Goal: Information Seeking & Learning: Check status

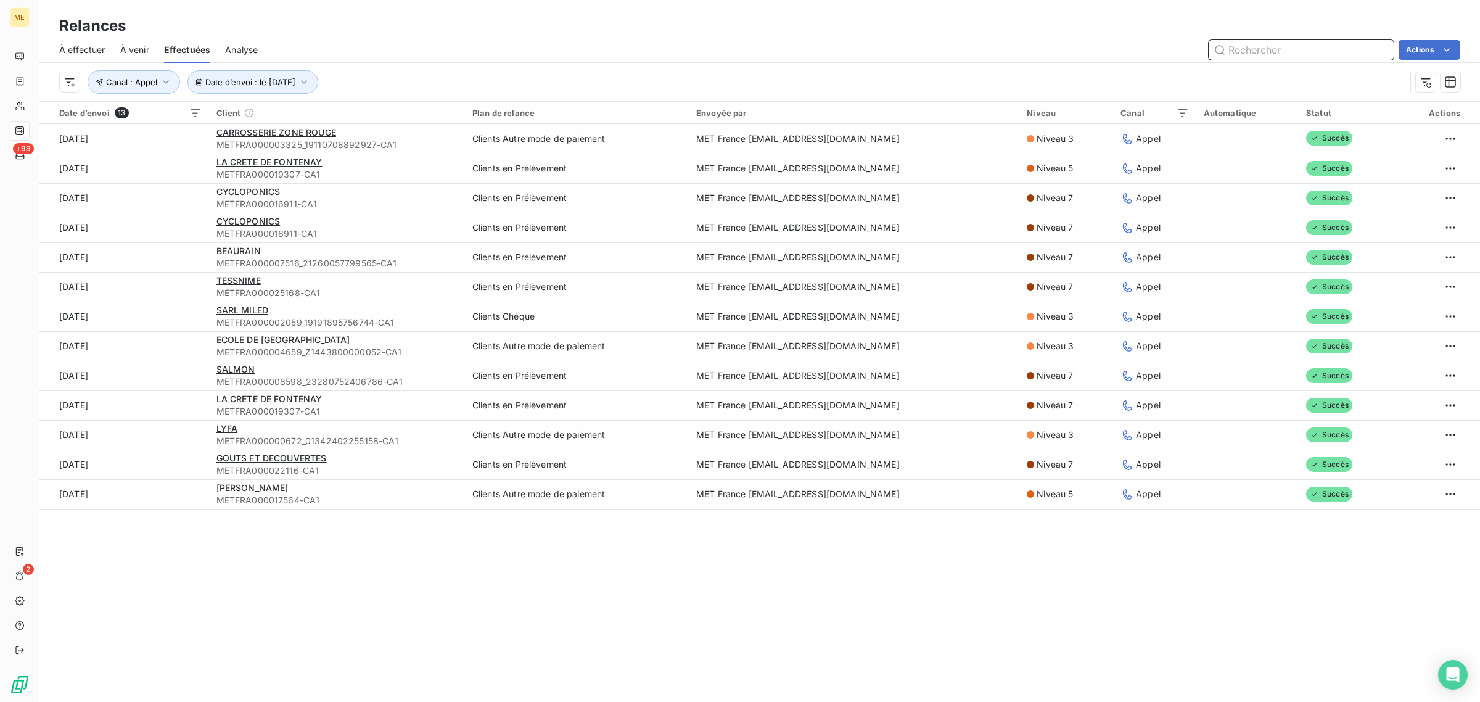
click at [1260, 52] on input "text" at bounding box center [1301, 50] width 185 height 20
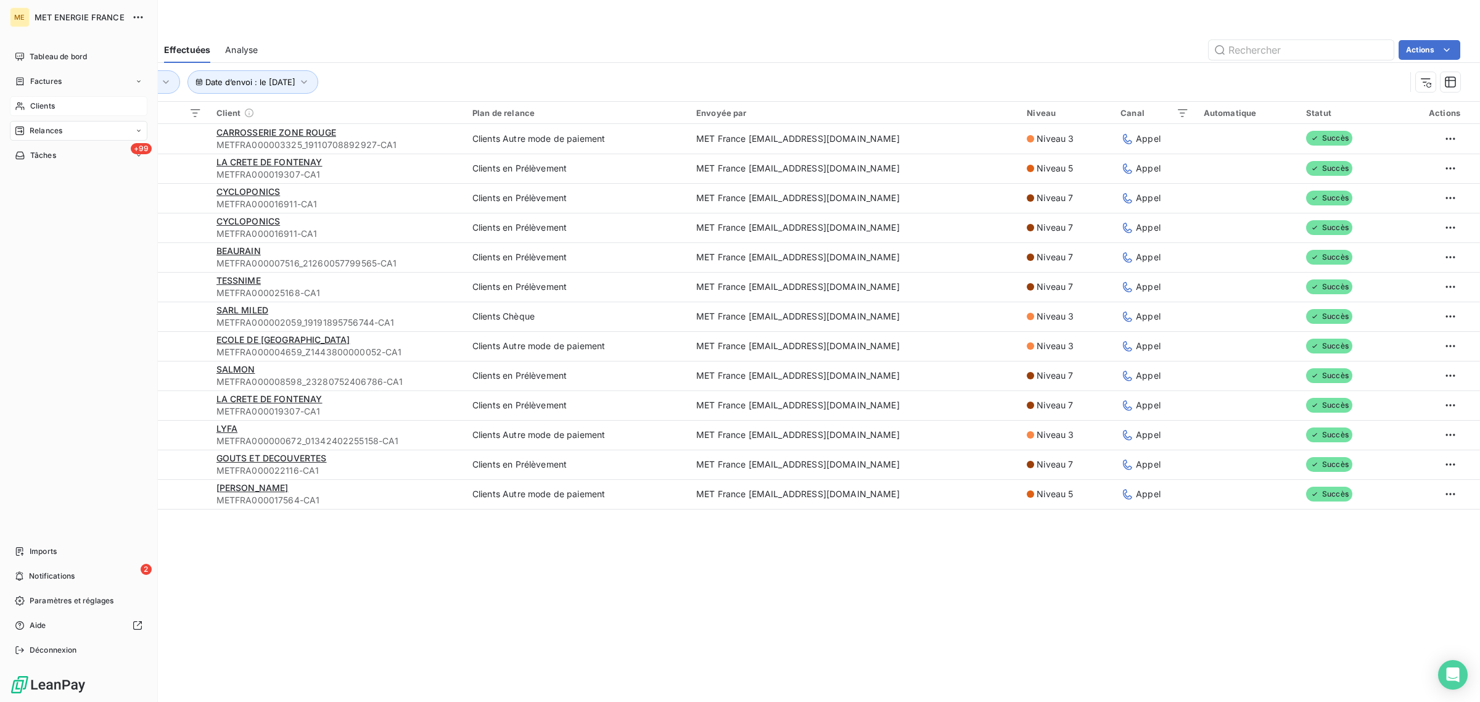
click at [20, 99] on div "Clients" at bounding box center [79, 106] width 138 height 20
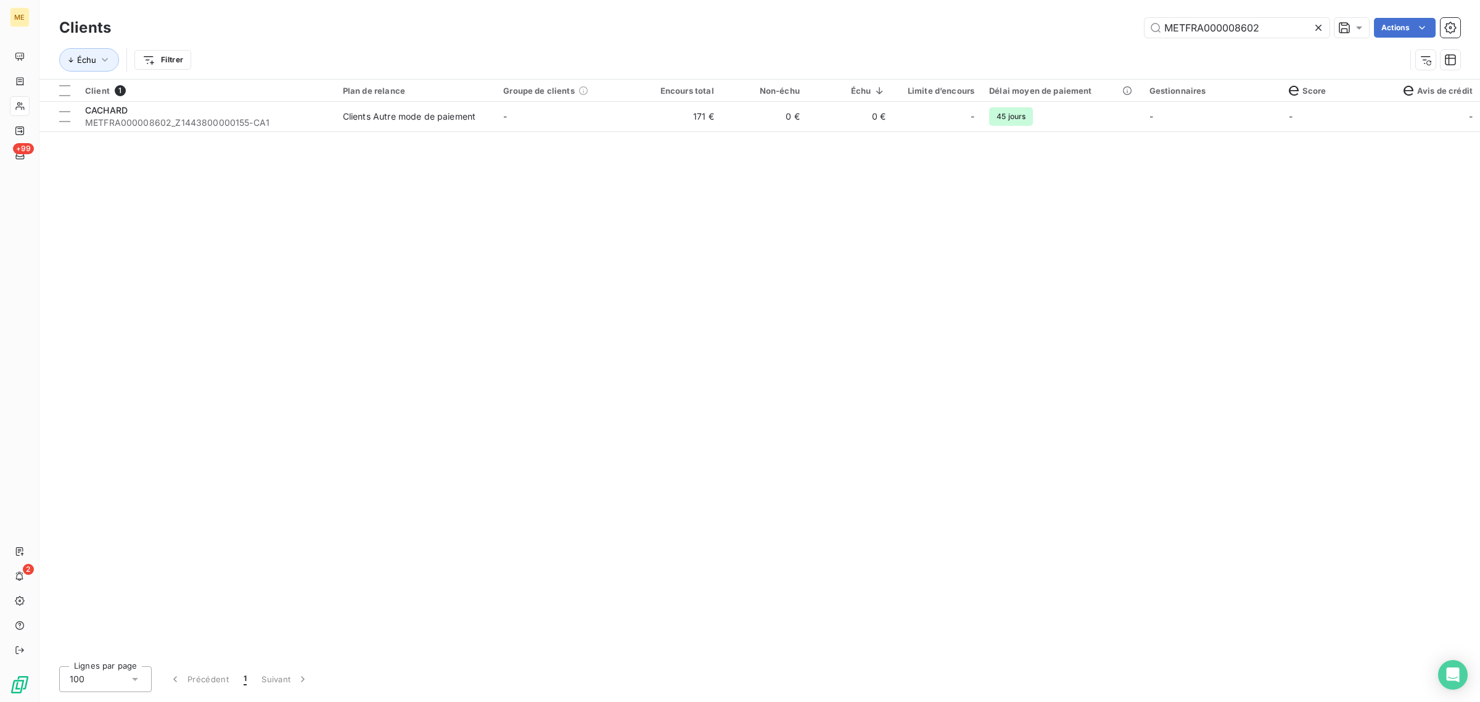
click at [1313, 25] on icon at bounding box center [1319, 28] width 12 height 12
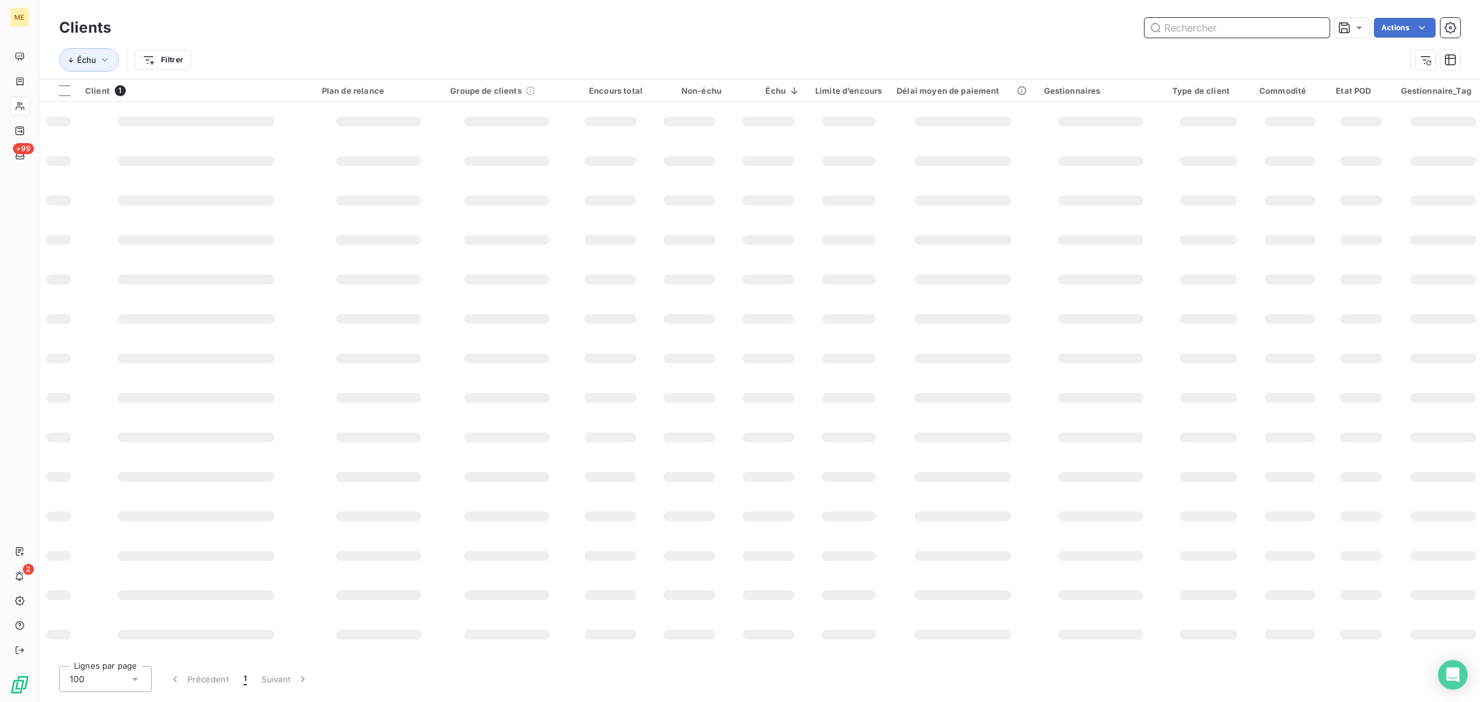
click at [1231, 25] on input "text" at bounding box center [1237, 28] width 185 height 20
paste input "METFRA000013996"
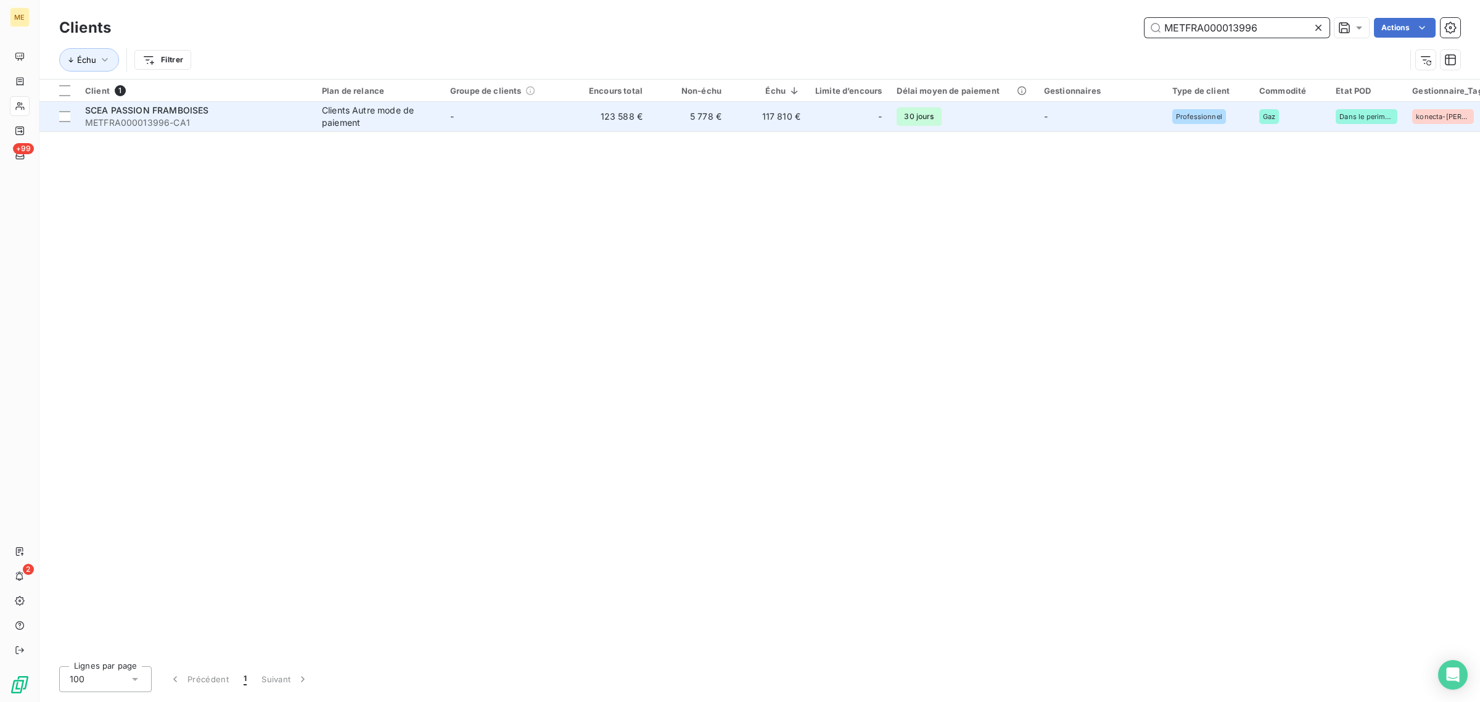
type input "METFRA000013996"
click at [634, 131] on td "123 588 €" at bounding box center [610, 117] width 79 height 30
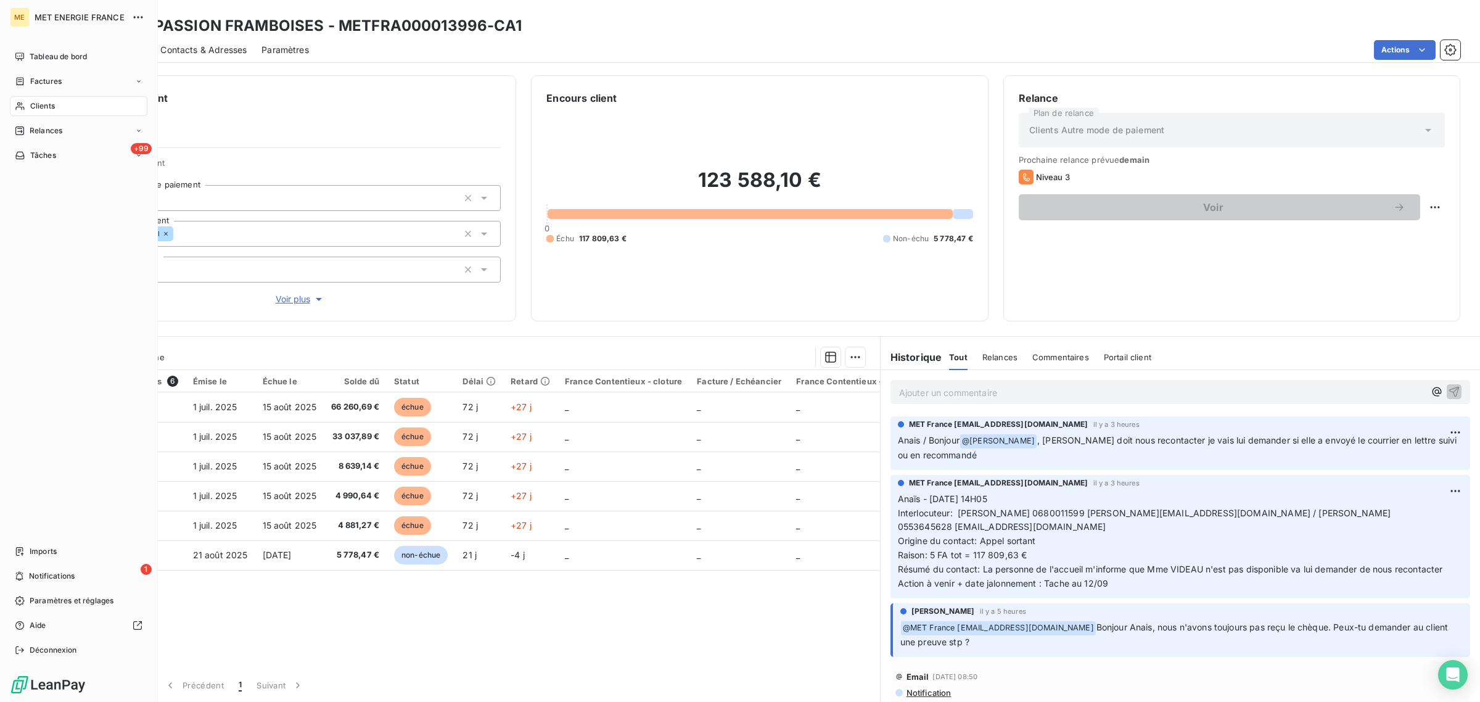
click at [23, 102] on icon at bounding box center [20, 106] width 10 height 10
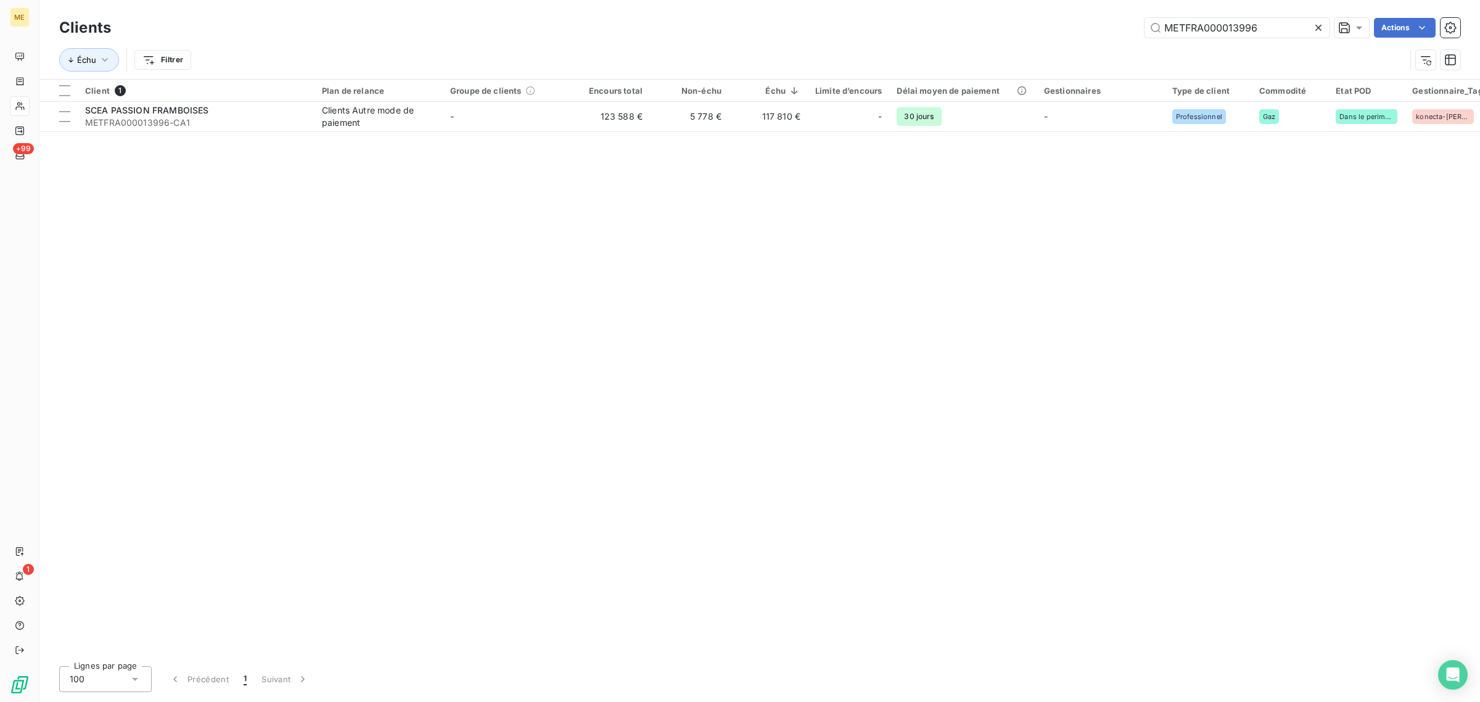
drag, startPoint x: 1273, startPoint y: 22, endPoint x: 941, endPoint y: 51, distance: 333.1
click at [951, 51] on div "Clients METFRA000013996 Actions Échu Filtrer" at bounding box center [759, 47] width 1401 height 64
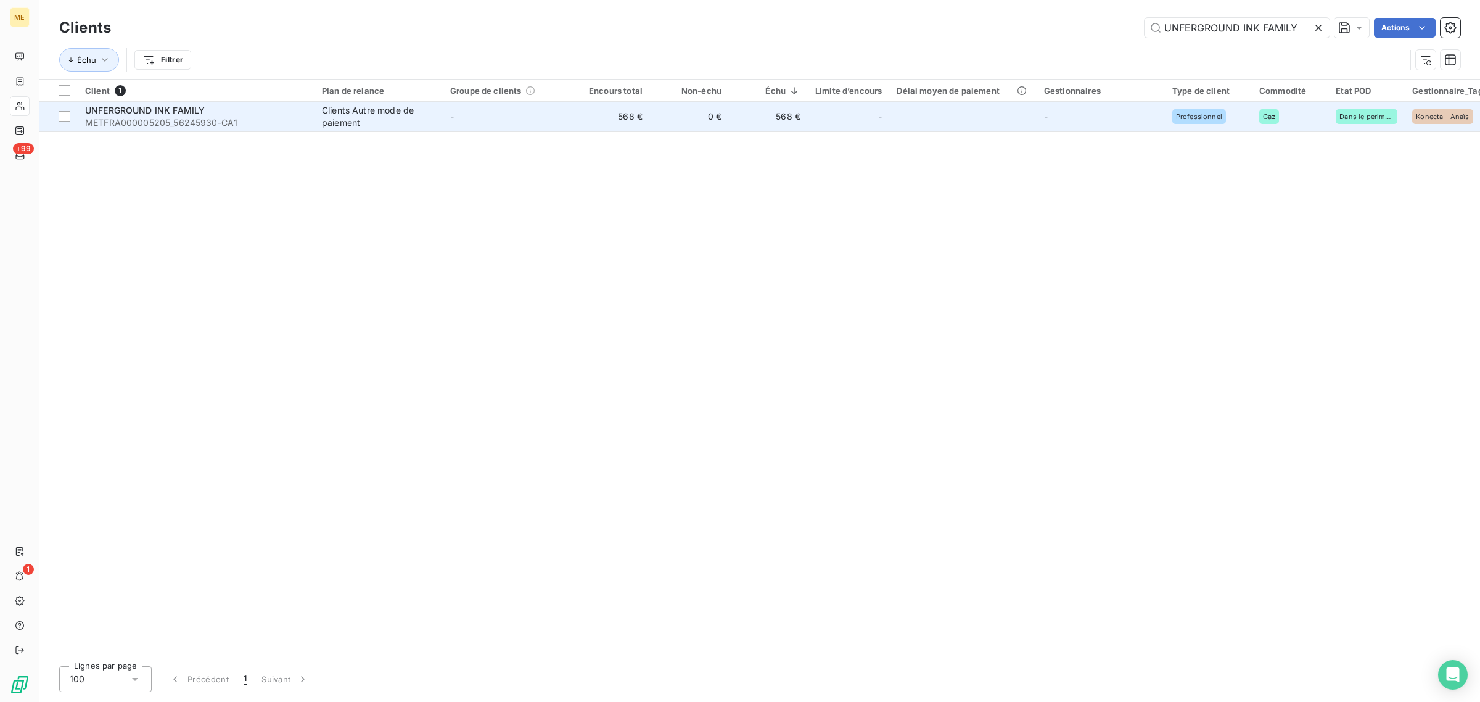
type input "UNFERGROUND INK FAMILY"
click at [766, 115] on td "568 €" at bounding box center [768, 117] width 79 height 30
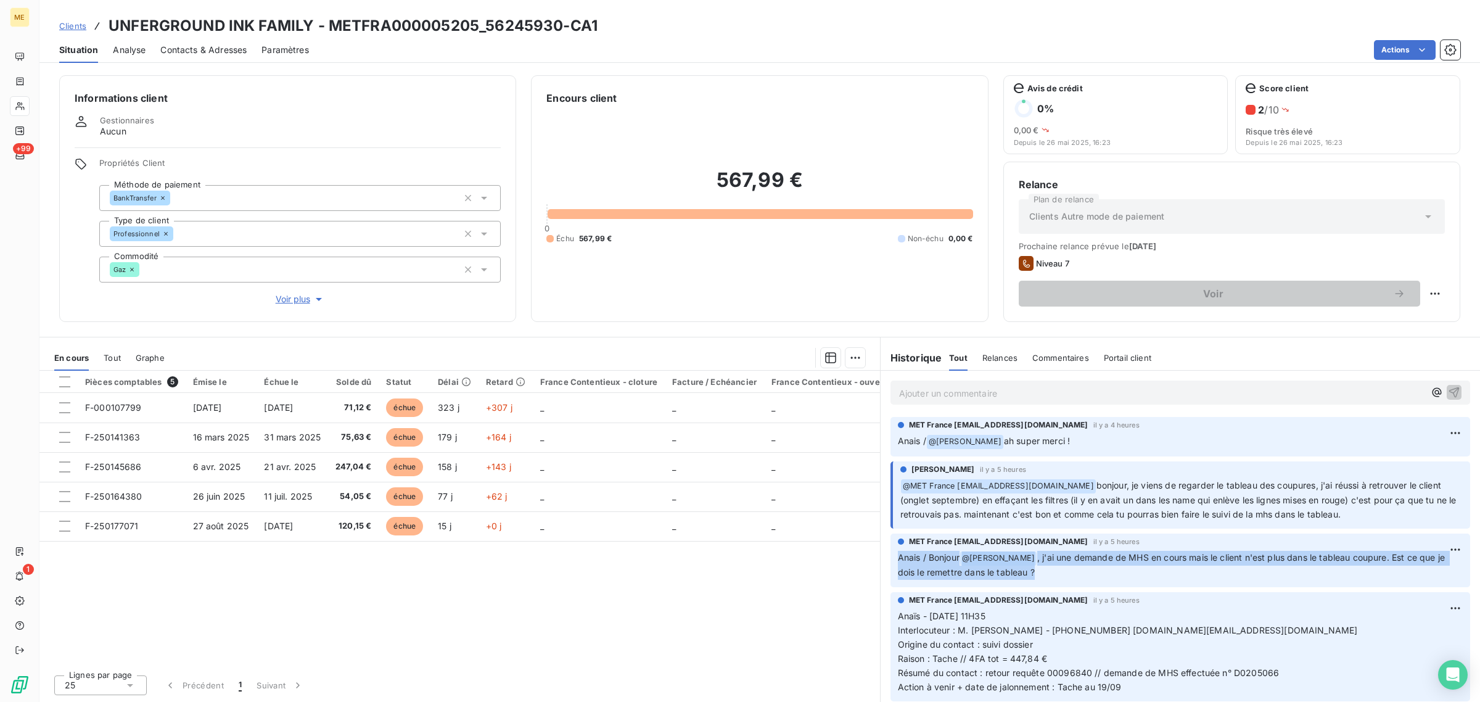
drag, startPoint x: 1042, startPoint y: 577, endPoint x: 1017, endPoint y: 584, distance: 26.9
click at [896, 558] on div "MET France met-france@recouvrement.met.com il y a 5 heures Anais / Bonjour @ Am…" at bounding box center [1181, 561] width 580 height 54
click at [1044, 590] on div "MET France met-france@recouvrement.met.com il y a 5 heures Anaïs - 11/09/2025 -…" at bounding box center [1181, 647] width 600 height 114
drag, startPoint x: 1049, startPoint y: 581, endPoint x: 901, endPoint y: 560, distance: 148.9
click at [888, 557] on div "MET France met-france@recouvrement.met.com il y a 5 heures Anais / Bonjour @ Am…" at bounding box center [1181, 560] width 600 height 59
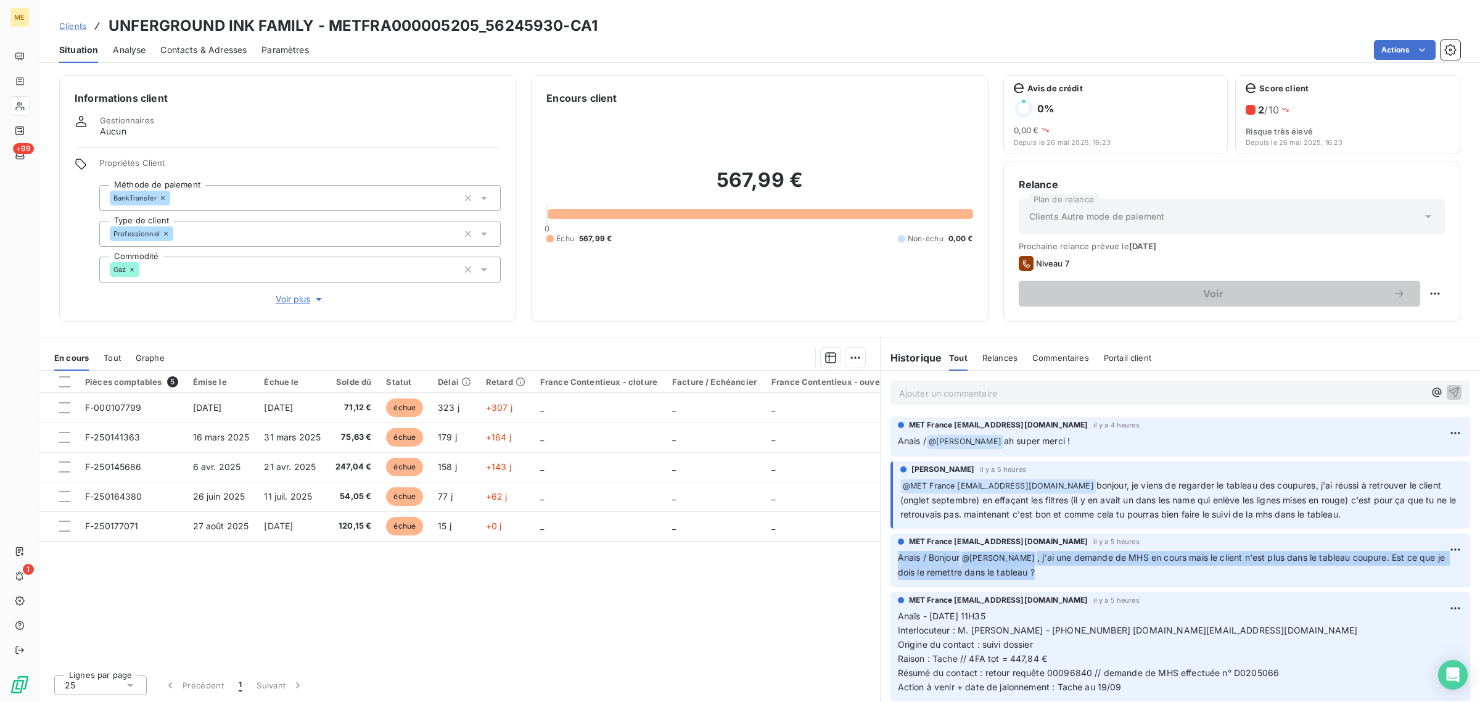
click at [1047, 566] on p "Anais / Bonjour @ Amélie Matray , j'ai une demande de MHS en cours mais le clie…" at bounding box center [1180, 565] width 565 height 29
drag, startPoint x: 1056, startPoint y: 574, endPoint x: 901, endPoint y: 554, distance: 156.8
click at [901, 554] on p "Anais / Bonjour @ Amélie Matray , j'ai une demande de MHS en cours mais le clie…" at bounding box center [1180, 565] width 565 height 29
drag, startPoint x: 1388, startPoint y: 512, endPoint x: 1090, endPoint y: 492, distance: 298.6
click at [1090, 492] on p "﻿ @ MET France met-france@recouvrement.met.com bonjour, je viens de regarder le…" at bounding box center [1182, 500] width 563 height 43
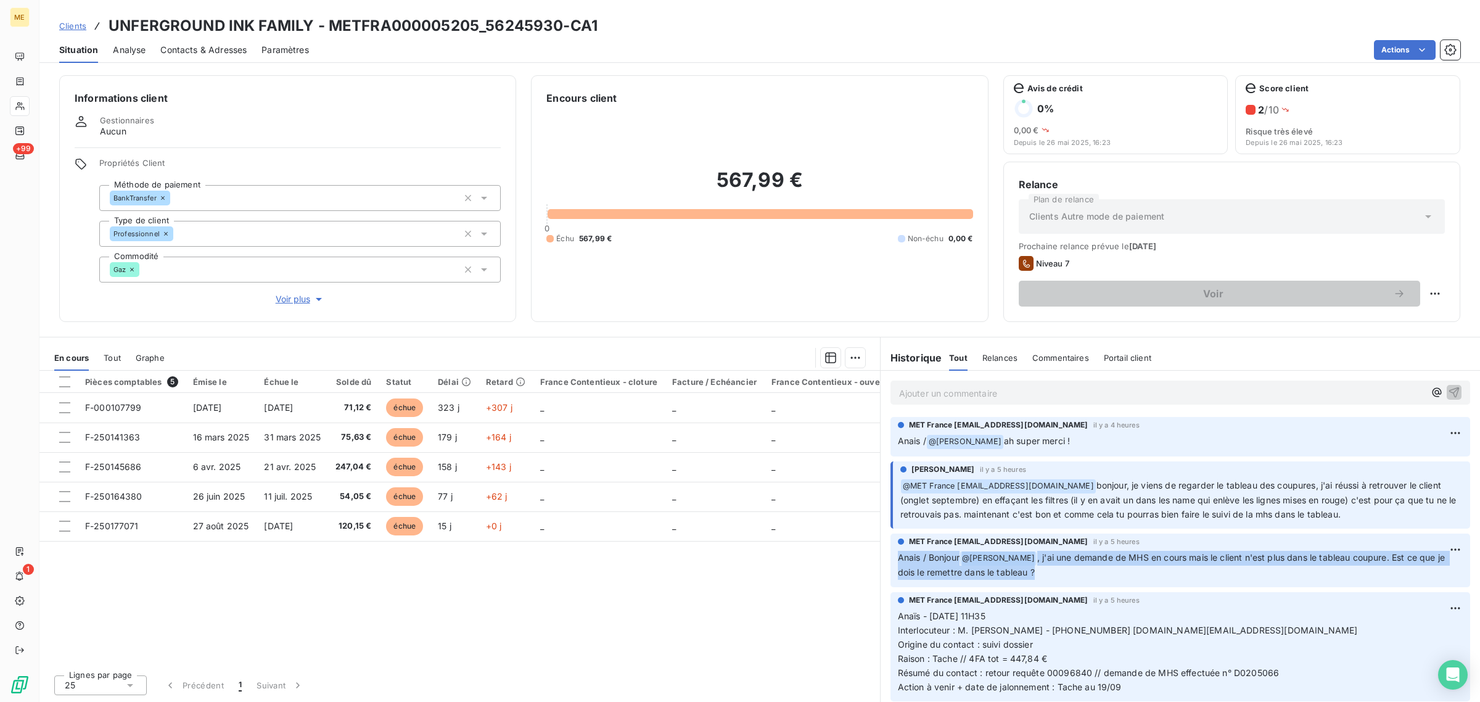
drag, startPoint x: 1314, startPoint y: 523, endPoint x: 1382, endPoint y: 523, distance: 68.5
click at [1314, 523] on div "Amélie Matray il y a 5 heures ﻿ @ MET France met-france@recouvrement.met.com bo…" at bounding box center [1181, 495] width 580 height 68
click at [1385, 522] on div "Amélie Matray il y a 5 heures ﻿ @ MET France met-france@recouvrement.met.com bo…" at bounding box center [1181, 495] width 580 height 68
drag, startPoint x: 1379, startPoint y: 516, endPoint x: 1102, endPoint y: 488, distance: 278.4
click at [1102, 488] on p "﻿ @ MET France met-france@recouvrement.met.com bonjour, je viens de regarder le…" at bounding box center [1182, 500] width 563 height 43
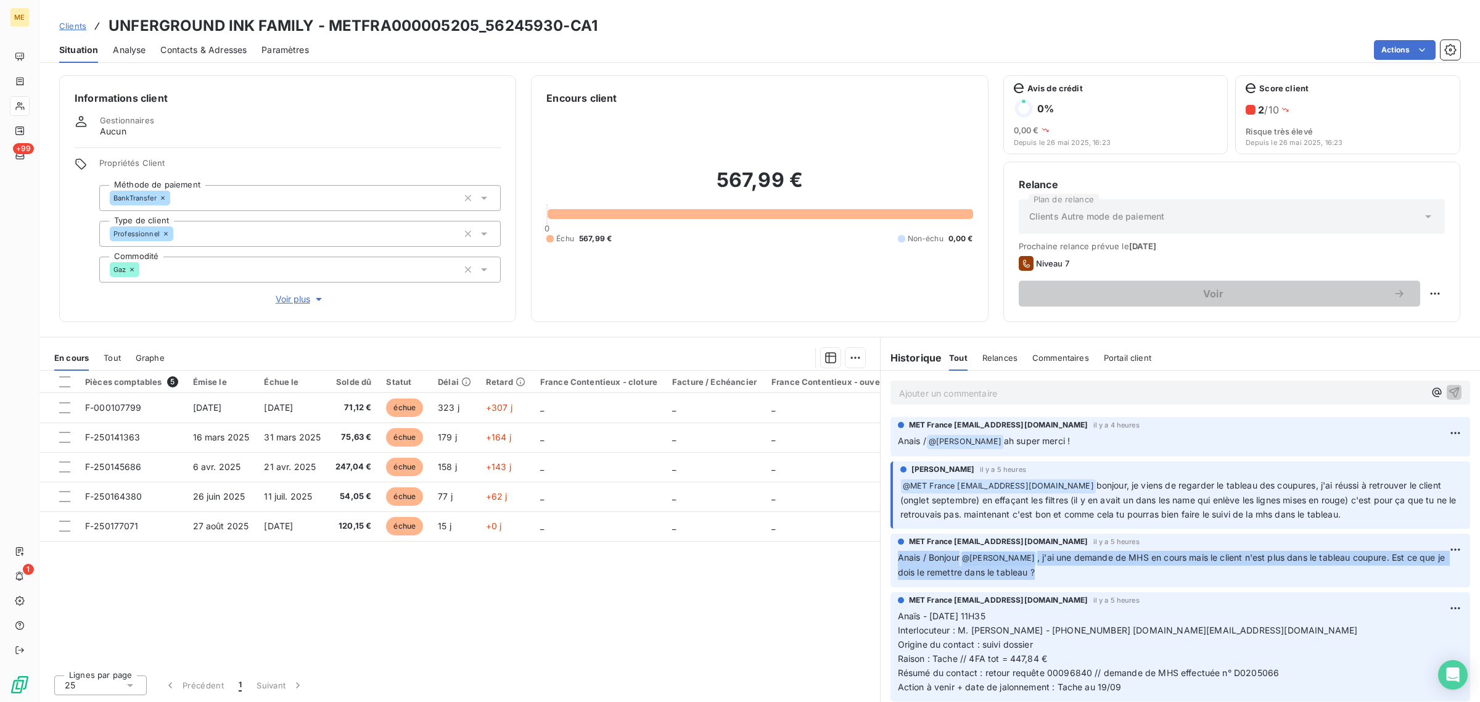
click at [1392, 519] on p "﻿ @ MET France met-france@recouvrement.met.com bonjour, je viens de regarder le…" at bounding box center [1182, 500] width 563 height 43
drag, startPoint x: 1362, startPoint y: 516, endPoint x: 1100, endPoint y: 483, distance: 264.2
click at [1100, 483] on p "﻿ @ MET France met-france@recouvrement.met.com bonjour, je viens de regarder le…" at bounding box center [1182, 500] width 563 height 43
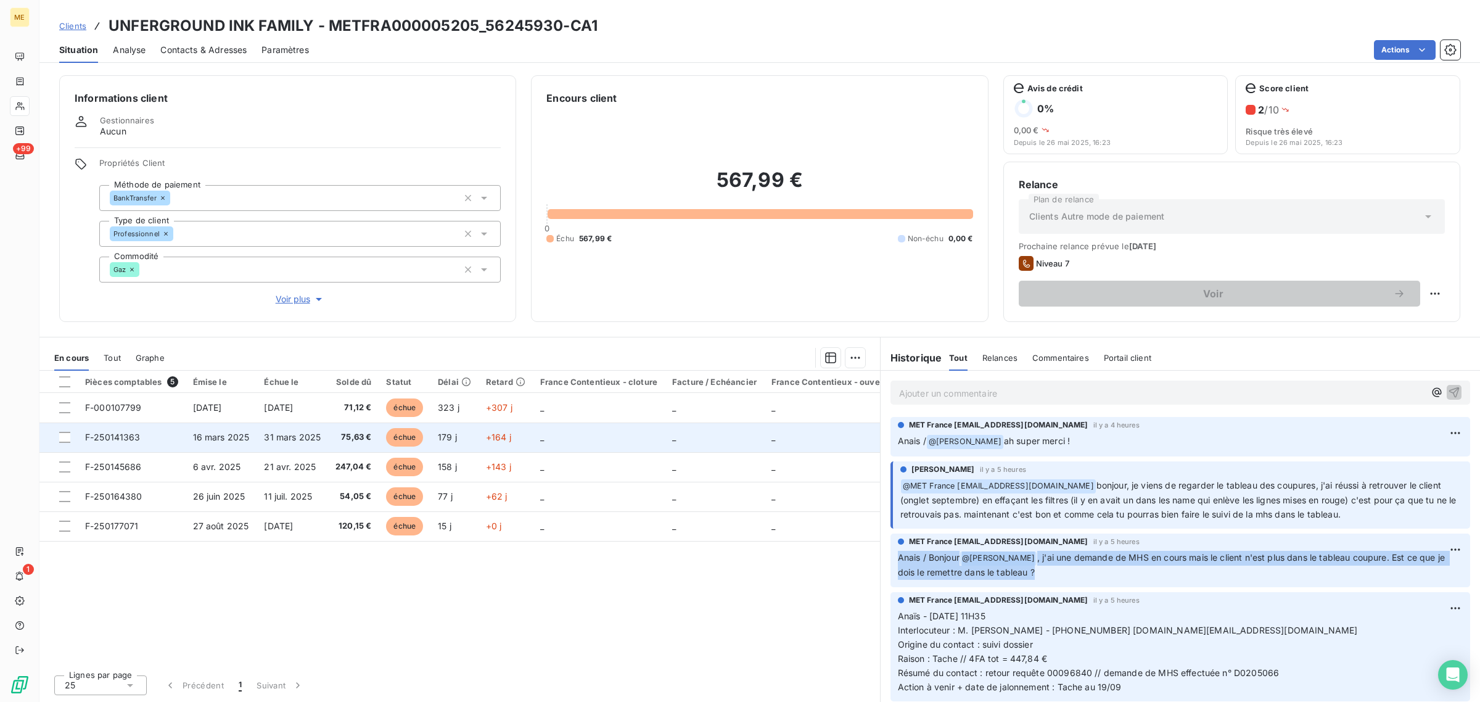
drag, startPoint x: 1083, startPoint y: 439, endPoint x: 867, endPoint y: 439, distance: 216.5
click at [864, 439] on div "En cours Tout Graphe Pièces comptables 5 Émise le Échue le Solde dû Statut Déla…" at bounding box center [759, 519] width 1441 height 365
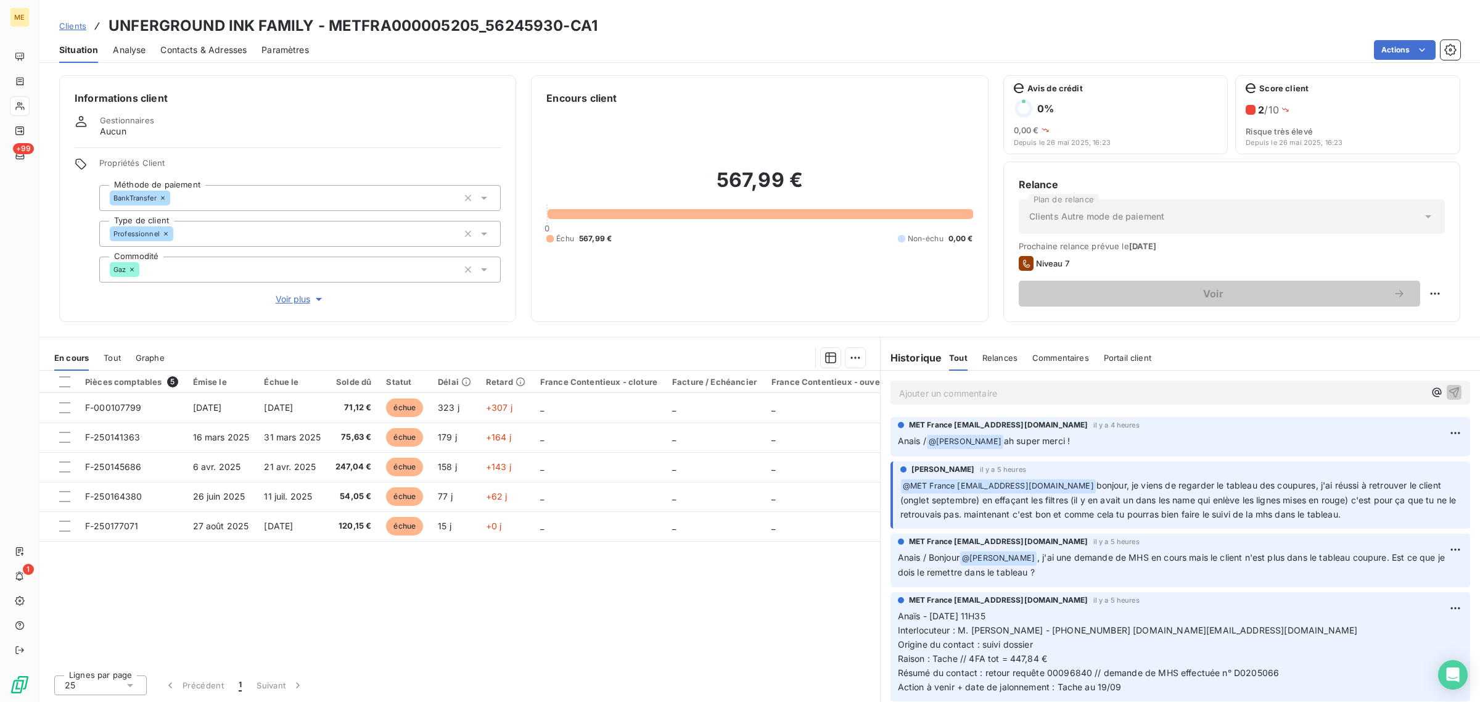
click at [1292, 526] on div "Amélie Matray il y a 5 heures ﻿ @ MET France met-france@recouvrement.met.com bo…" at bounding box center [1181, 495] width 580 height 68
drag, startPoint x: 1228, startPoint y: 492, endPoint x: 976, endPoint y: 479, distance: 252.0
click at [976, 479] on p "﻿ @ MET France met-france@recouvrement.met.com bonjour, je viens de regarder le…" at bounding box center [1182, 500] width 563 height 43
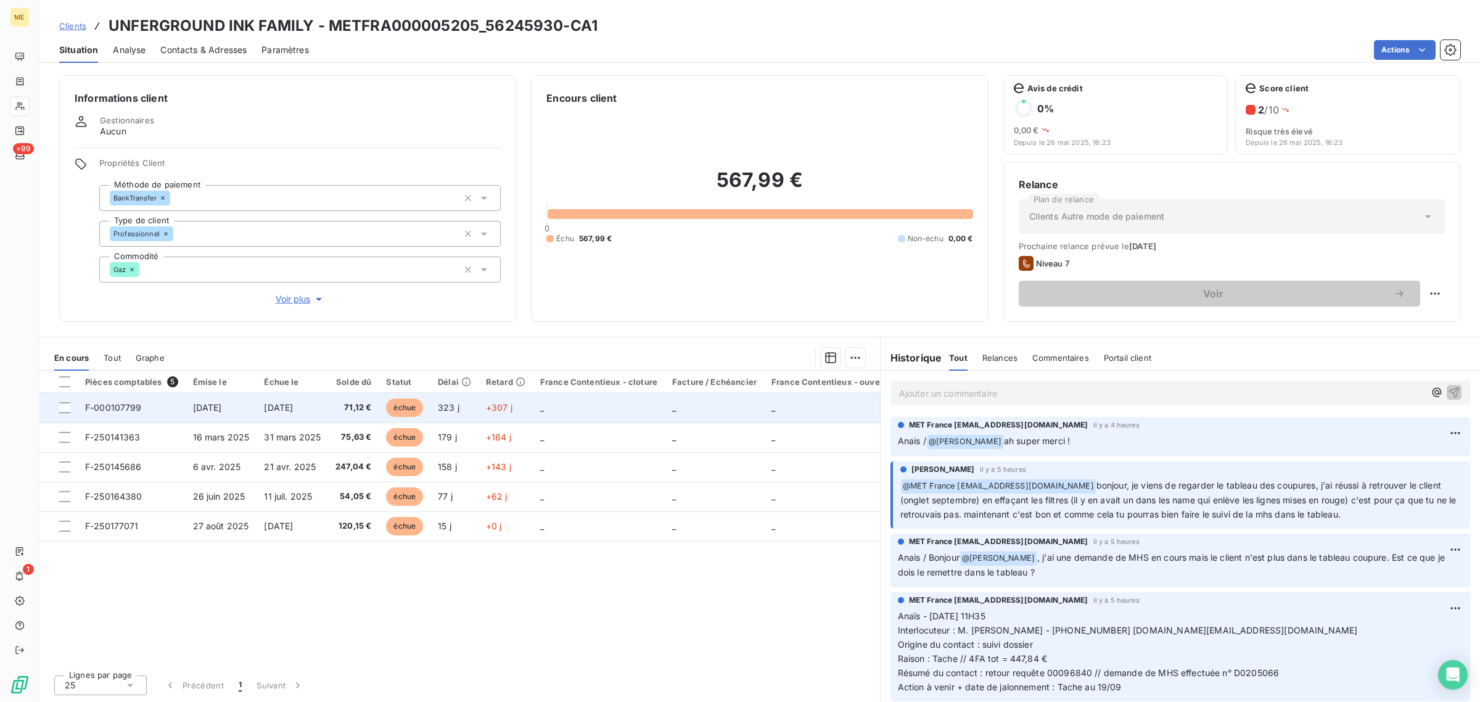
drag, startPoint x: 1058, startPoint y: 444, endPoint x: 865, endPoint y: 418, distance: 194.8
click at [865, 418] on div "En cours Tout Graphe Pièces comptables 5 Émise le Échue le Solde dû Statut Déla…" at bounding box center [759, 519] width 1441 height 365
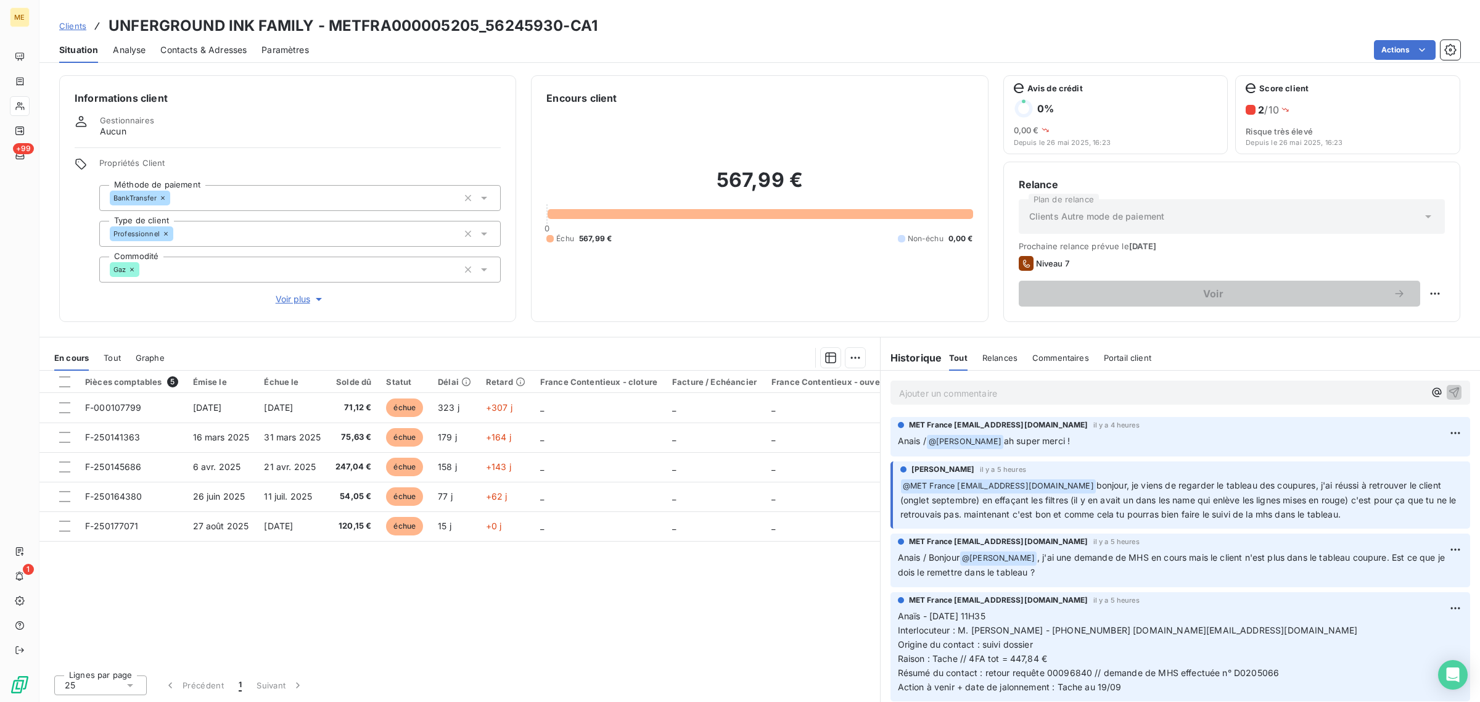
click at [1130, 509] on span "bonjour, je viens de regarder le tableau des coupures, j'ai réussi à retrouver …" at bounding box center [1180, 499] width 559 height 39
drag, startPoint x: 1290, startPoint y: 513, endPoint x: 896, endPoint y: 487, distance: 395.6
click at [896, 487] on div "Amélie Matray il y a 5 heures ﻿ @ MET France met-france@recouvrement.met.com bo…" at bounding box center [1181, 495] width 580 height 68
drag, startPoint x: 1083, startPoint y: 444, endPoint x: 888, endPoint y: 442, distance: 194.3
click at [888, 442] on div "MET France met-france@recouvrement.met.com il y a 4 heures Anais / @ Amélie Mat…" at bounding box center [1181, 437] width 600 height 44
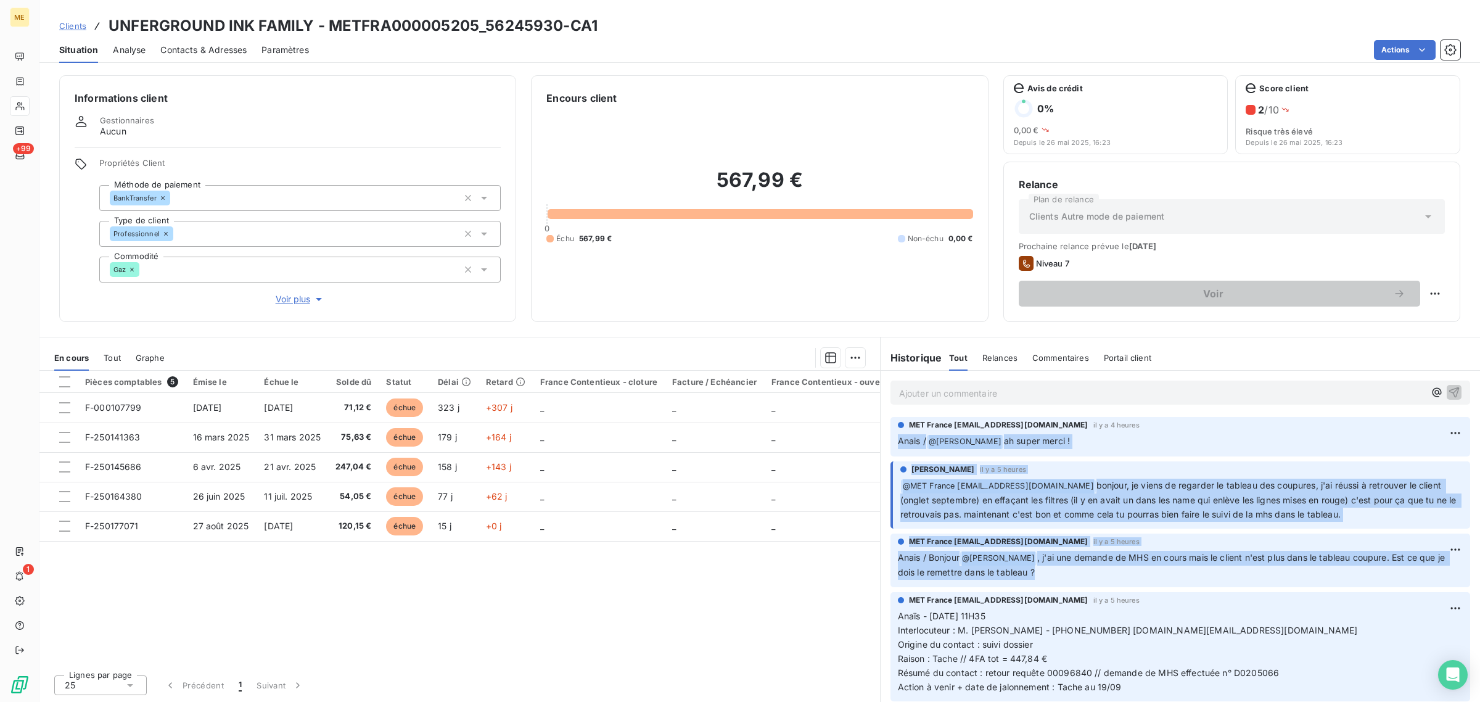
drag, startPoint x: 1066, startPoint y: 578, endPoint x: 890, endPoint y: 432, distance: 228.3
click at [1054, 580] on div "MET France met-france@recouvrement.met.com il y a 5 heures Anais / Bonjour @ Am…" at bounding box center [1181, 561] width 580 height 54
drag, startPoint x: 1089, startPoint y: 575, endPoint x: 887, endPoint y: 424, distance: 252.2
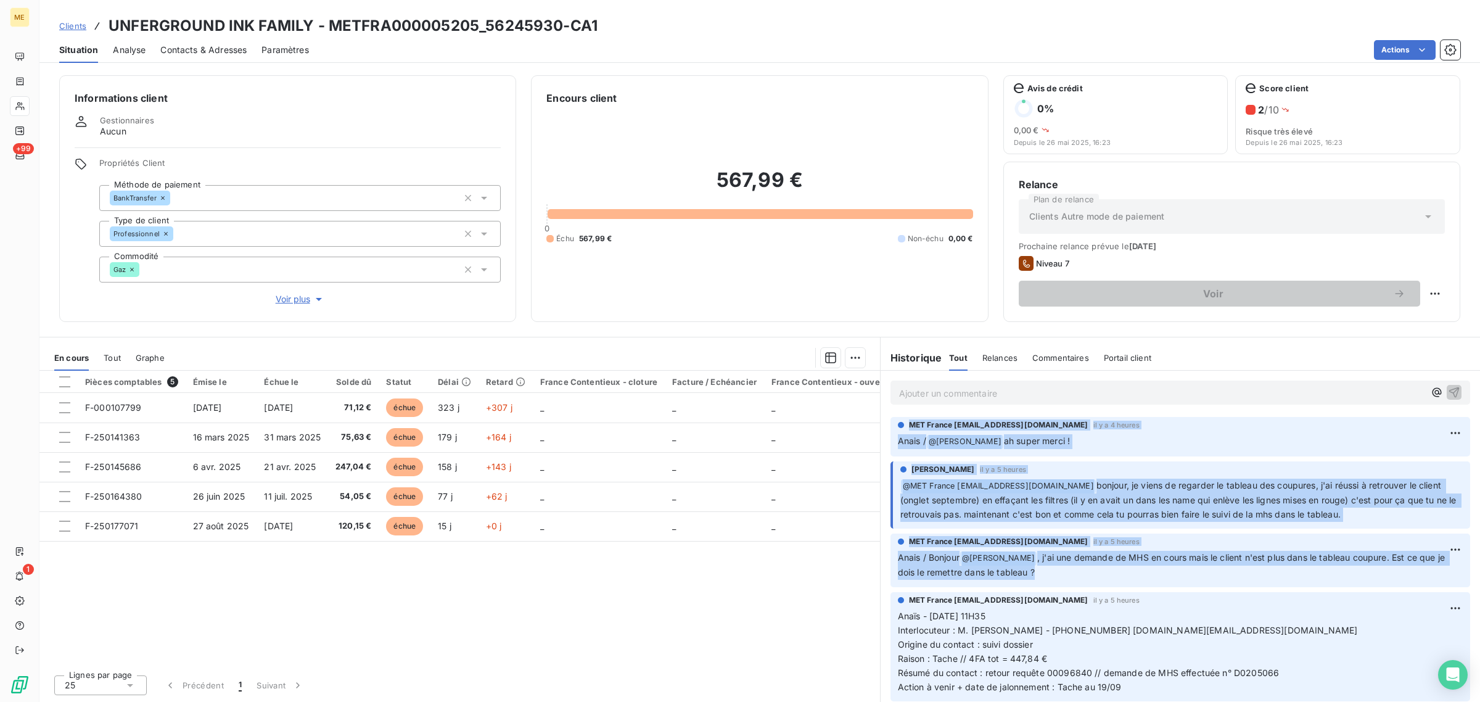
click at [1091, 574] on p "Anais / Bonjour @ Amélie Matray , j'ai une demande de MHS en cours mais le clie…" at bounding box center [1180, 565] width 565 height 29
drag, startPoint x: 1050, startPoint y: 577, endPoint x: 891, endPoint y: 434, distance: 214.0
click at [1047, 575] on p "Anais / Bonjour @ Amélie Matray , j'ai une demande de MHS en cours mais le clie…" at bounding box center [1180, 565] width 565 height 29
drag, startPoint x: 1076, startPoint y: 566, endPoint x: 892, endPoint y: 423, distance: 233.4
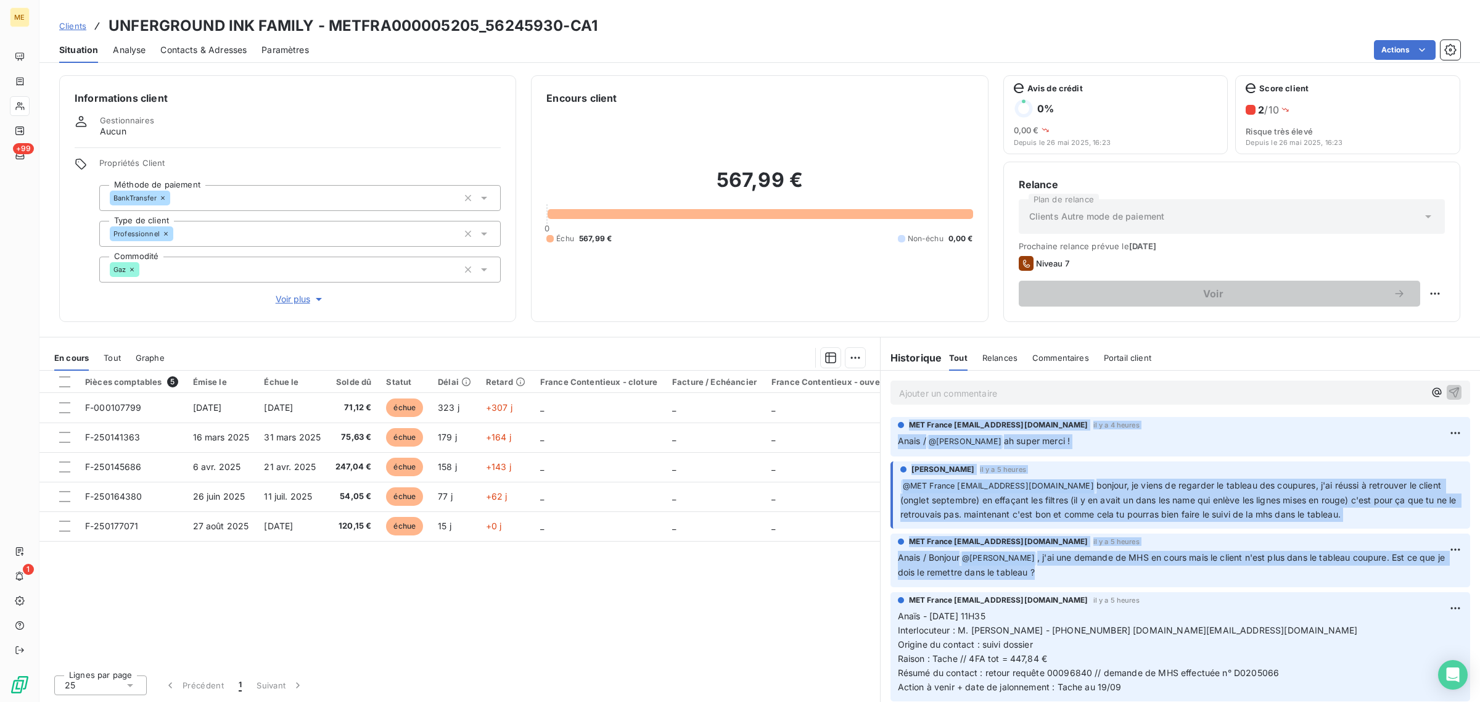
click at [1144, 579] on div "MET France met-france@recouvrement.met.com il y a 5 heures Anais / Bonjour @ Am…" at bounding box center [1181, 561] width 580 height 54
drag, startPoint x: 1097, startPoint y: 485, endPoint x: 1382, endPoint y: 520, distance: 287.1
click at [1382, 520] on p "﻿ @ MET France met-france@recouvrement.met.com bonjour, je viens de regarder le…" at bounding box center [1182, 500] width 563 height 43
click at [1385, 517] on p "﻿ @ MET France met-france@recouvrement.met.com bonjour, je viens de regarder le…" at bounding box center [1182, 500] width 563 height 43
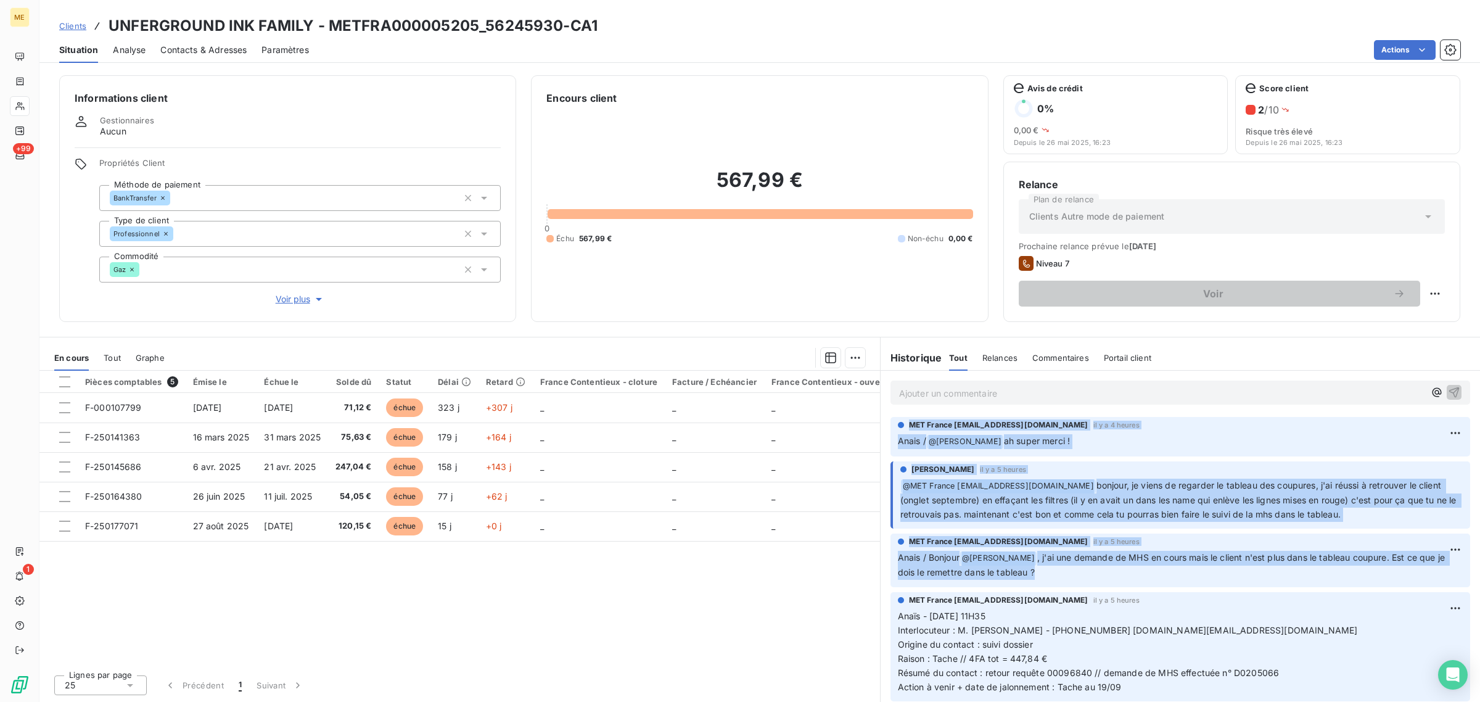
drag, startPoint x: 1391, startPoint y: 516, endPoint x: 1200, endPoint y: 501, distance: 191.2
click at [1100, 484] on p "﻿ @ MET France met-france@recouvrement.met.com bonjour, je viens de regarder le…" at bounding box center [1182, 500] width 563 height 43
click at [1379, 522] on div "Amélie Matray il y a 5 heures ﻿ @ MET France met-france@recouvrement.met.com bo…" at bounding box center [1181, 495] width 580 height 68
drag, startPoint x: 1324, startPoint y: 516, endPoint x: 1093, endPoint y: 484, distance: 232.8
click at [1093, 484] on p "﻿ @ MET France met-france@recouvrement.met.com bonjour, je viens de regarder le…" at bounding box center [1182, 500] width 563 height 43
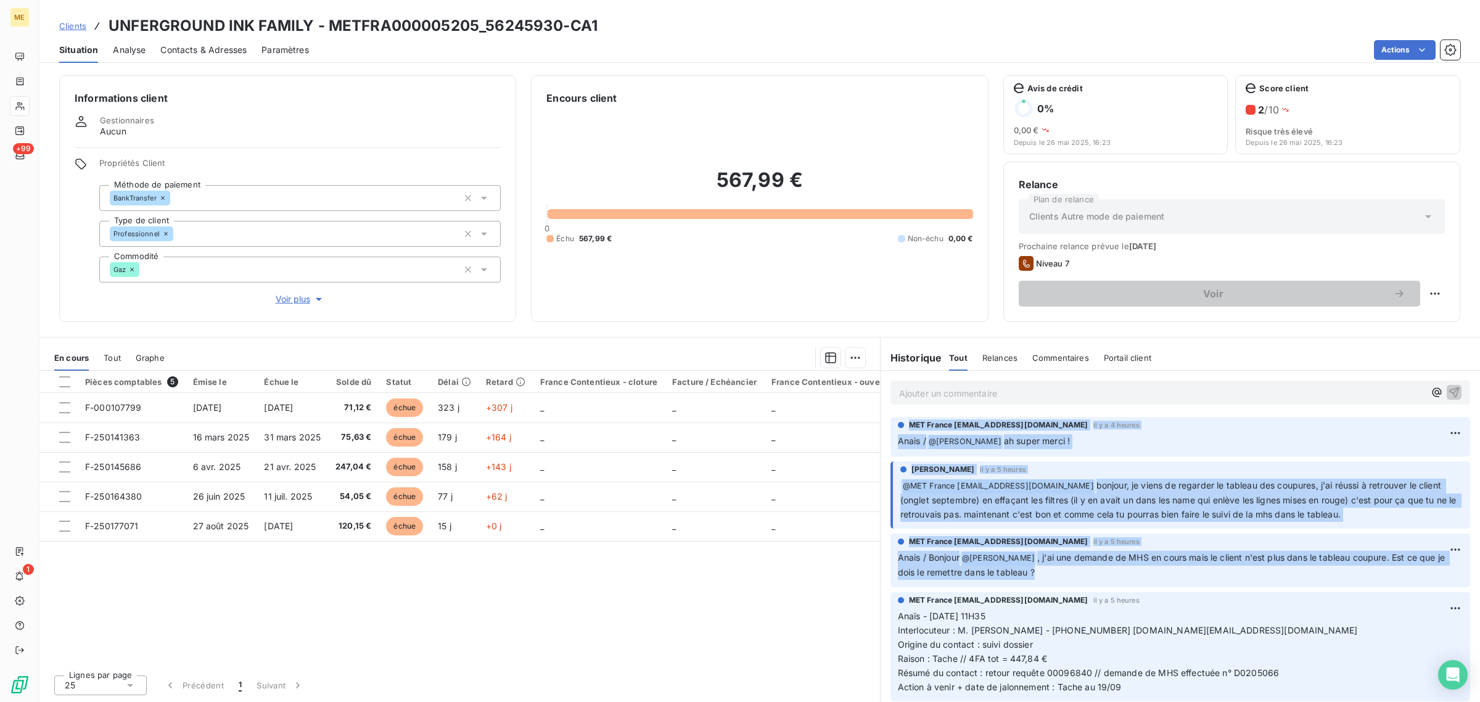
click at [1372, 519] on p "﻿ @ MET France met-france@recouvrement.met.com bonjour, je viens de regarder le…" at bounding box center [1182, 500] width 563 height 43
drag, startPoint x: 1380, startPoint y: 515, endPoint x: 1099, endPoint y: 485, distance: 282.9
click at [1099, 485] on p "﻿ @ MET France met-france@recouvrement.met.com bonjour, je viens de regarder le…" at bounding box center [1182, 500] width 563 height 43
click at [1436, 523] on div "Amélie Matray il y a 5 heures ﻿ @ MET France met-france@recouvrement.met.com bo…" at bounding box center [1181, 495] width 580 height 68
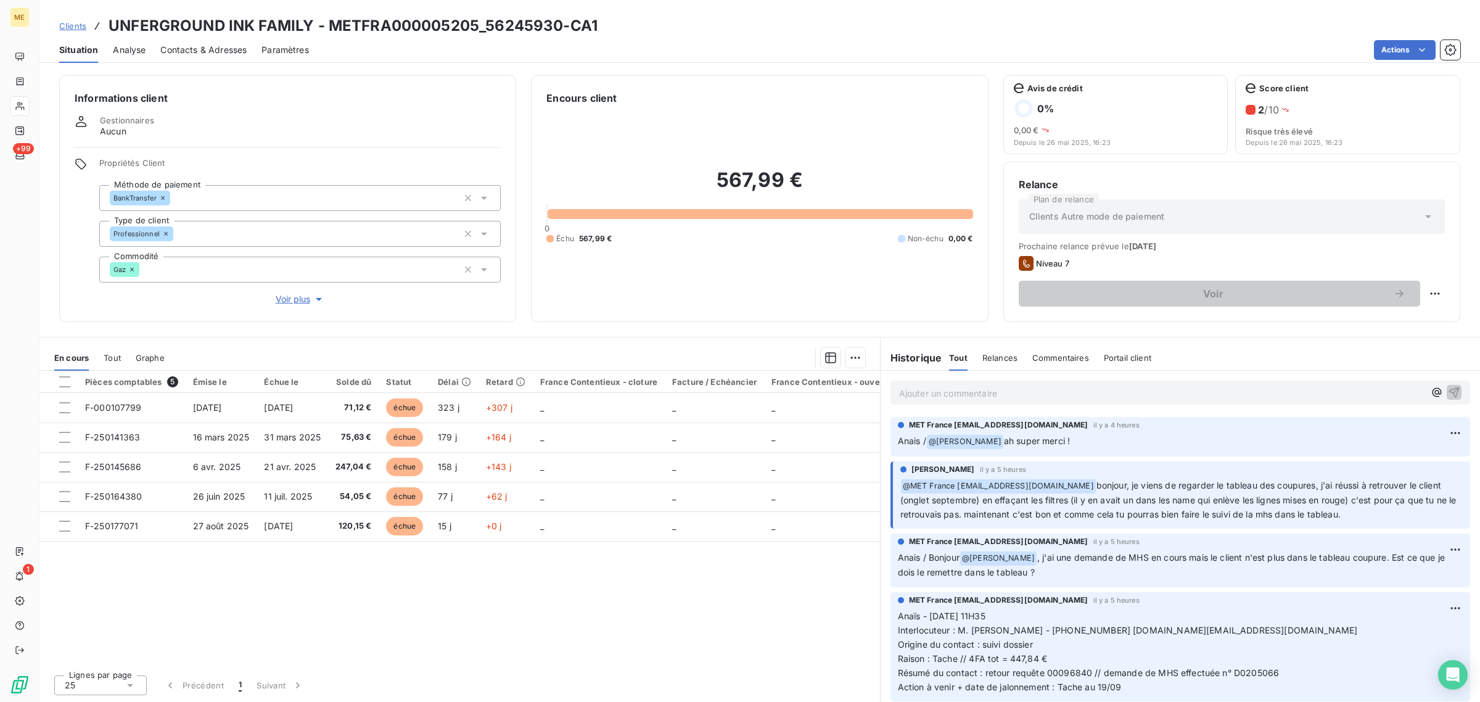
click at [28, 110] on div at bounding box center [20, 106] width 20 height 20
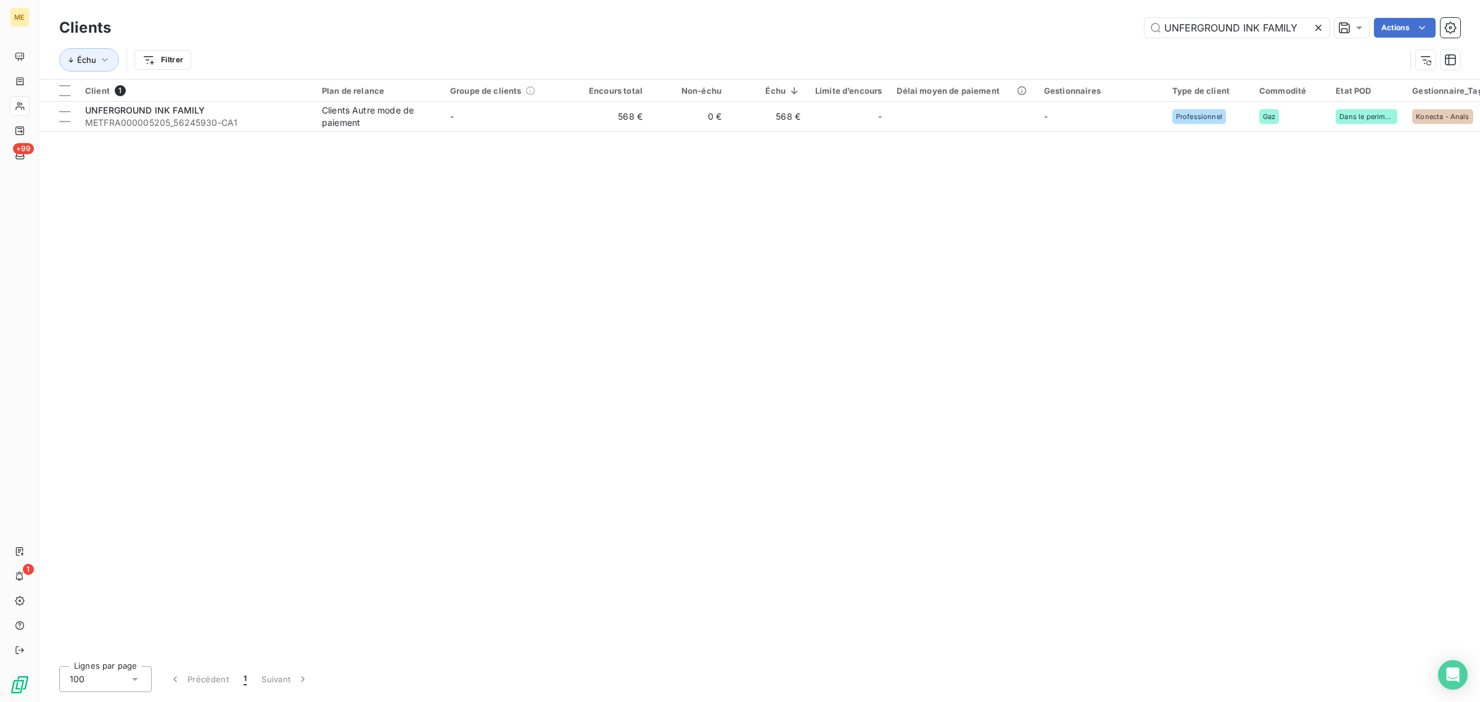
click at [1317, 25] on icon at bounding box center [1319, 28] width 12 height 12
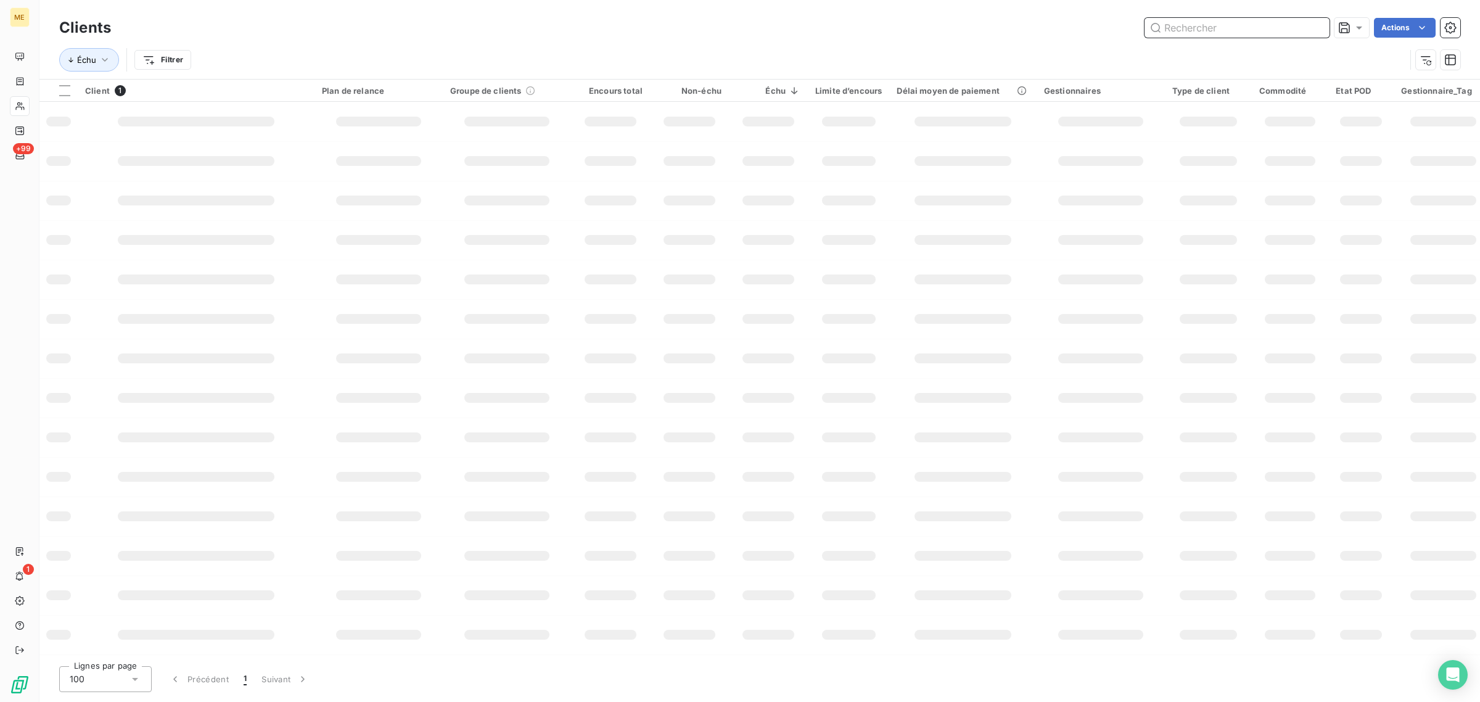
click at [1226, 25] on input "text" at bounding box center [1237, 28] width 185 height 20
paste input "METFRA000007052_50047557349798-"
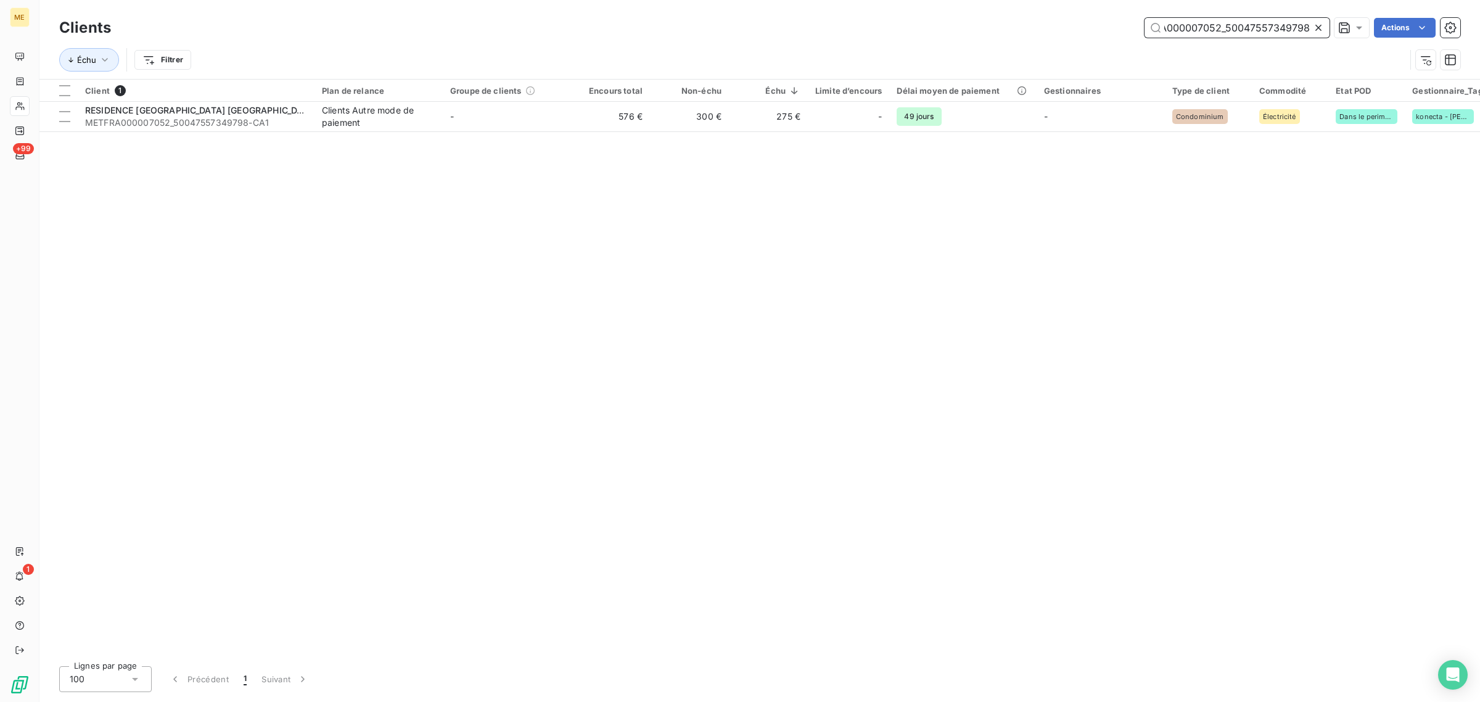
scroll to position [0, 36]
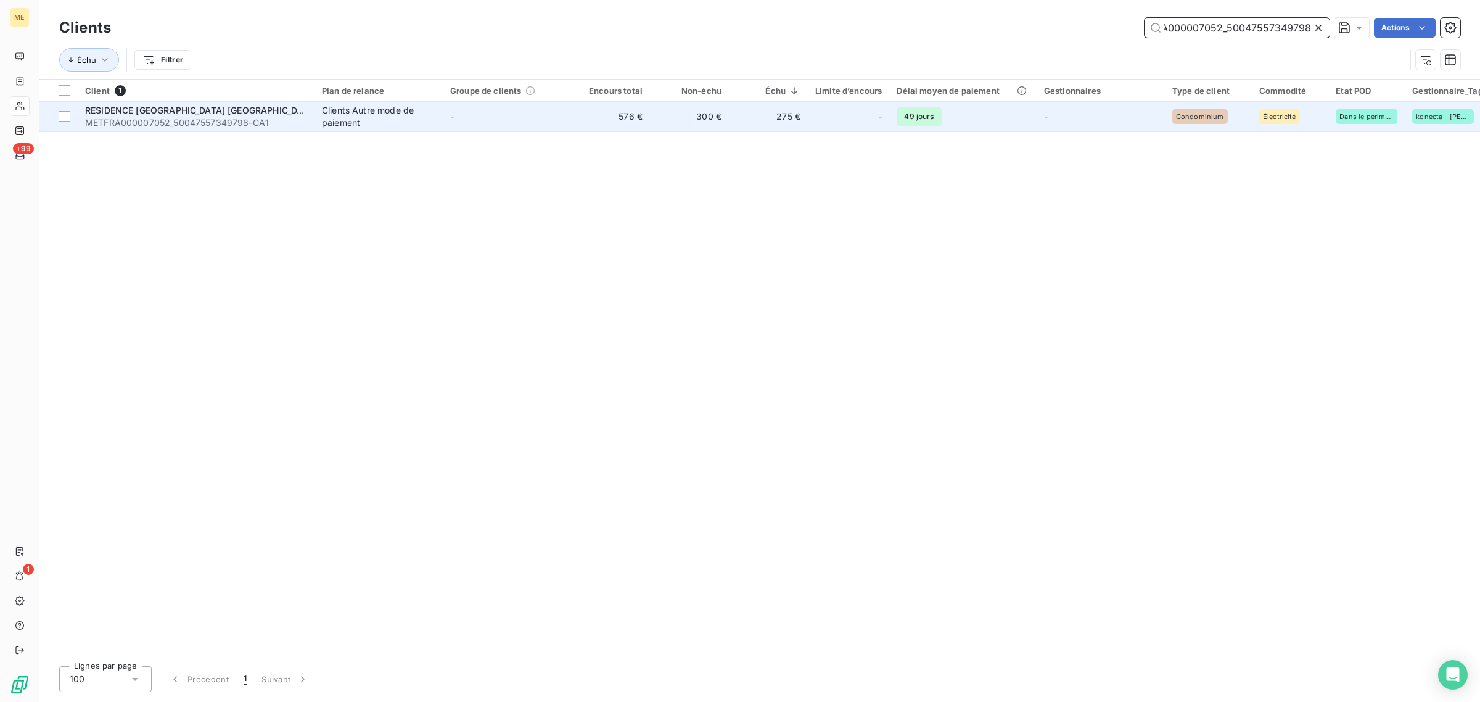
type input "METFRA000007052_50047557349798"
click at [685, 116] on td "300 €" at bounding box center [689, 117] width 79 height 30
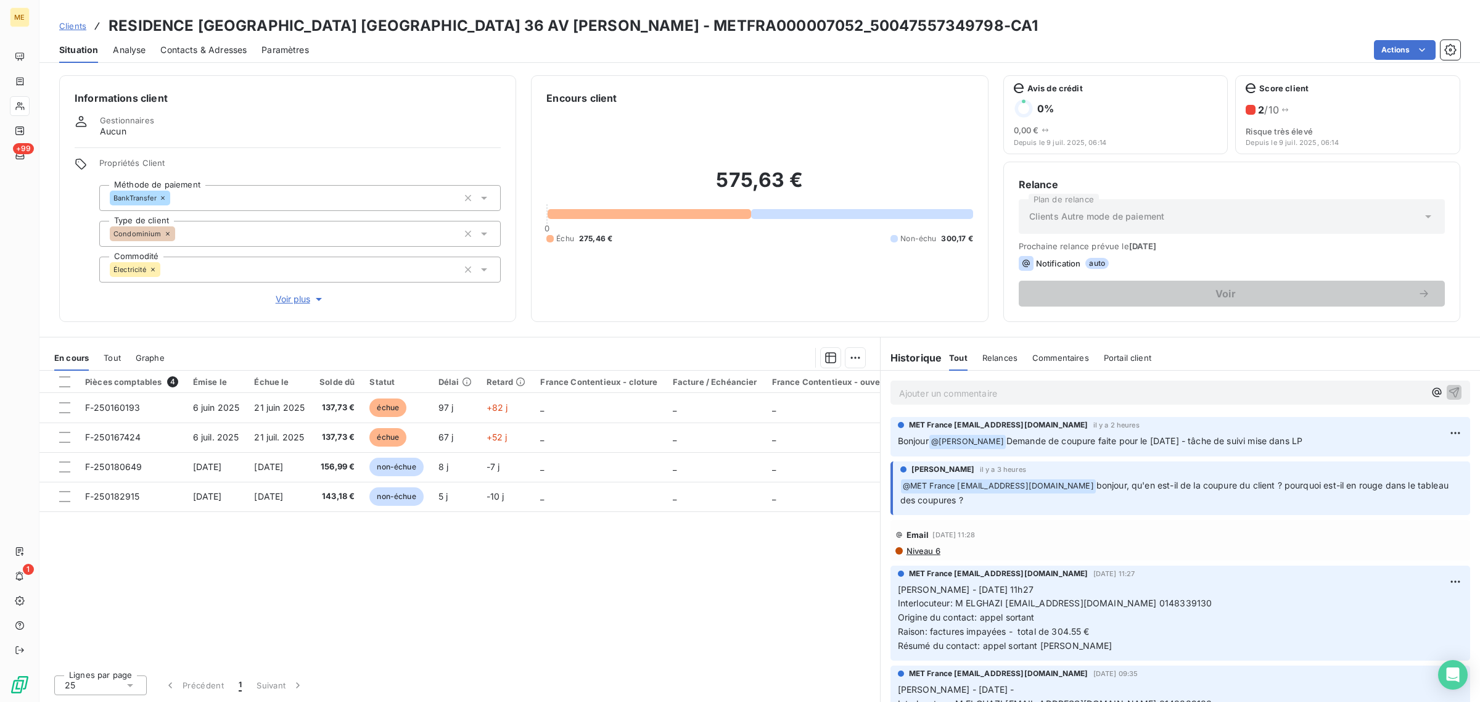
drag, startPoint x: 1097, startPoint y: 486, endPoint x: 1101, endPoint y: 501, distance: 16.0
click at [1100, 501] on p "﻿ @ MET France met-france@recouvrement.met.com bonjour, qu'en est-il de la coup…" at bounding box center [1182, 493] width 563 height 29
drag, startPoint x: 1342, startPoint y: 444, endPoint x: 1001, endPoint y: 438, distance: 341.2
click at [1001, 438] on p "Bonjour @ Amélie Matray Demande de coupure faite pour le 16/09/2025 - tâche de …" at bounding box center [1180, 441] width 565 height 15
click at [1060, 445] on span "Demande de coupure faite pour le 16/09/2025 - tâche de suivi mise dans LP" at bounding box center [1155, 440] width 296 height 10
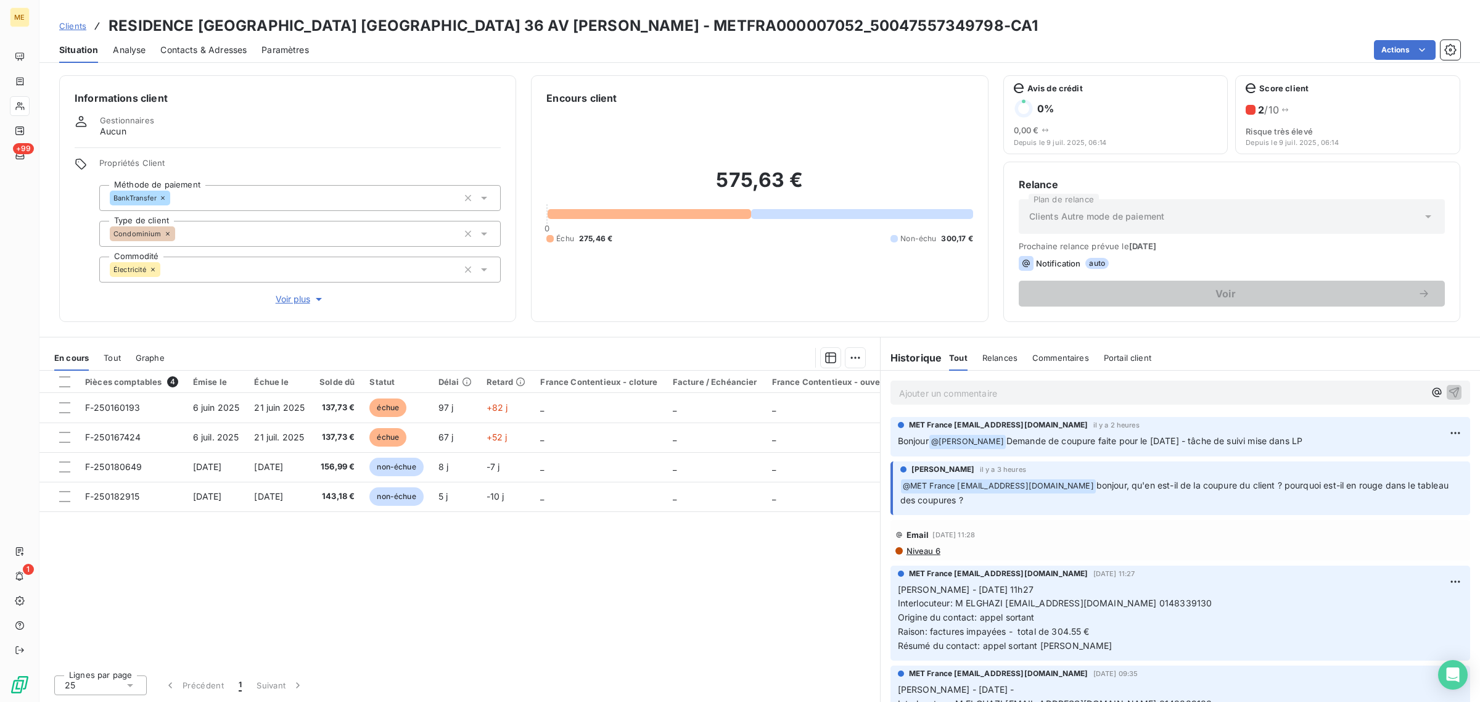
drag, startPoint x: 1311, startPoint y: 444, endPoint x: 1203, endPoint y: 442, distance: 107.3
click at [1203, 442] on p "Bonjour @ Amélie Matray Demande de coupure faite pour le 16/09/2025 - tâche de …" at bounding box center [1180, 441] width 565 height 15
click at [1358, 444] on p "Bonjour @ Amélie Matray Demande de coupure faite pour le 16/09/2025 - tâche de …" at bounding box center [1180, 441] width 565 height 15
drag, startPoint x: 1331, startPoint y: 442, endPoint x: 1001, endPoint y: 447, distance: 330.1
click at [1001, 447] on p "Bonjour @ Amélie Matray Demande de coupure faite pour le 16/09/2025 - tâche de …" at bounding box center [1180, 441] width 565 height 15
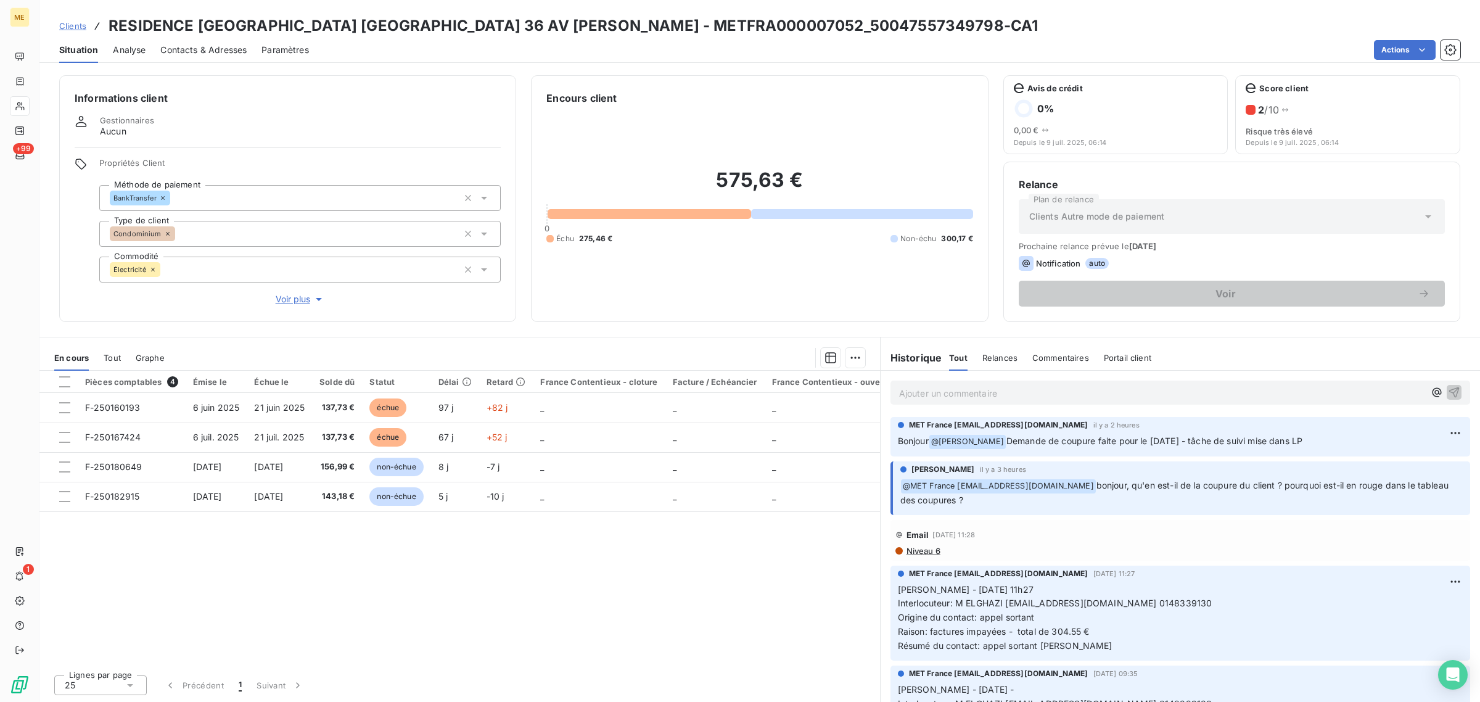
click at [28, 100] on div at bounding box center [20, 106] width 20 height 20
click at [19, 103] on icon at bounding box center [20, 106] width 10 height 10
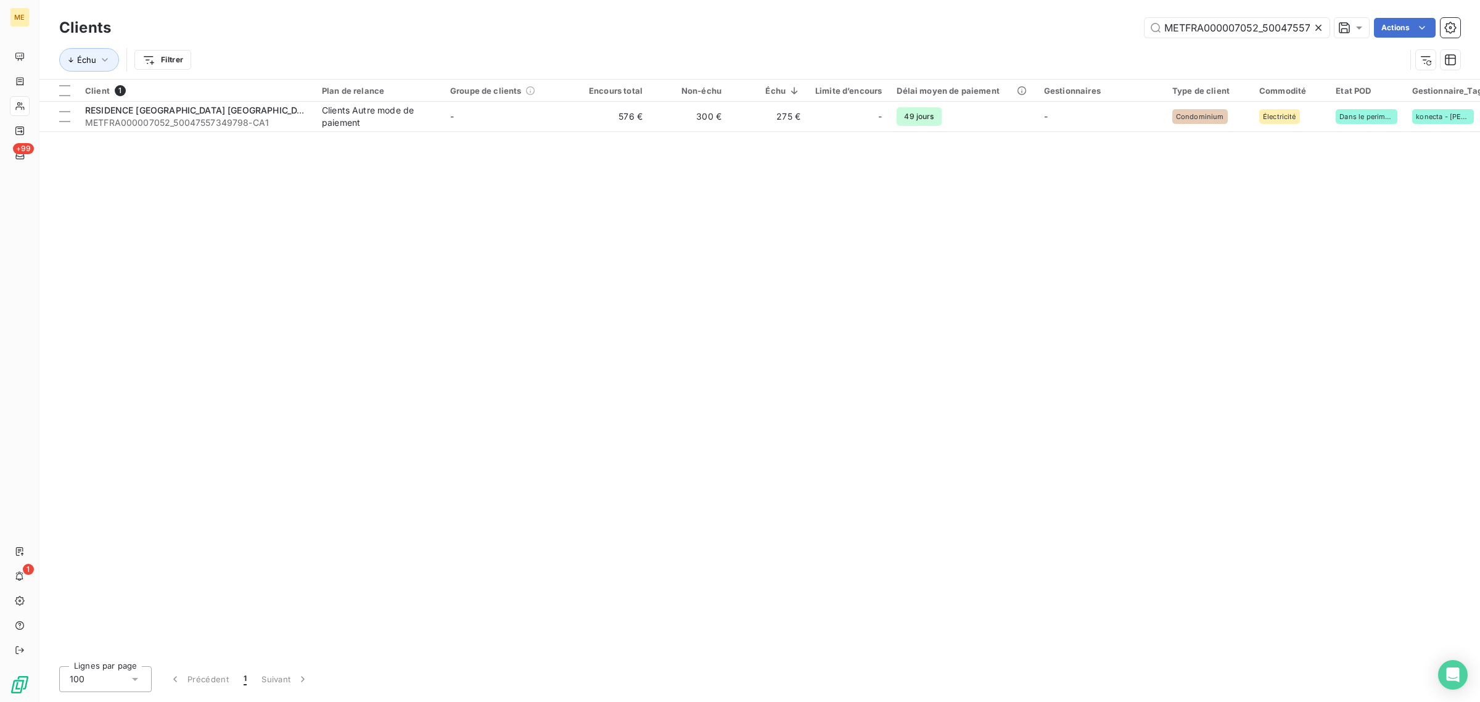
click at [1318, 30] on icon at bounding box center [1319, 28] width 12 height 12
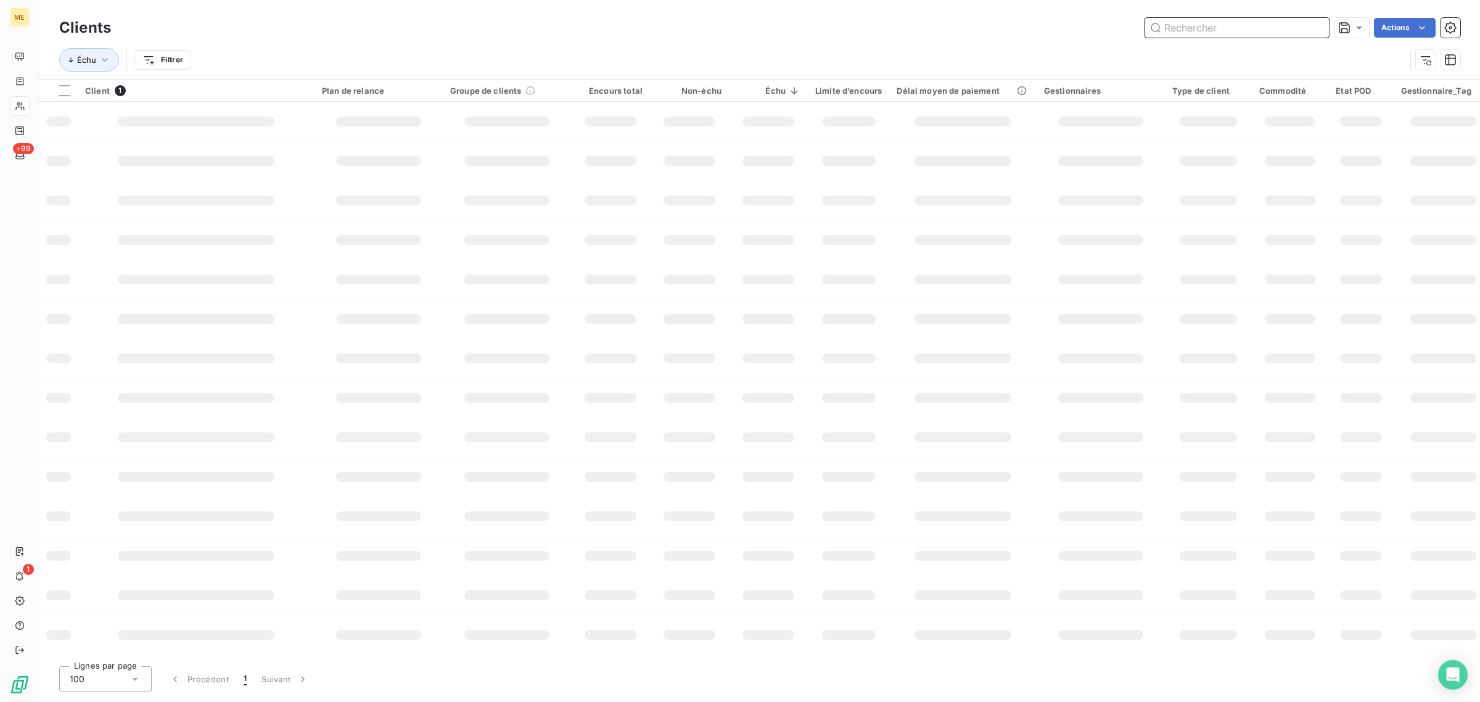
click at [1238, 30] on input "text" at bounding box center [1237, 28] width 185 height 20
paste input "METFRA000002540_22270332839040"
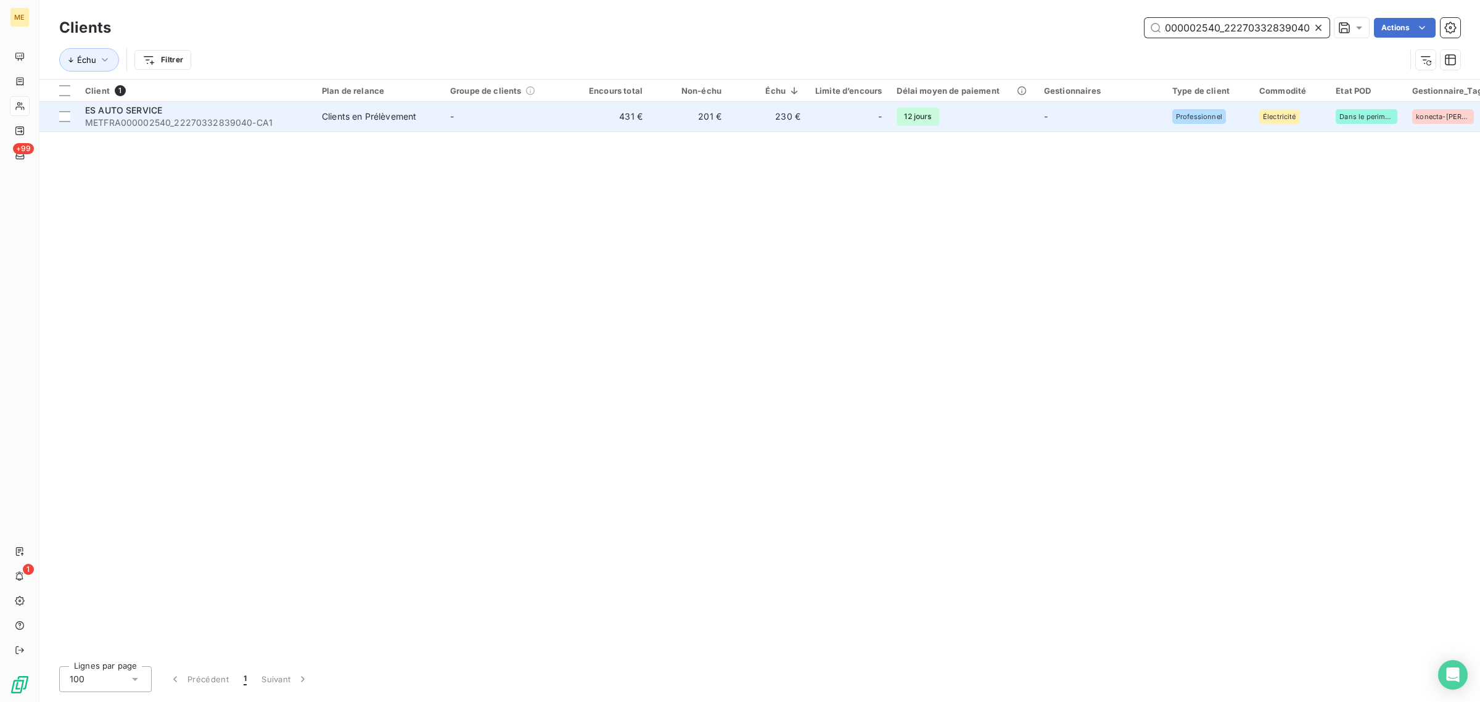
type input "METFRA000002540_22270332839040"
click at [692, 121] on td "201 €" at bounding box center [689, 117] width 79 height 30
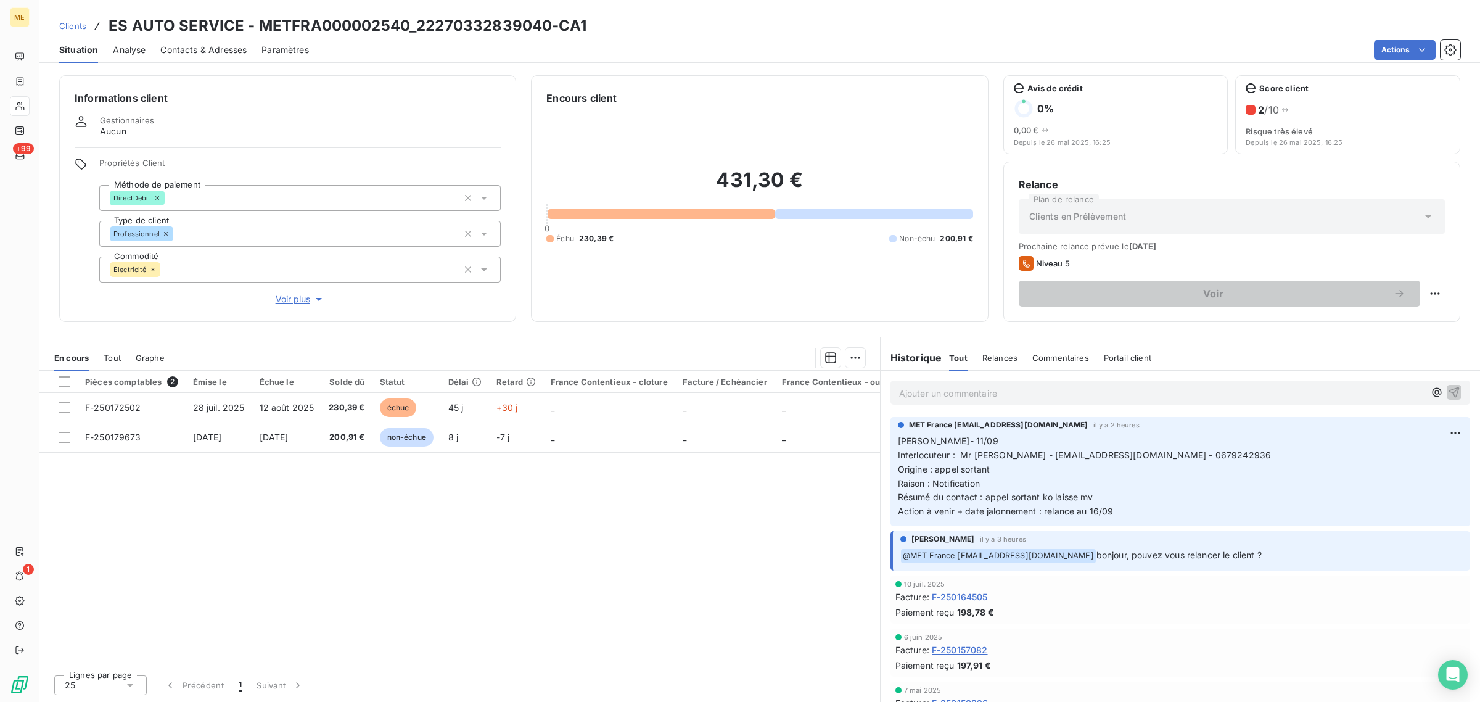
drag, startPoint x: 1131, startPoint y: 515, endPoint x: 896, endPoint y: 441, distance: 245.8
click at [896, 441] on div "MET France met-france@recouvrement.met.com il y a 2 heures Lisa- 11/09 Interloc…" at bounding box center [1181, 471] width 580 height 109
click at [898, 441] on span "Lisa- 11/09" at bounding box center [948, 440] width 101 height 10
drag, startPoint x: 902, startPoint y: 440, endPoint x: 1144, endPoint y: 508, distance: 251.7
click at [1144, 508] on p "Lisa- 11/09 Interlocuteur : Mr Fikret - esautoservice91@gmail.com - 0679242936 …" at bounding box center [1180, 476] width 565 height 85
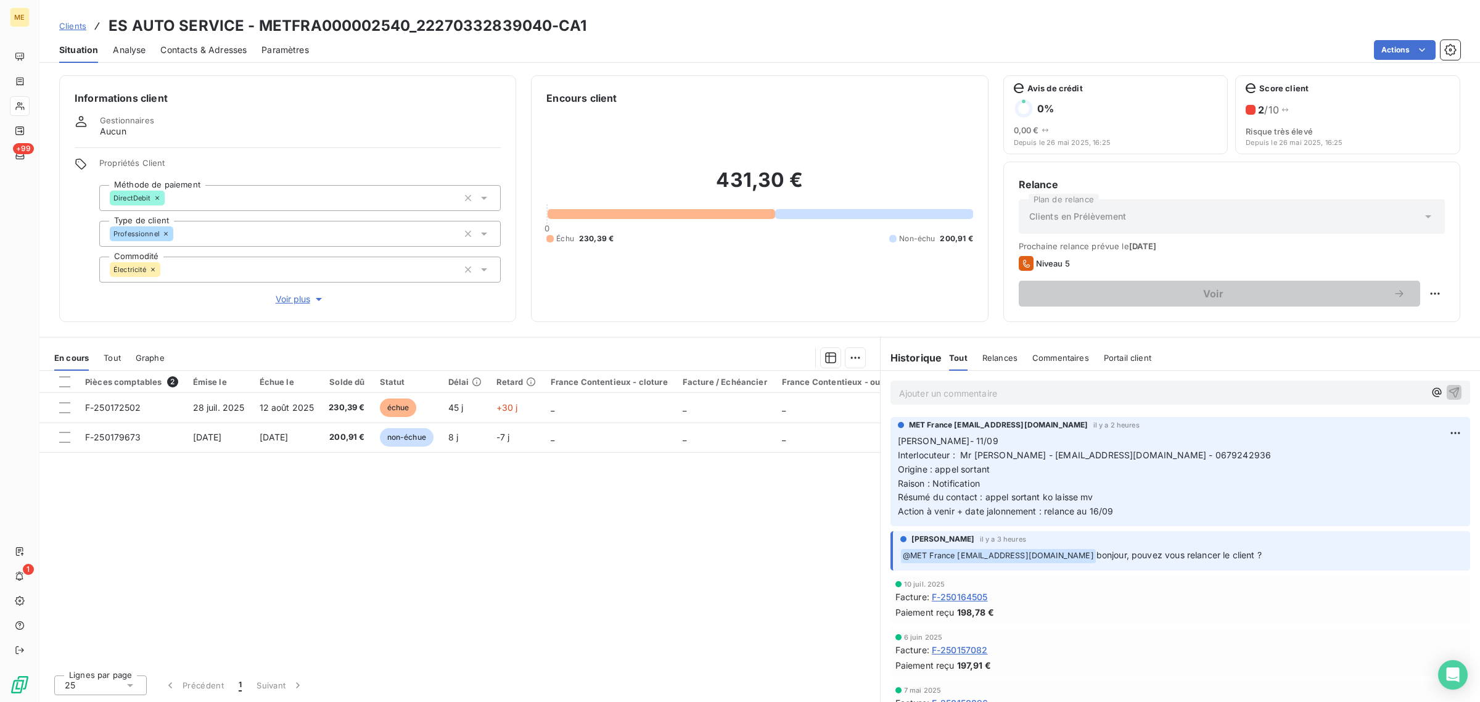
click at [1126, 512] on p "Lisa- 11/09 Interlocuteur : Mr Fikret - esautoservice91@gmail.com - 0679242936 …" at bounding box center [1180, 476] width 565 height 85
drag, startPoint x: 1081, startPoint y: 506, endPoint x: 893, endPoint y: 433, distance: 202.0
click at [893, 433] on div "MET France met-france@recouvrement.met.com il y a 2 heures Lisa- 11/09 Interloc…" at bounding box center [1181, 471] width 580 height 109
click at [1182, 517] on p "Lisa- 11/09 Interlocuteur : Mr Fikret - esautoservice91@gmail.com - 0679242936 …" at bounding box center [1180, 476] width 565 height 85
drag, startPoint x: 1284, startPoint y: 550, endPoint x: 1096, endPoint y: 548, distance: 188.2
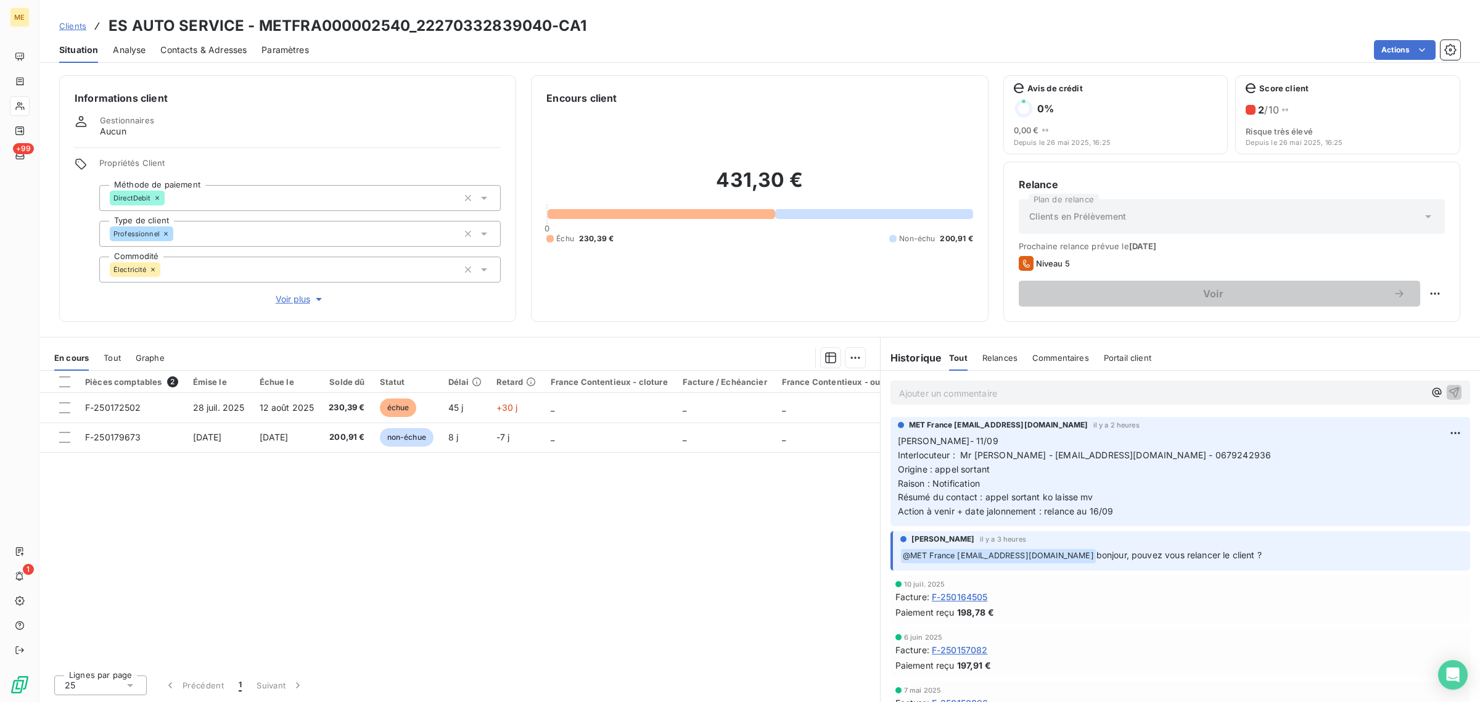
click at [1096, 548] on div "﻿ @ MET [GEOGRAPHIC_DATA] [EMAIL_ADDRESS][DOMAIN_NAME] bonjour, pouvez vous rel…" at bounding box center [1182, 555] width 563 height 16
drag, startPoint x: 1136, startPoint y: 514, endPoint x: 1009, endPoint y: 464, distance: 136.5
click at [896, 435] on div "MET France met-france@recouvrement.met.com il y a 2 heures Lisa- 11/09 Interloc…" at bounding box center [1181, 471] width 580 height 109
click at [1120, 497] on p "Lisa- 11/09 Interlocuteur : Mr Fikret - esautoservice91@gmail.com - 0679242936 …" at bounding box center [1180, 476] width 565 height 85
drag, startPoint x: 1271, startPoint y: 552, endPoint x: 1097, endPoint y: 556, distance: 174.6
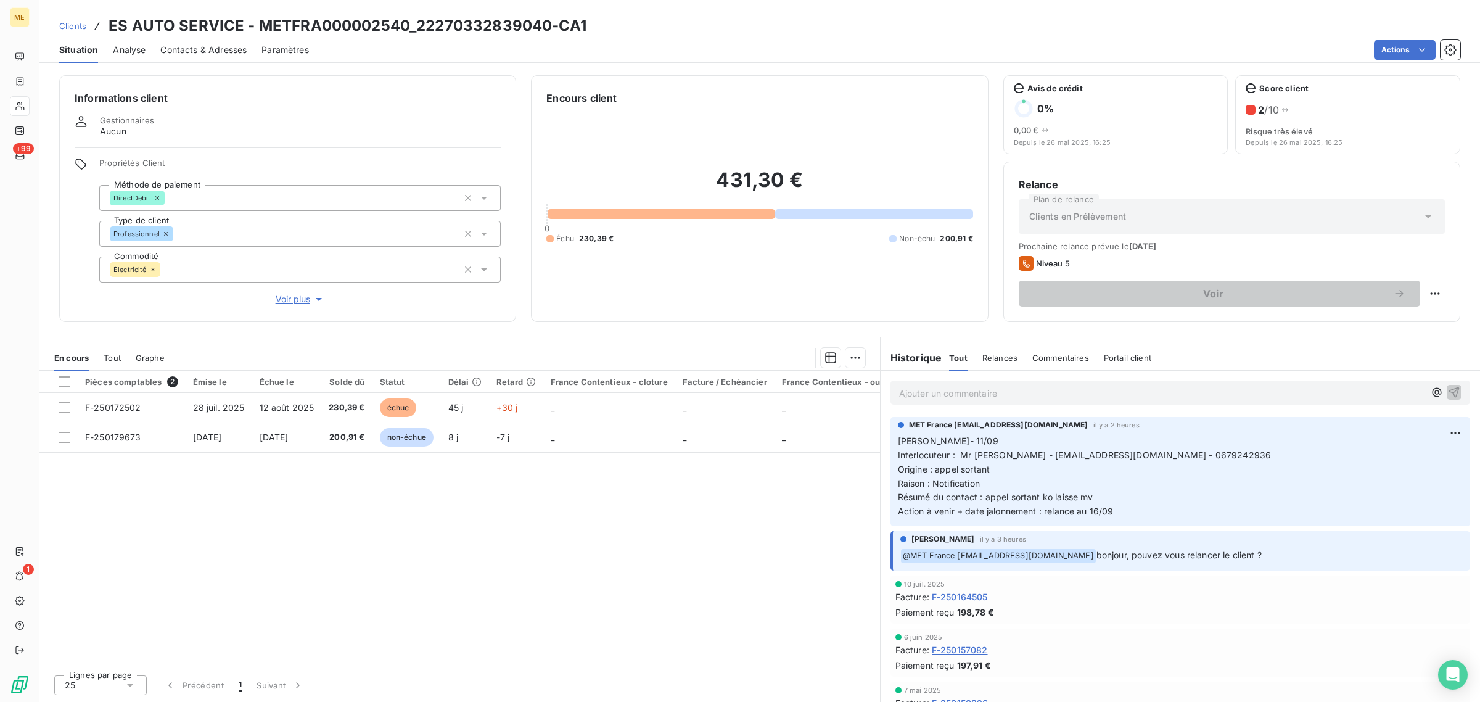
click at [1097, 556] on p "﻿ @ MET [GEOGRAPHIC_DATA] [EMAIL_ADDRESS][DOMAIN_NAME] bonjour, pouvez vous rel…" at bounding box center [1182, 555] width 563 height 15
drag, startPoint x: 1139, startPoint y: 528, endPoint x: 891, endPoint y: 444, distance: 261.8
click at [891, 444] on div "MET France met-france@recouvrement.met.com il y a 2 heures Lisa- 11/09 Interloc…" at bounding box center [1181, 472] width 600 height 114
click at [1137, 482] on p "Lisa- 11/09 Interlocuteur : Mr Fikret - esautoservice91@gmail.com - 0679242936 …" at bounding box center [1180, 476] width 565 height 85
drag, startPoint x: 1118, startPoint y: 516, endPoint x: 890, endPoint y: 439, distance: 240.3
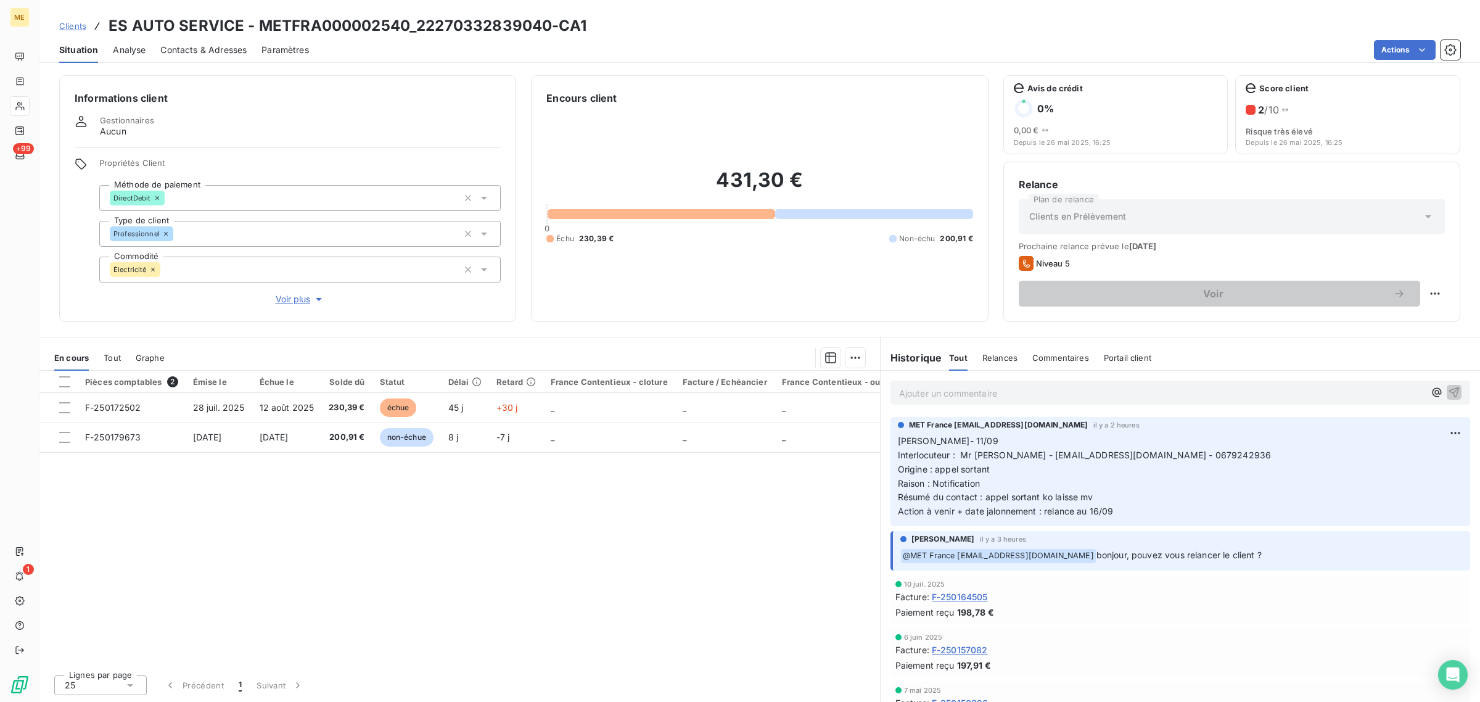
click at [891, 439] on div "MET France met-france@recouvrement.met.com il y a 2 heures Lisa- 11/09 Interloc…" at bounding box center [1181, 471] width 580 height 109
click at [1200, 494] on p "Lisa- 11/09 Interlocuteur : Mr Fikret - esautoservice91@gmail.com - 0679242936 …" at bounding box center [1180, 476] width 565 height 85
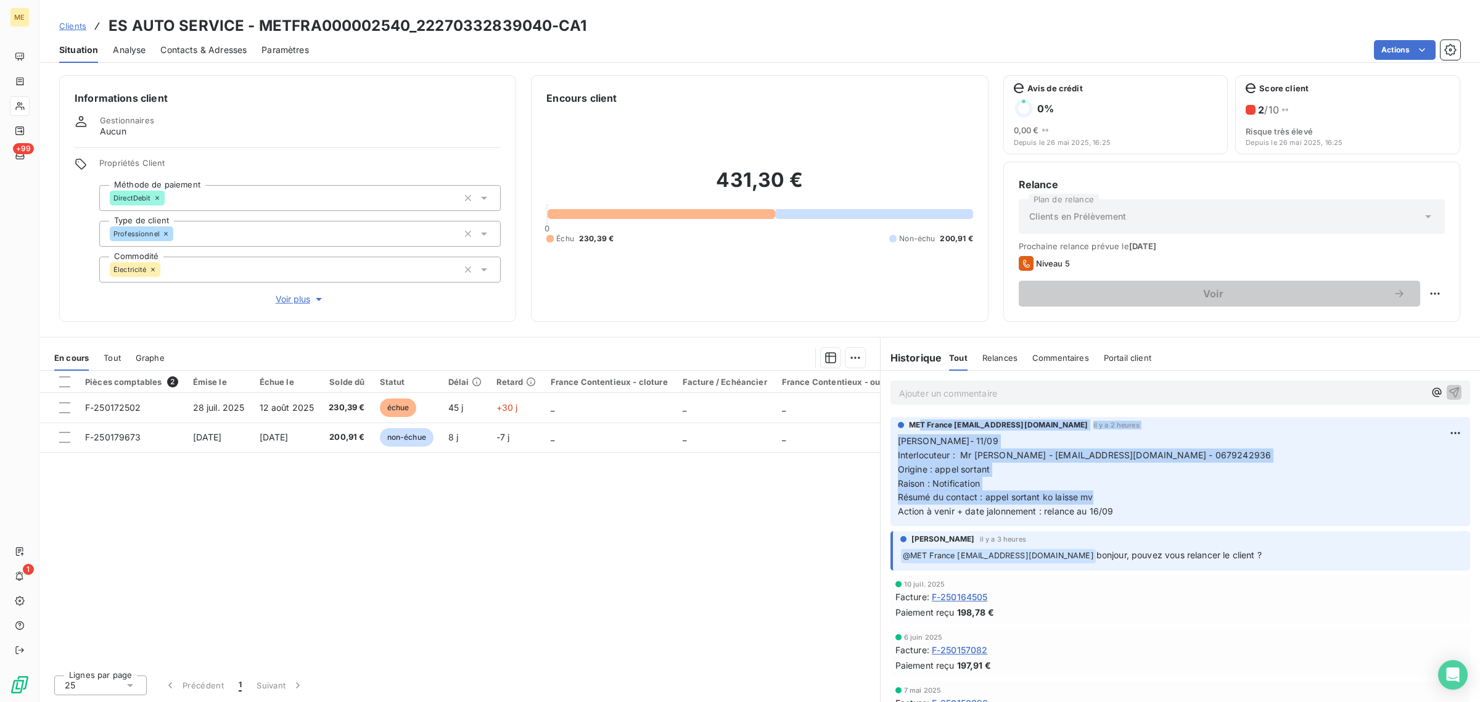
drag, startPoint x: 1133, startPoint y: 504, endPoint x: 927, endPoint y: 434, distance: 218.3
click at [923, 431] on div "MET France met-france@recouvrement.met.com il y a 2 heures Lisa- 11/09 Interloc…" at bounding box center [1180, 468] width 565 height 99
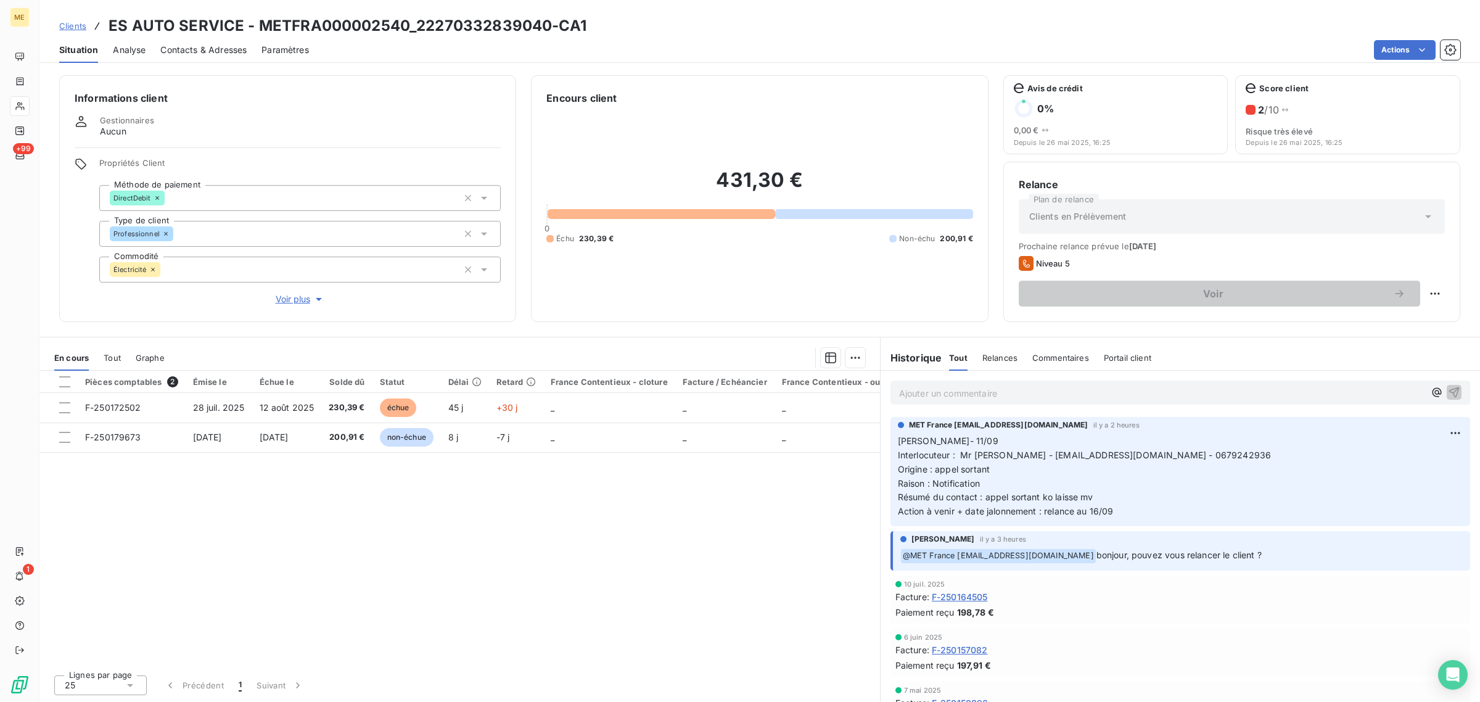
drag, startPoint x: 1170, startPoint y: 529, endPoint x: 1158, endPoint y: 526, distance: 12.7
click at [1158, 530] on div "Amélie Matray il y a 3 heures ﻿ @ MET France met-france@recouvrement.met.com bo…" at bounding box center [1181, 551] width 600 height 44
drag, startPoint x: 1133, startPoint y: 517, endPoint x: 906, endPoint y: 447, distance: 238.0
click at [906, 447] on p "Lisa- 11/09 Interlocuteur : Mr Fikret - esautoservice91@gmail.com - 0679242936 …" at bounding box center [1180, 476] width 565 height 85
click at [846, 464] on div "Pièces comptables 2 Émise le Échue le Solde dû Statut Délai Retard France Conte…" at bounding box center [459, 518] width 841 height 294
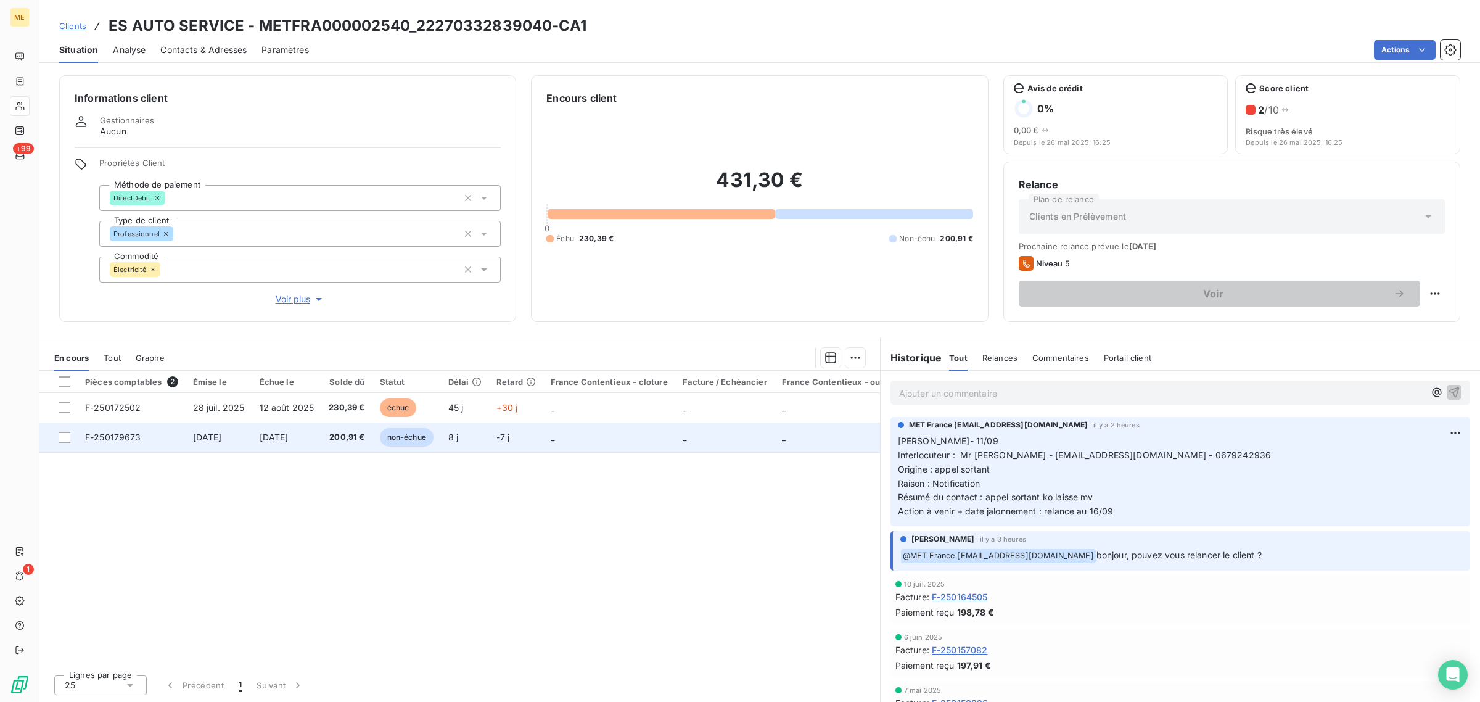
drag, startPoint x: 1123, startPoint y: 514, endPoint x: 874, endPoint y: 435, distance: 261.4
click at [875, 435] on div "En cours Tout Graphe Pièces comptables 2 Émise le Échue le Solde dû Statut Déla…" at bounding box center [759, 519] width 1441 height 365
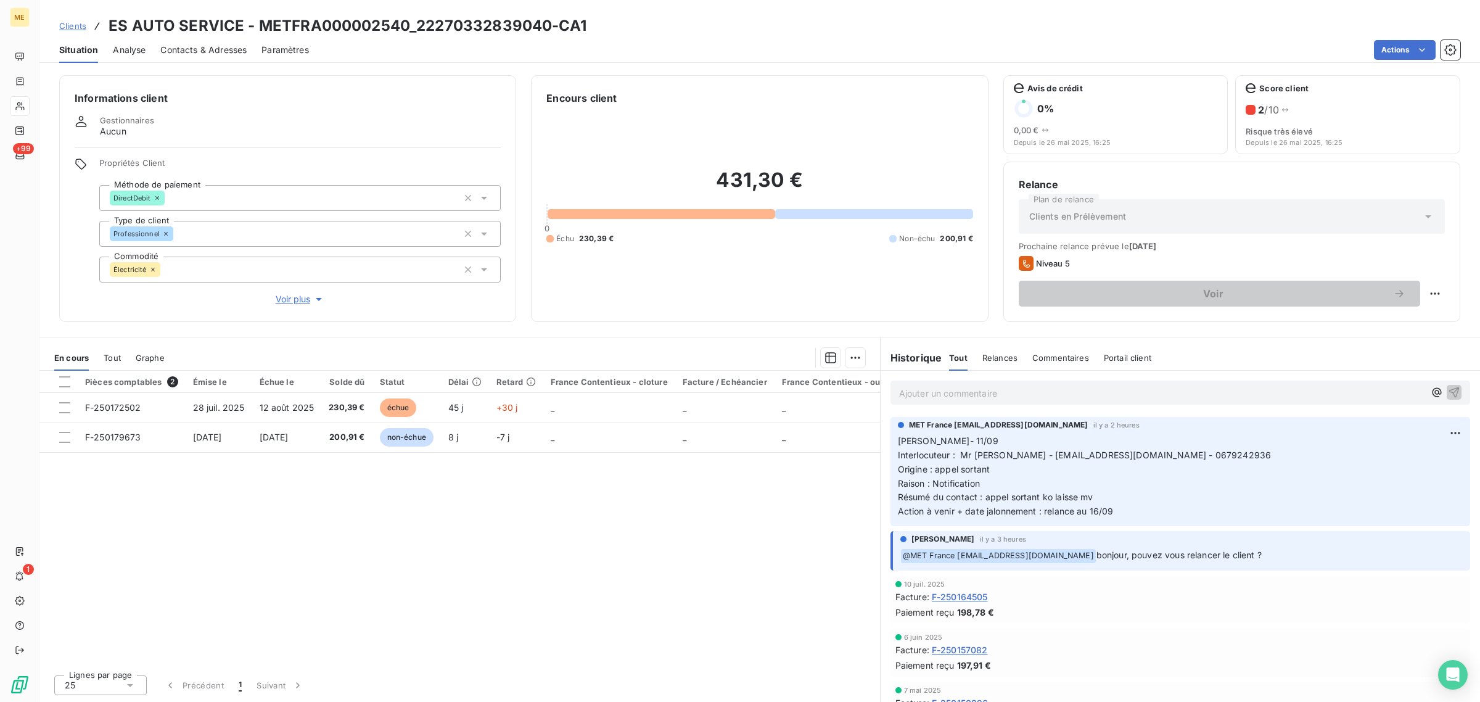
click at [1179, 486] on p "Lisa- 11/09 Interlocuteur : Mr Fikret - esautoservice91@gmail.com - 0679242936 …" at bounding box center [1180, 476] width 565 height 85
drag, startPoint x: 1266, startPoint y: 559, endPoint x: 884, endPoint y: 446, distance: 398.2
click at [1033, 487] on p "Lisa- 11/09 Interlocuteur : Mr Fikret - esautoservice91@gmail.com - 0679242936 …" at bounding box center [1180, 476] width 565 height 85
drag, startPoint x: 1135, startPoint y: 518, endPoint x: 898, endPoint y: 445, distance: 248.4
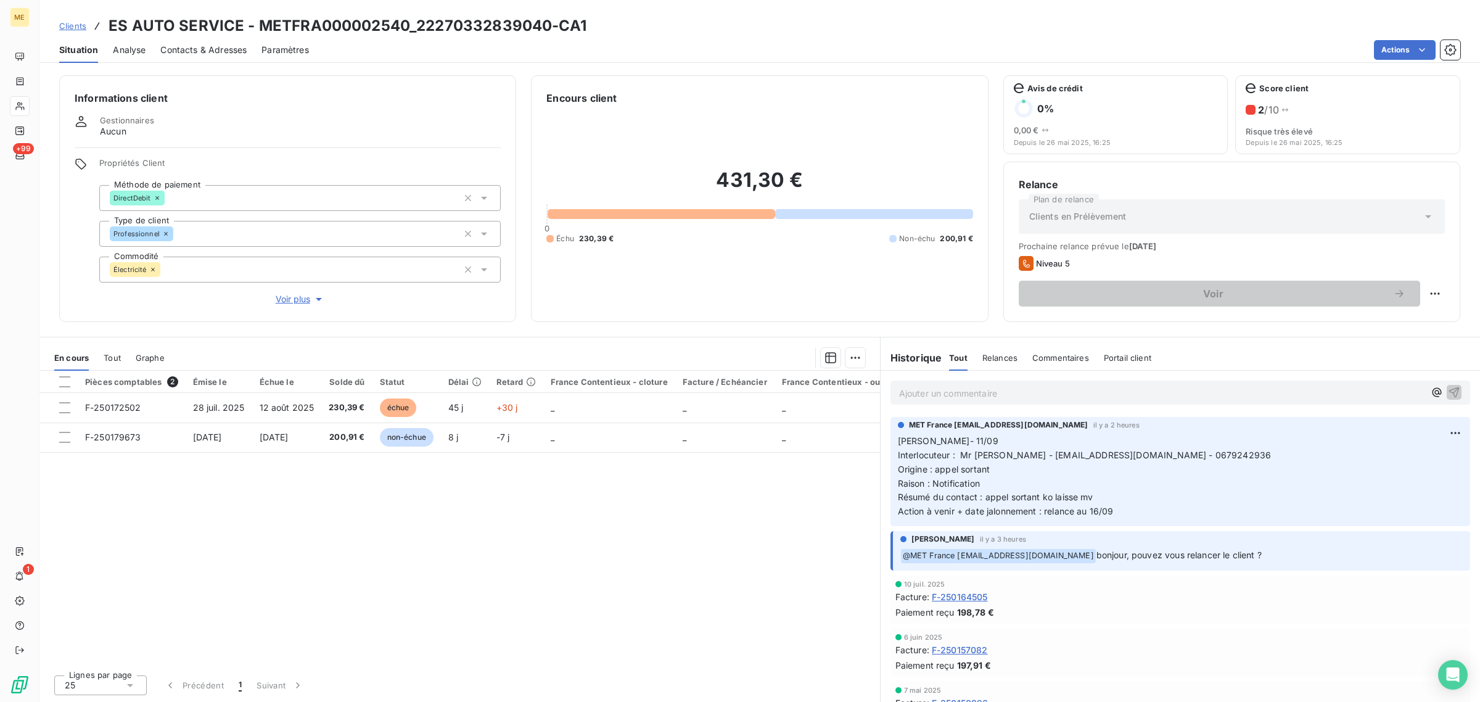
click at [898, 445] on p "Lisa- 11/09 Interlocuteur : Mr Fikret - esautoservice91@gmail.com - 0679242936 …" at bounding box center [1180, 476] width 565 height 85
click at [1134, 513] on p "Lisa- 11/09 Interlocuteur : Mr Fikret - esautoservice91@gmail.com - 0679242936 …" at bounding box center [1180, 476] width 565 height 85
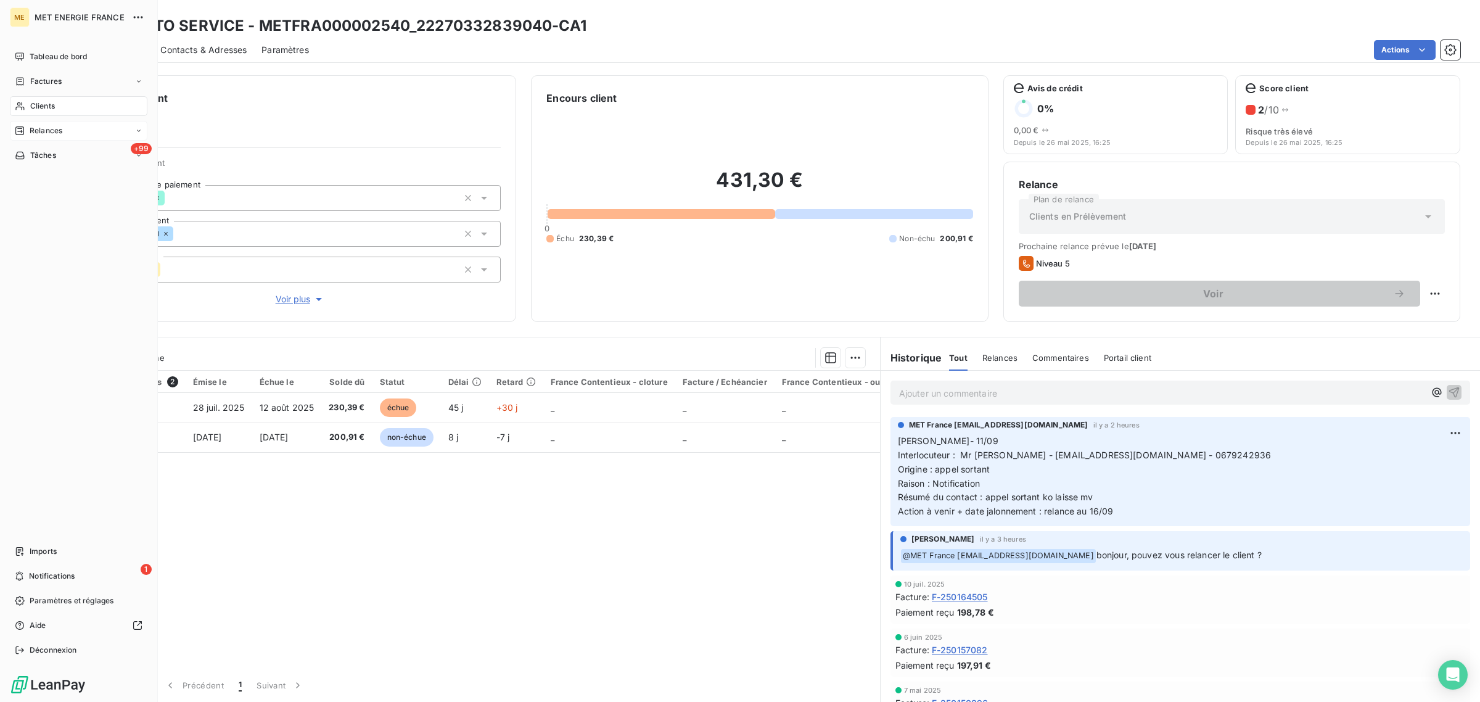
click at [34, 131] on span "Relances" at bounding box center [46, 130] width 33 height 11
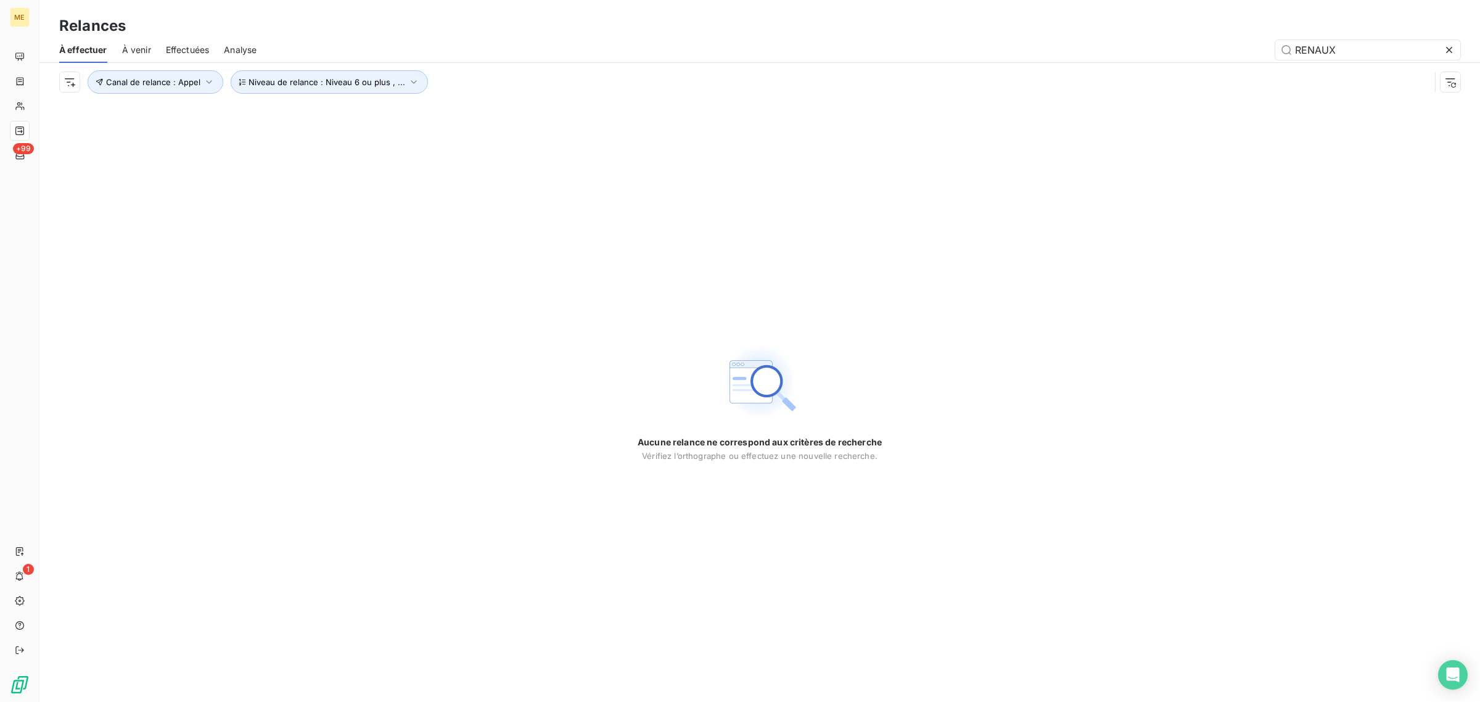
click at [72, 69] on div "Canal de relance : Appel Niveau de relance : Niveau 6 ou plus , ..." at bounding box center [759, 82] width 1401 height 38
click at [72, 76] on html "ME +99 1 Relances À effectuer À venir Effectuées Analyse RENAUX Canal de relanc…" at bounding box center [740, 351] width 1480 height 702
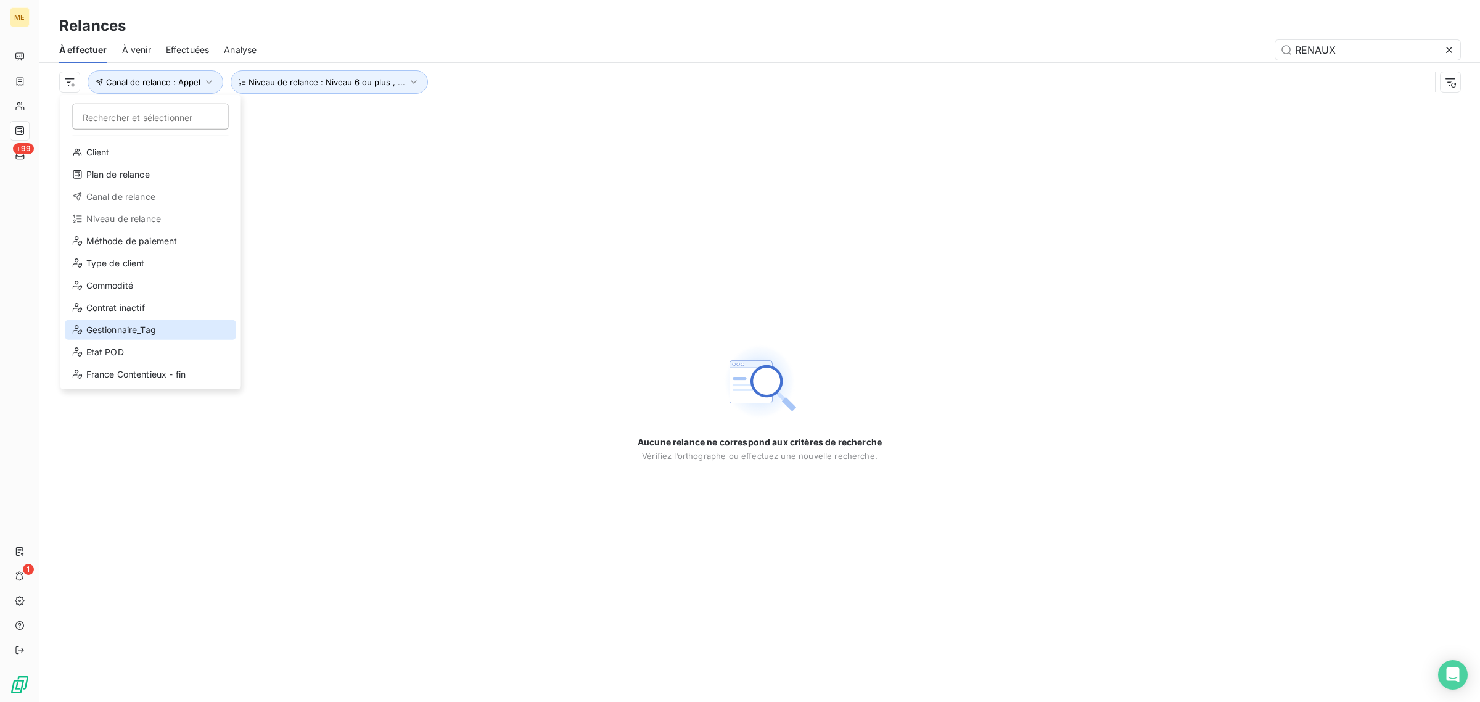
click at [131, 332] on div "Gestionnaire_Tag" at bounding box center [150, 330] width 171 height 20
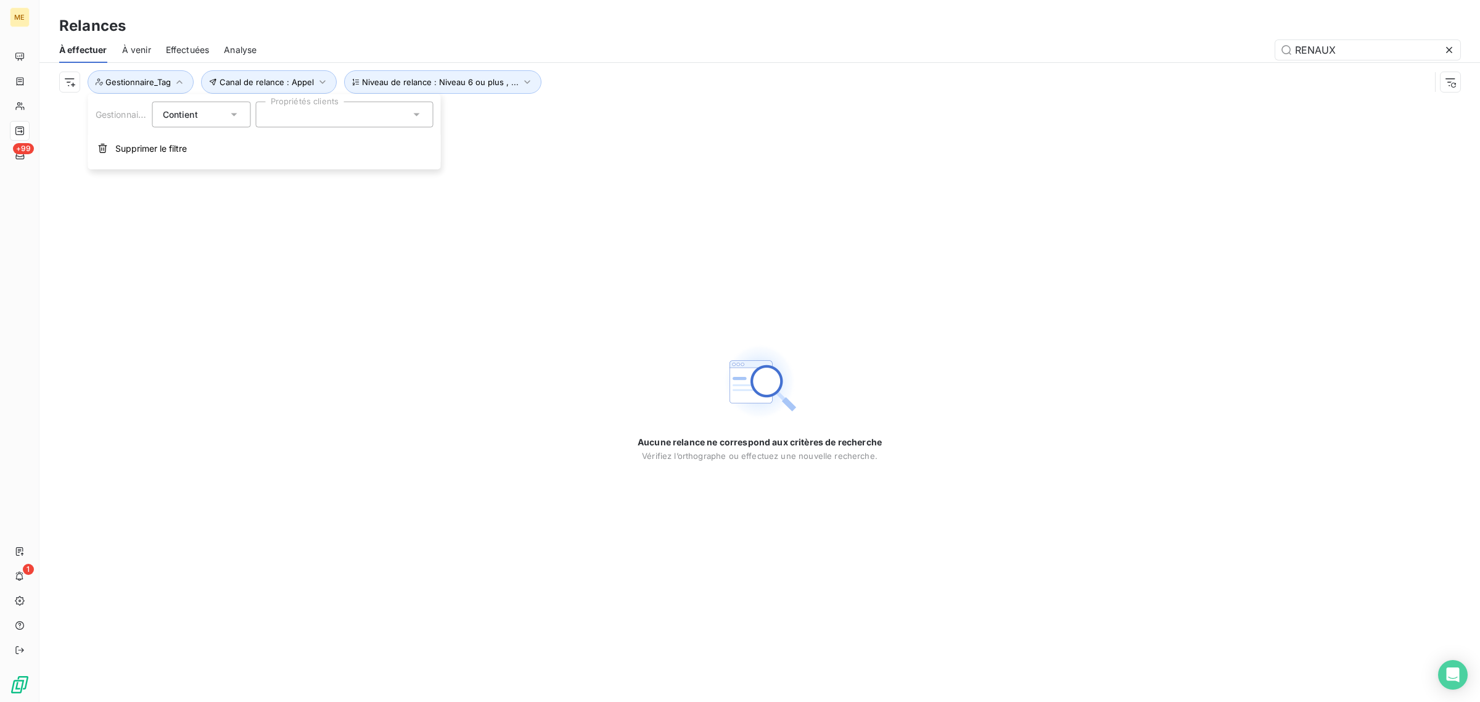
click at [198, 115] on span "Contient" at bounding box center [180, 114] width 35 height 10
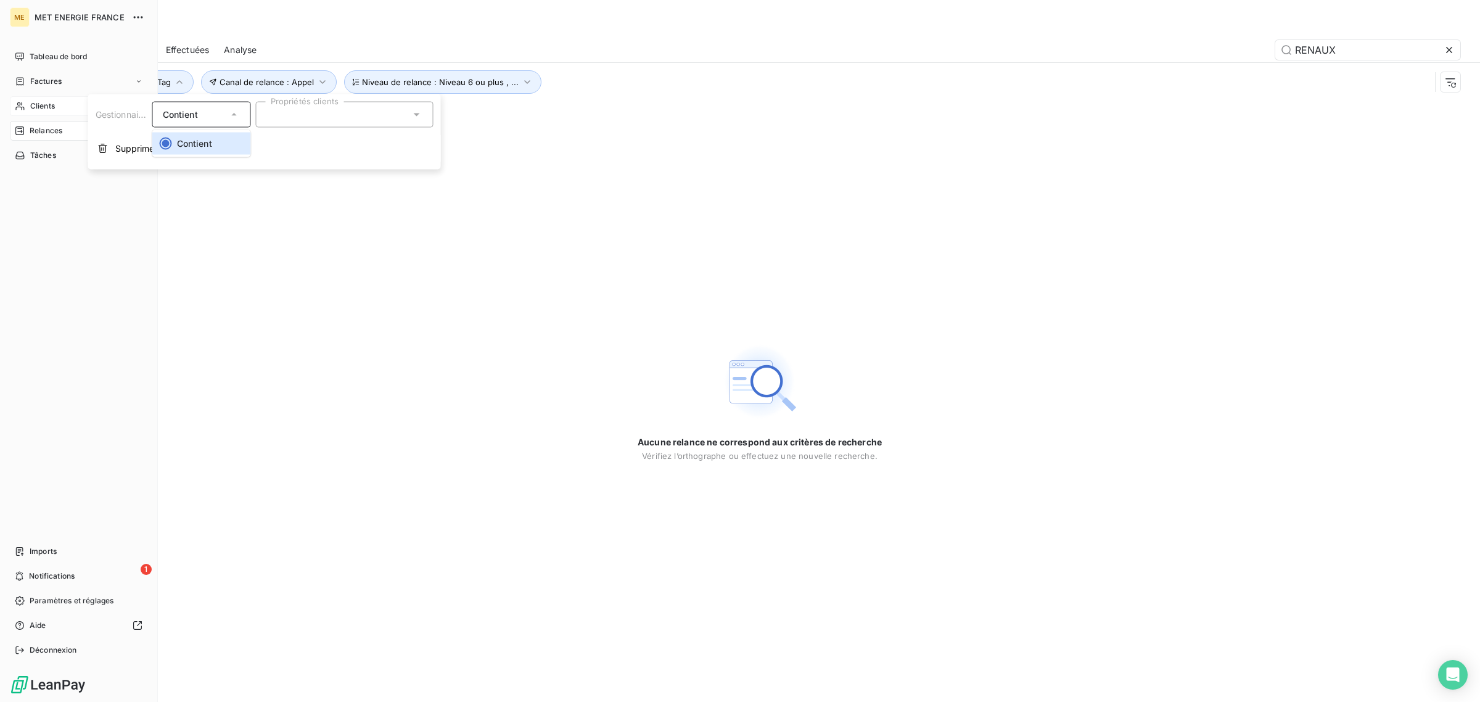
click at [27, 115] on div "Clients" at bounding box center [79, 106] width 138 height 20
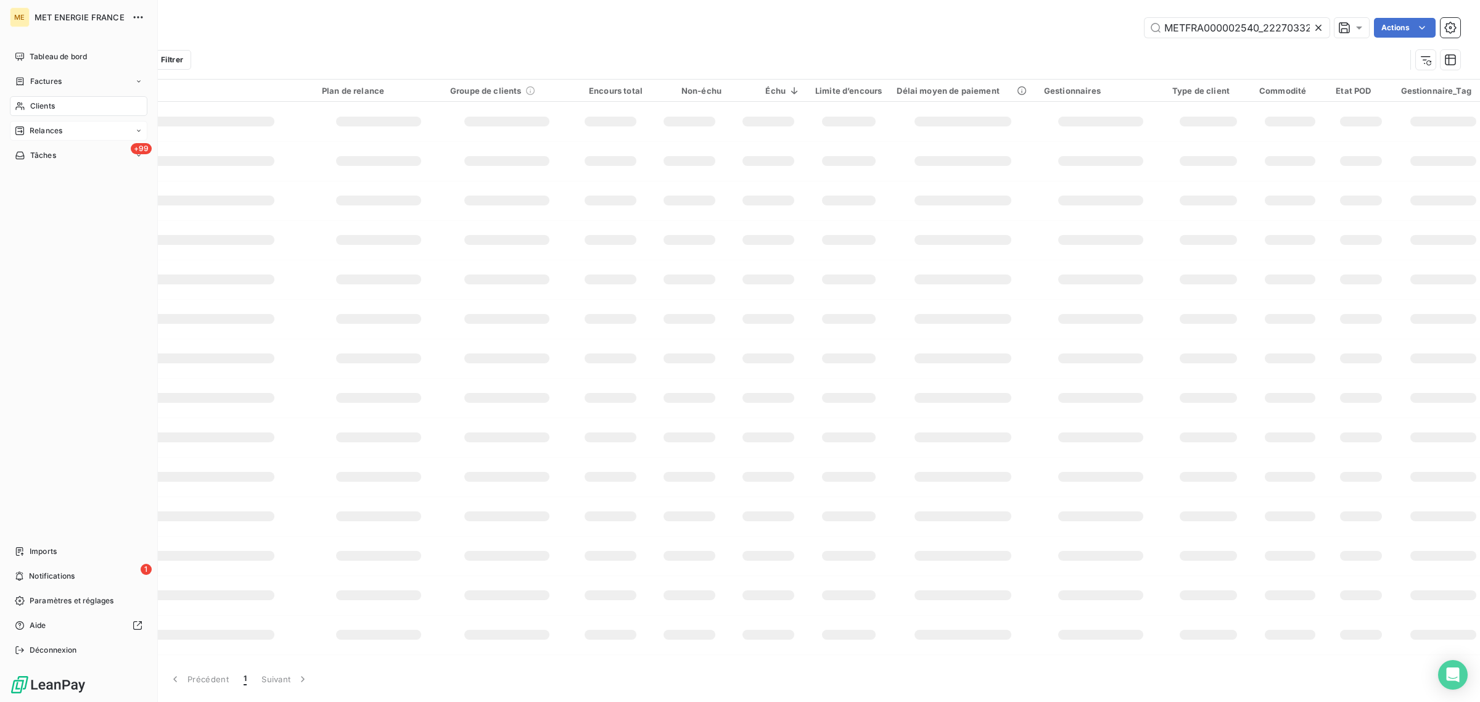
scroll to position [0, 39]
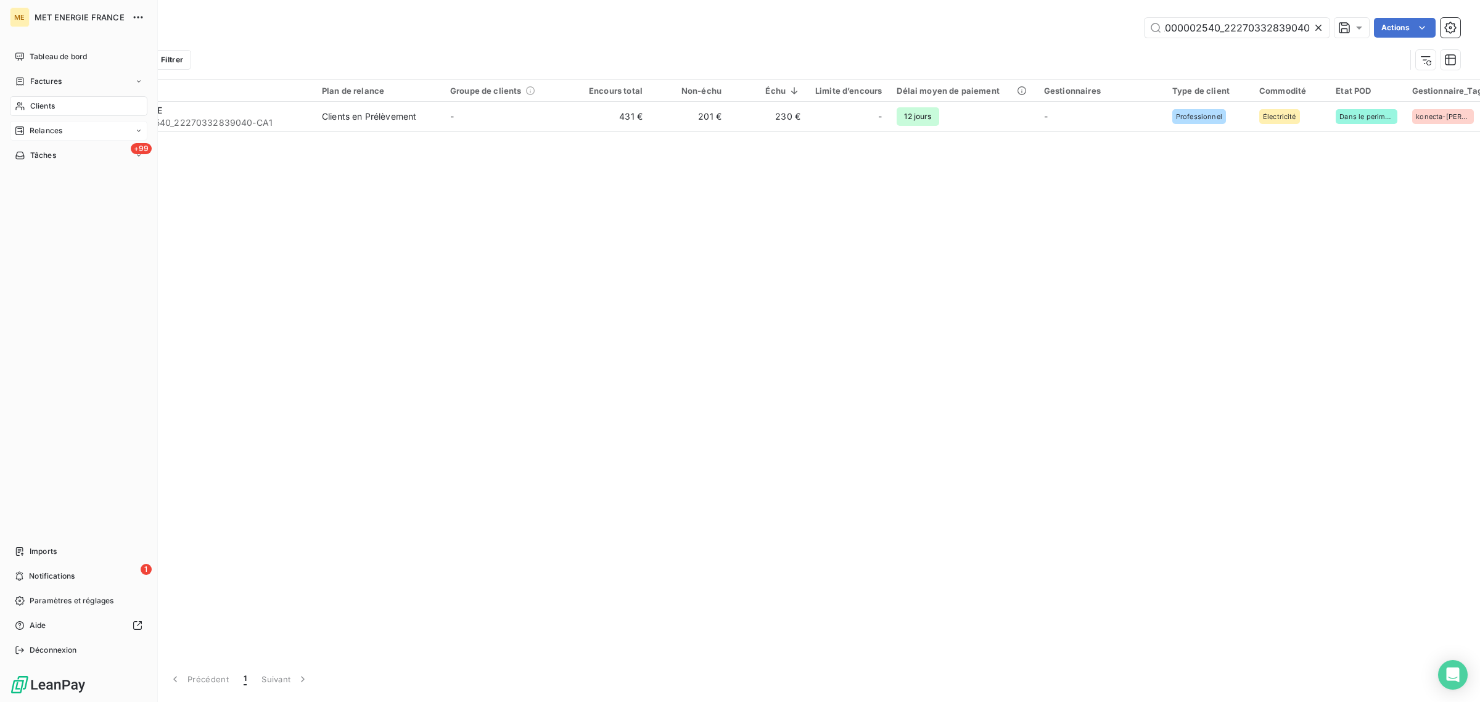
click at [34, 106] on span "Clients" at bounding box center [42, 106] width 25 height 11
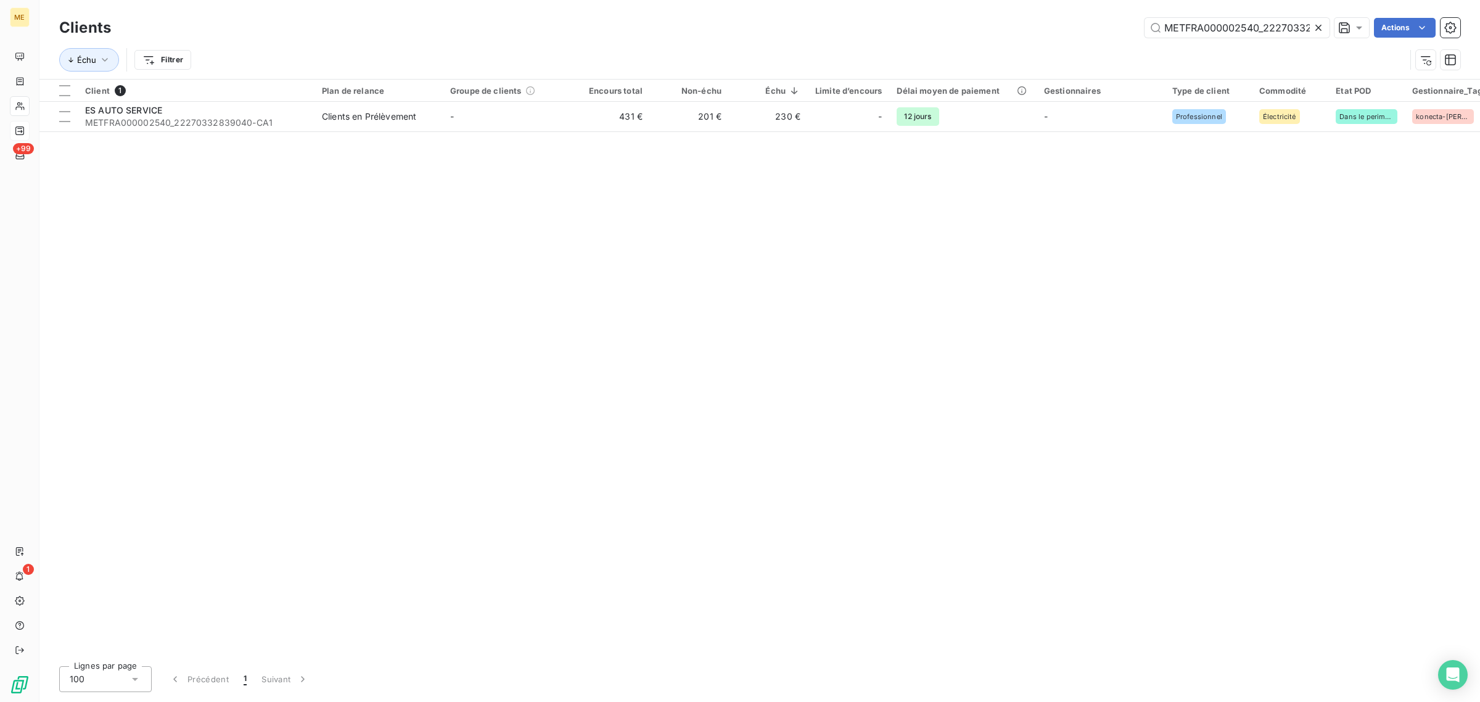
click at [312, 48] on div "Échu Filtrer" at bounding box center [732, 59] width 1347 height 23
click at [142, 57] on html "ME +99 1 Clients METFRA000002540_22270332839040 Actions Échu Filtrer Client 1 P…" at bounding box center [740, 351] width 1480 height 702
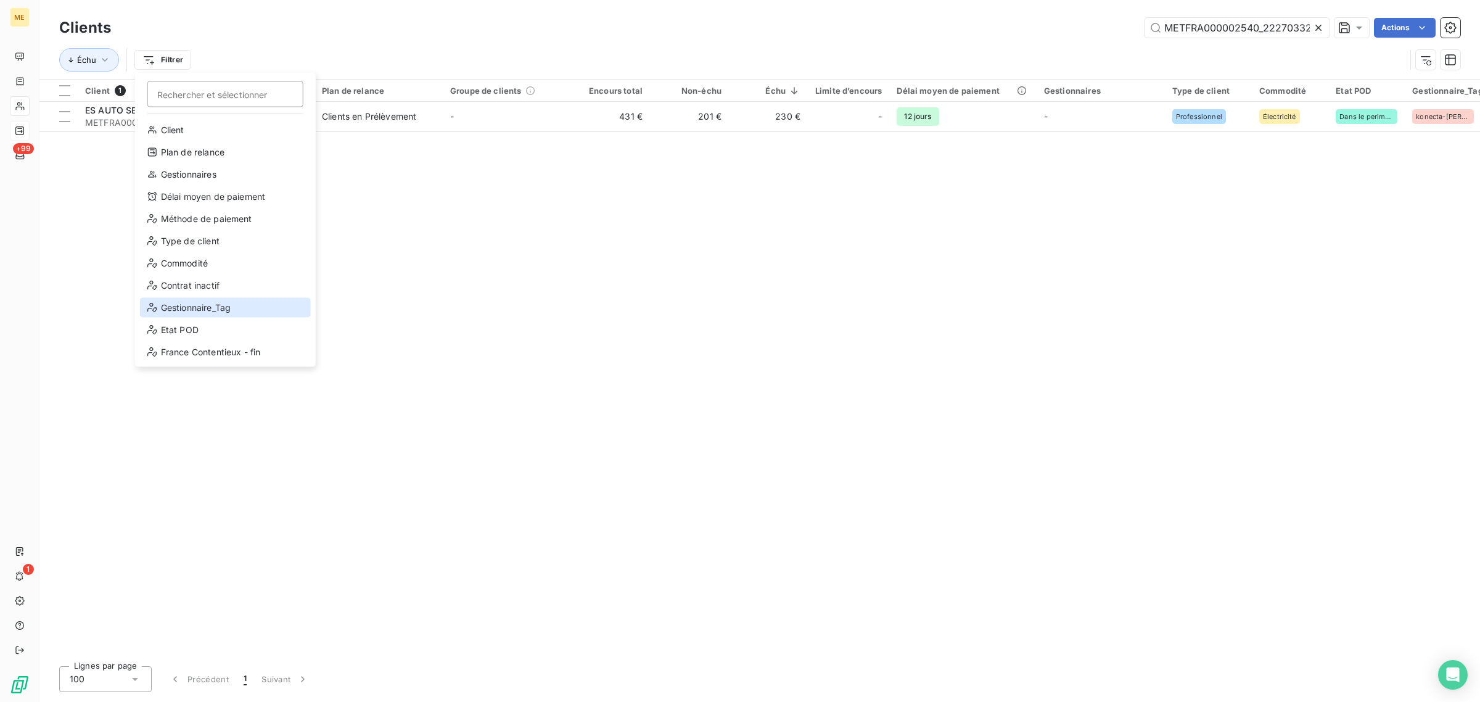
click at [204, 304] on div "Gestionnaire_Tag" at bounding box center [225, 308] width 171 height 20
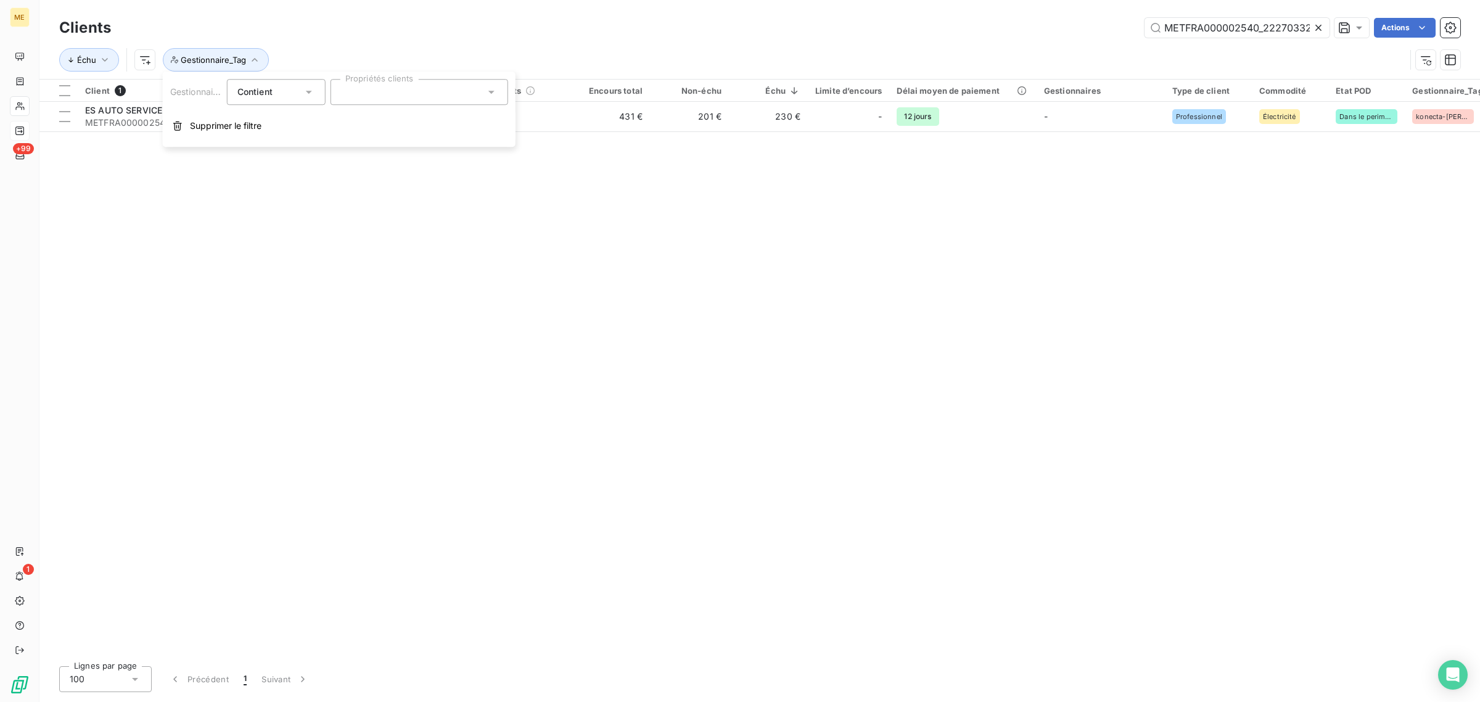
click at [265, 90] on span "Contient" at bounding box center [254, 91] width 35 height 10
click at [294, 152] on li "Ne contient pas" at bounding box center [277, 143] width 101 height 22
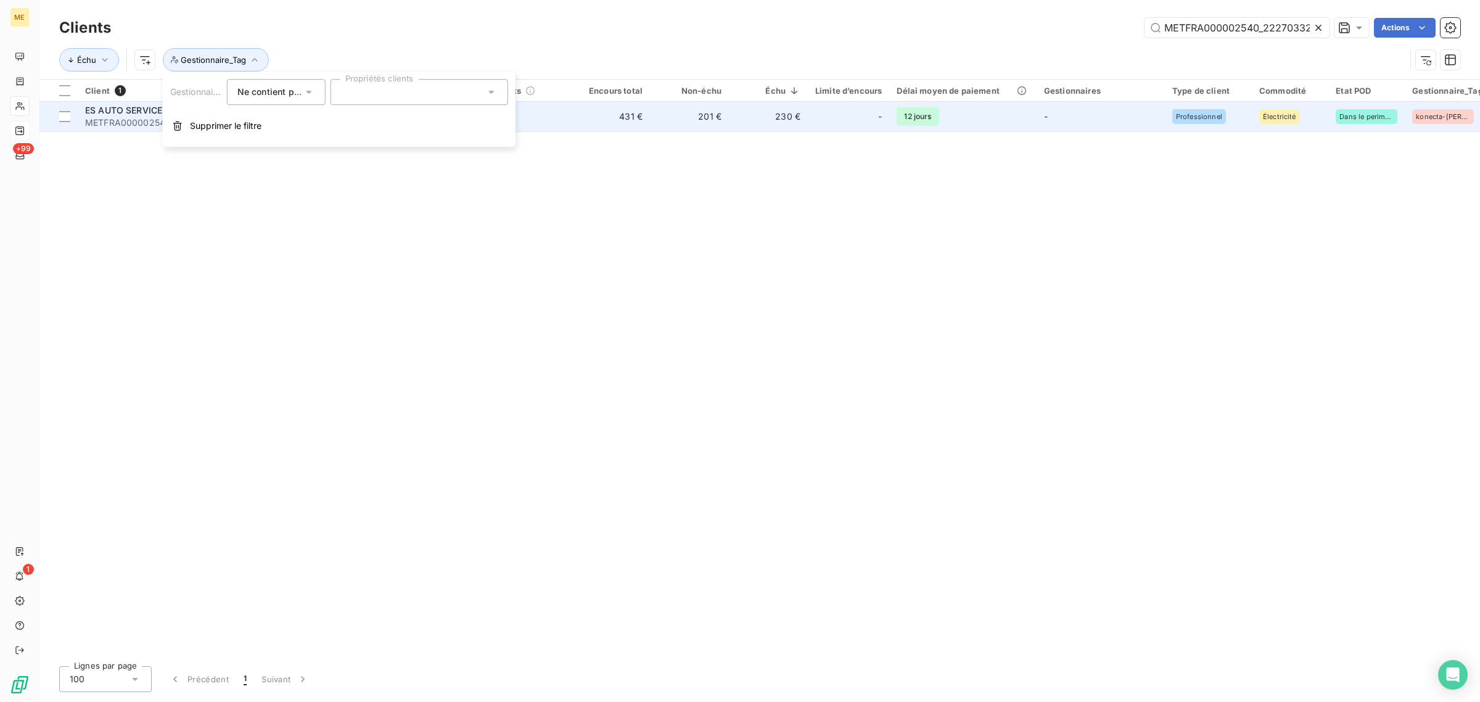
click at [230, 117] on button "Supprimer le filtre" at bounding box center [339, 125] width 353 height 27
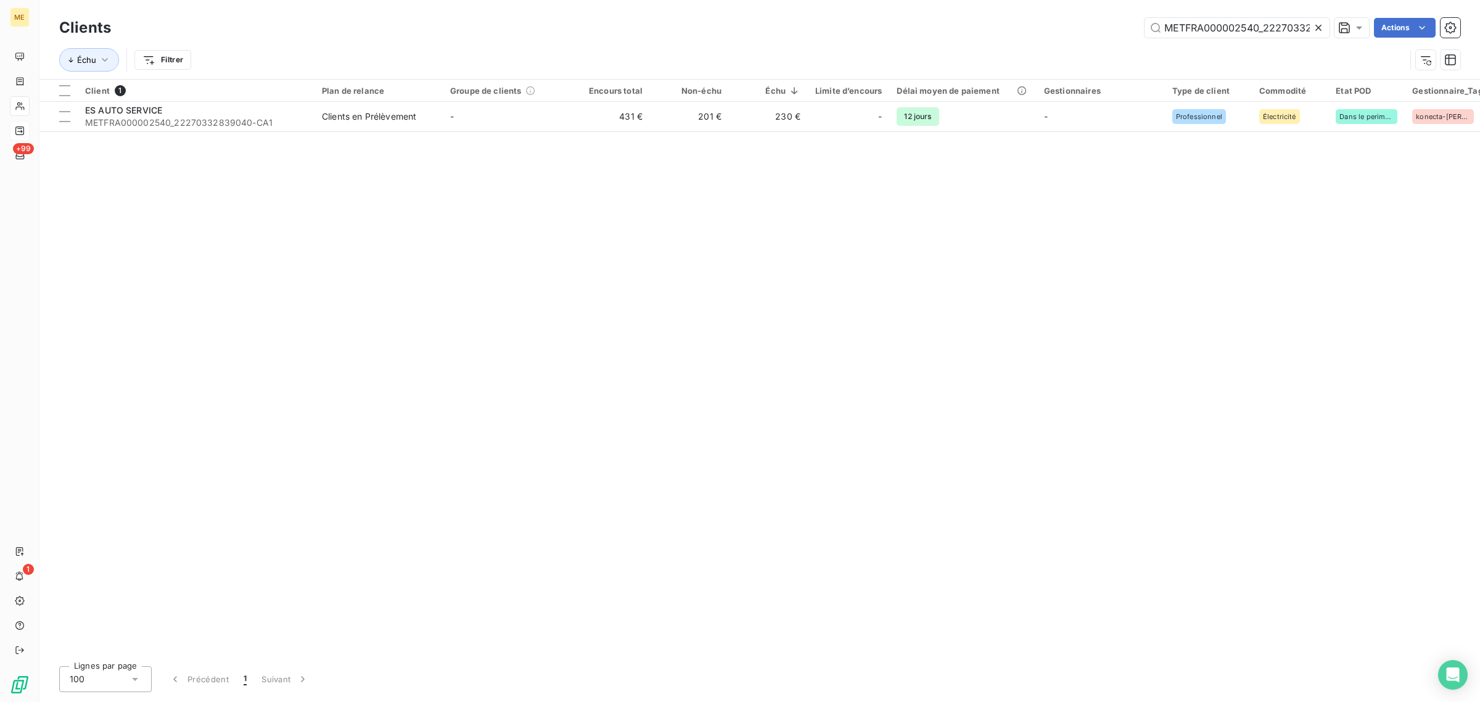
click at [485, 136] on div "Client 1 Plan de relance Groupe de clients Encours total Non-échu Échu Limite d…" at bounding box center [759, 368] width 1441 height 577
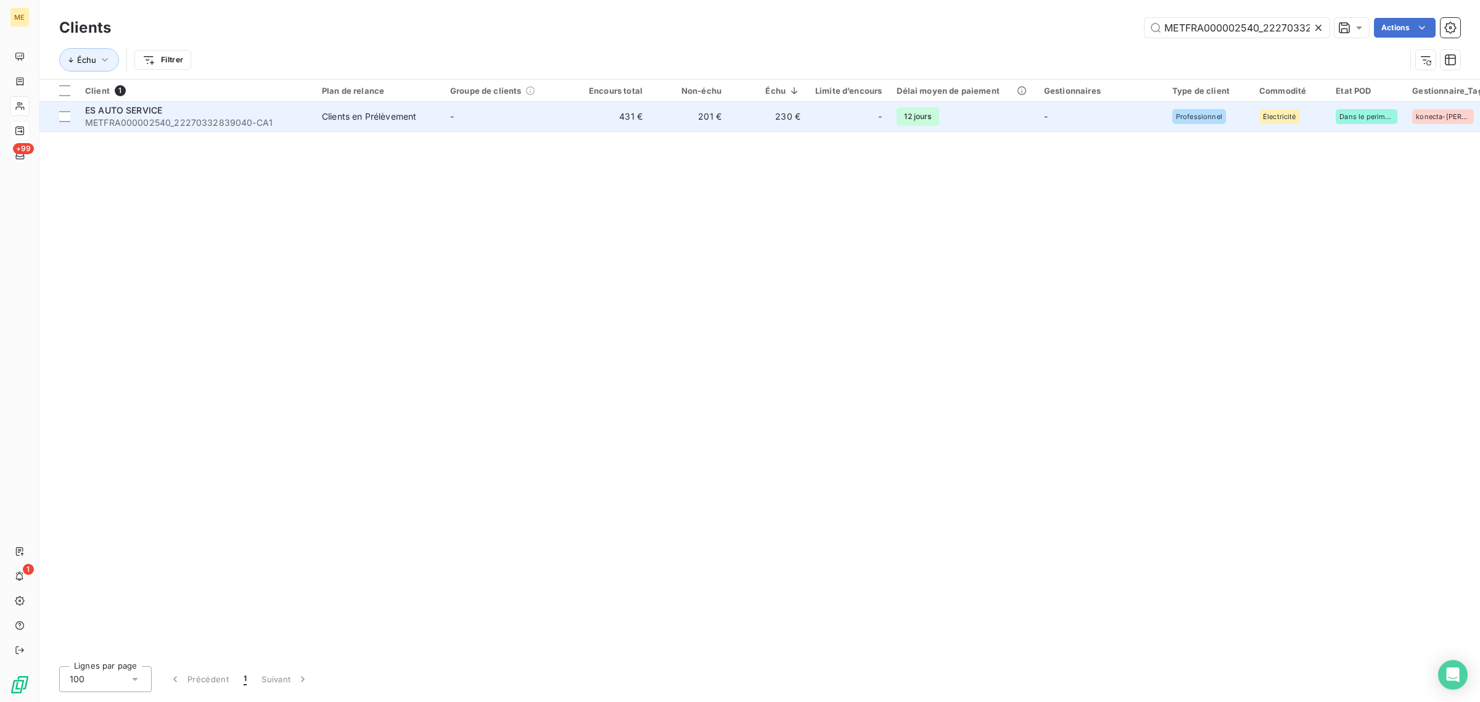
click at [489, 120] on td "-" at bounding box center [507, 117] width 128 height 30
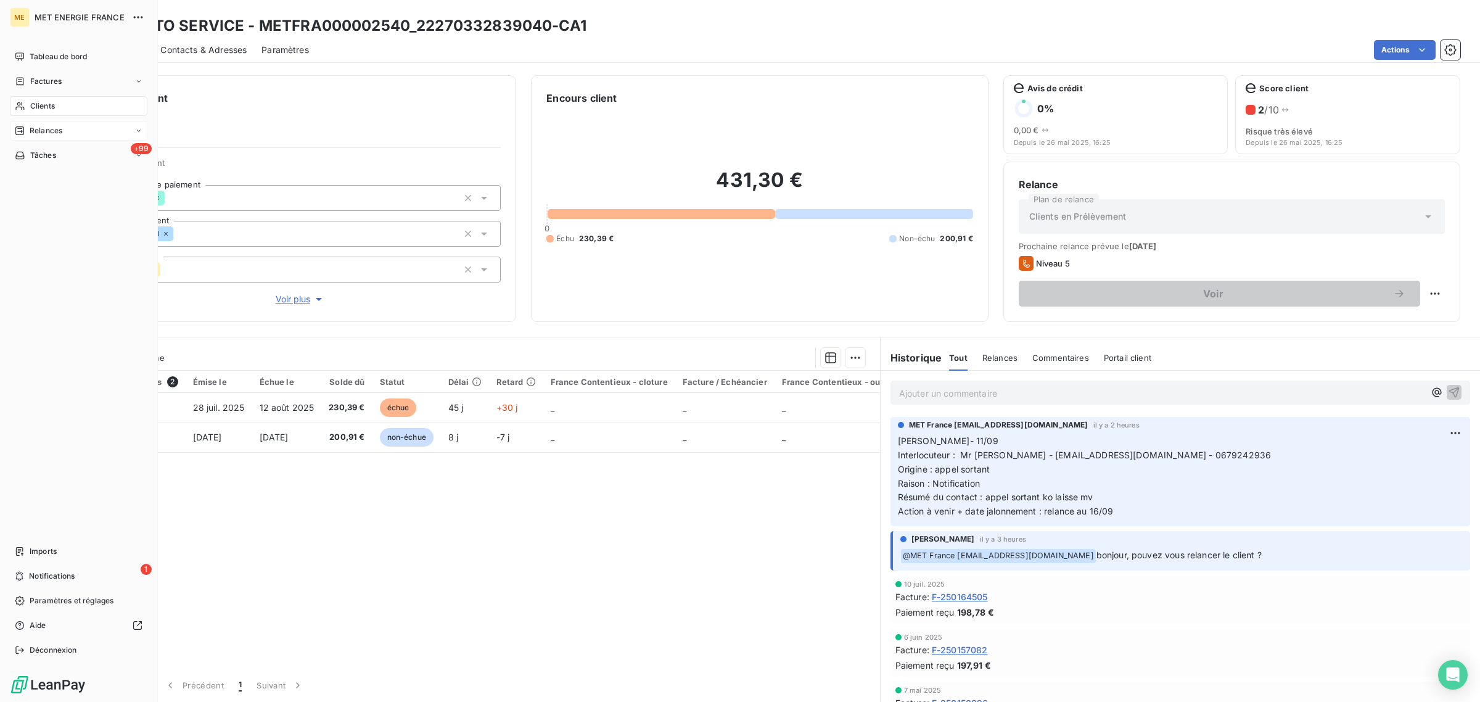
click at [23, 102] on icon at bounding box center [20, 106] width 10 height 10
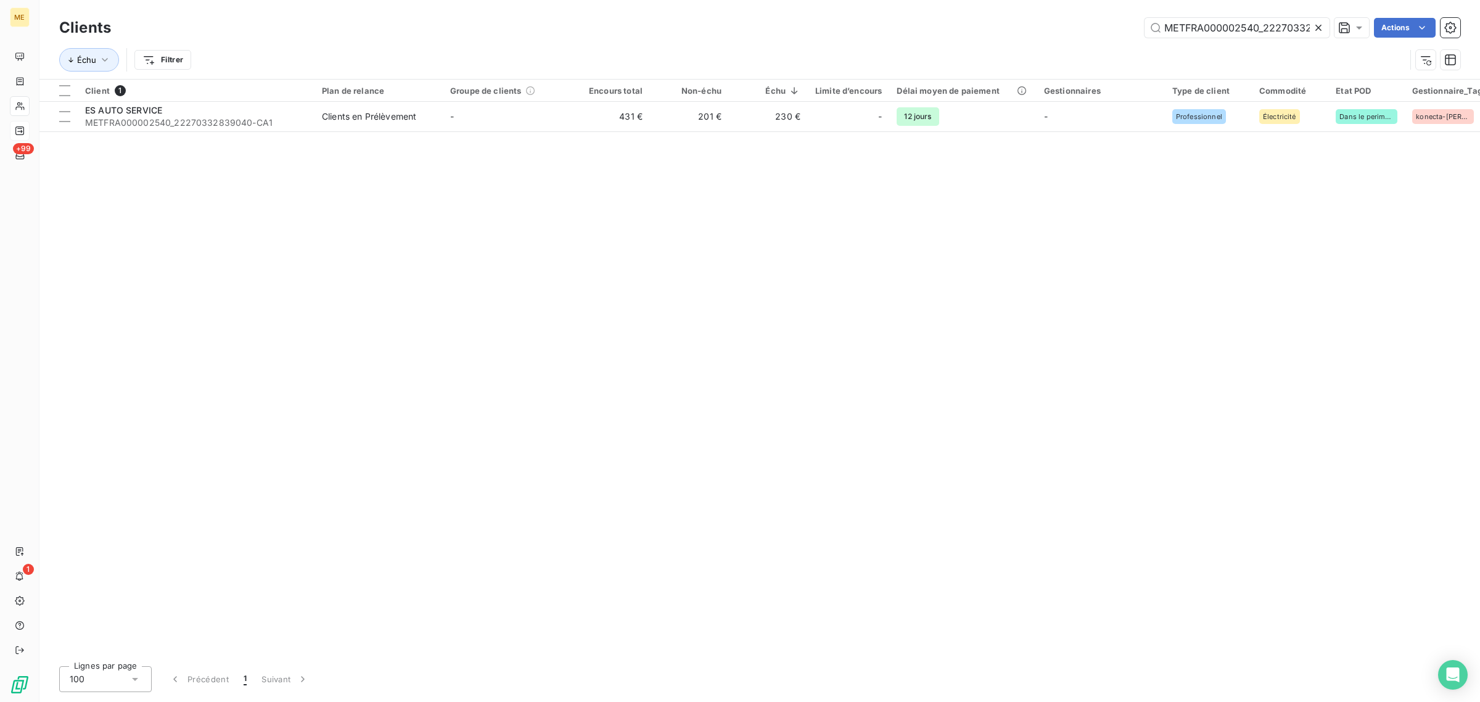
click at [1315, 25] on icon at bounding box center [1319, 28] width 12 height 12
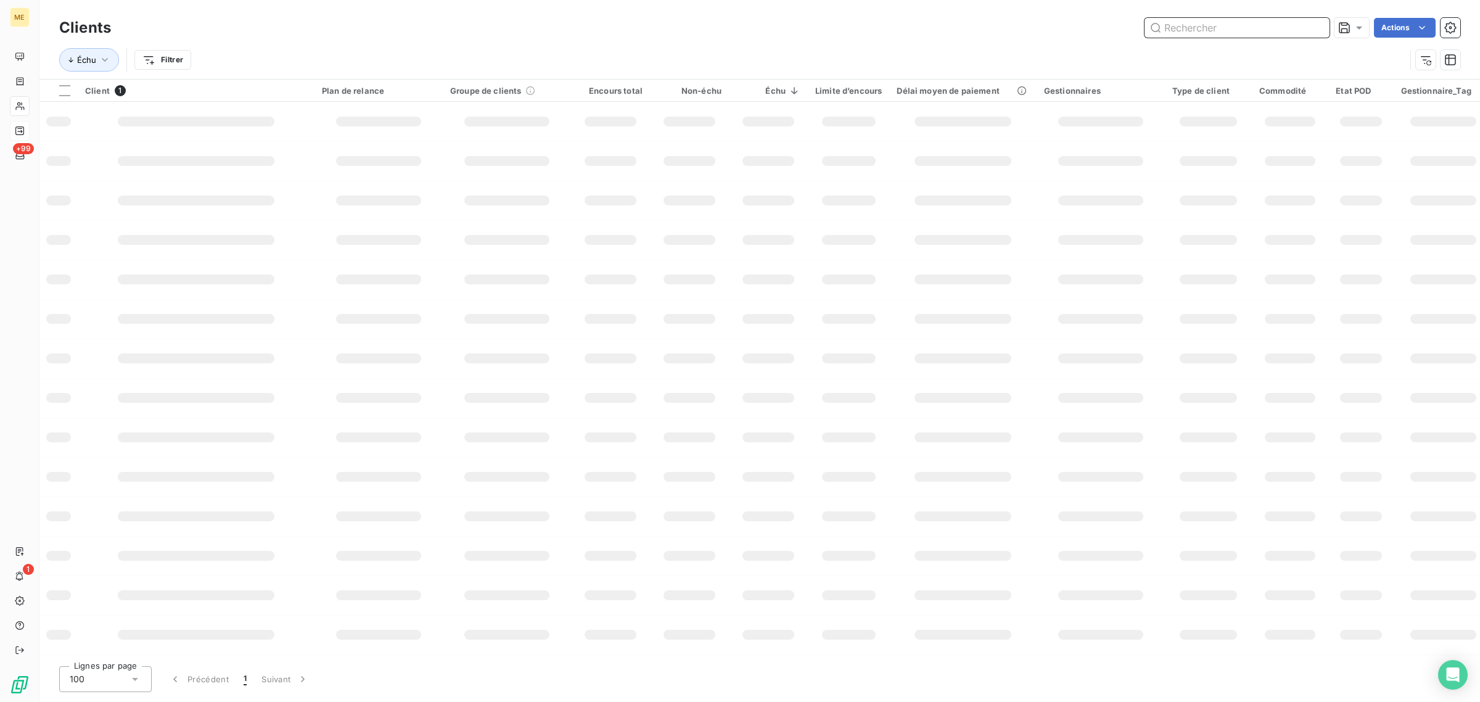
click at [1217, 33] on input "text" at bounding box center [1237, 28] width 185 height 20
paste input "METFRA000004935_02411577398658"
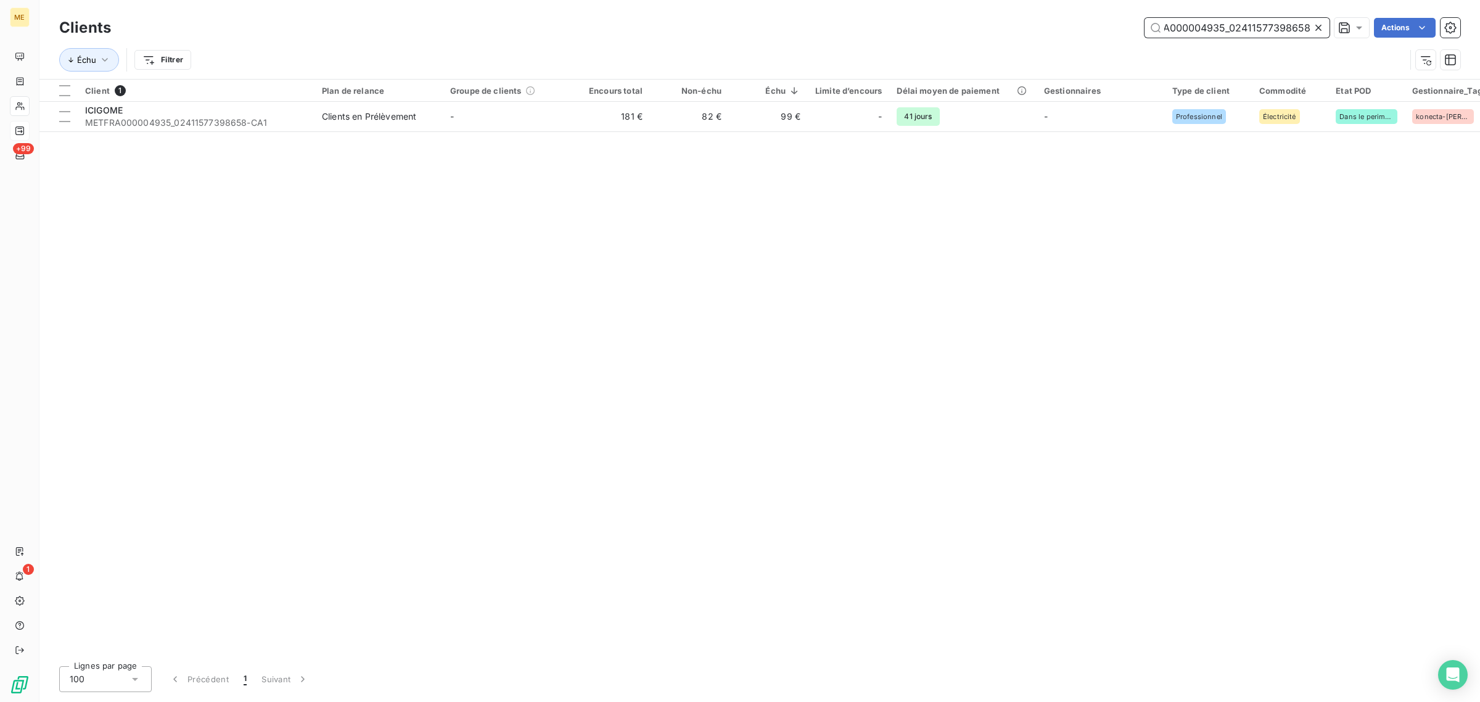
type input "METFRA000004935_02411577398658"
click at [529, 99] on th "Groupe de clients" at bounding box center [507, 91] width 128 height 22
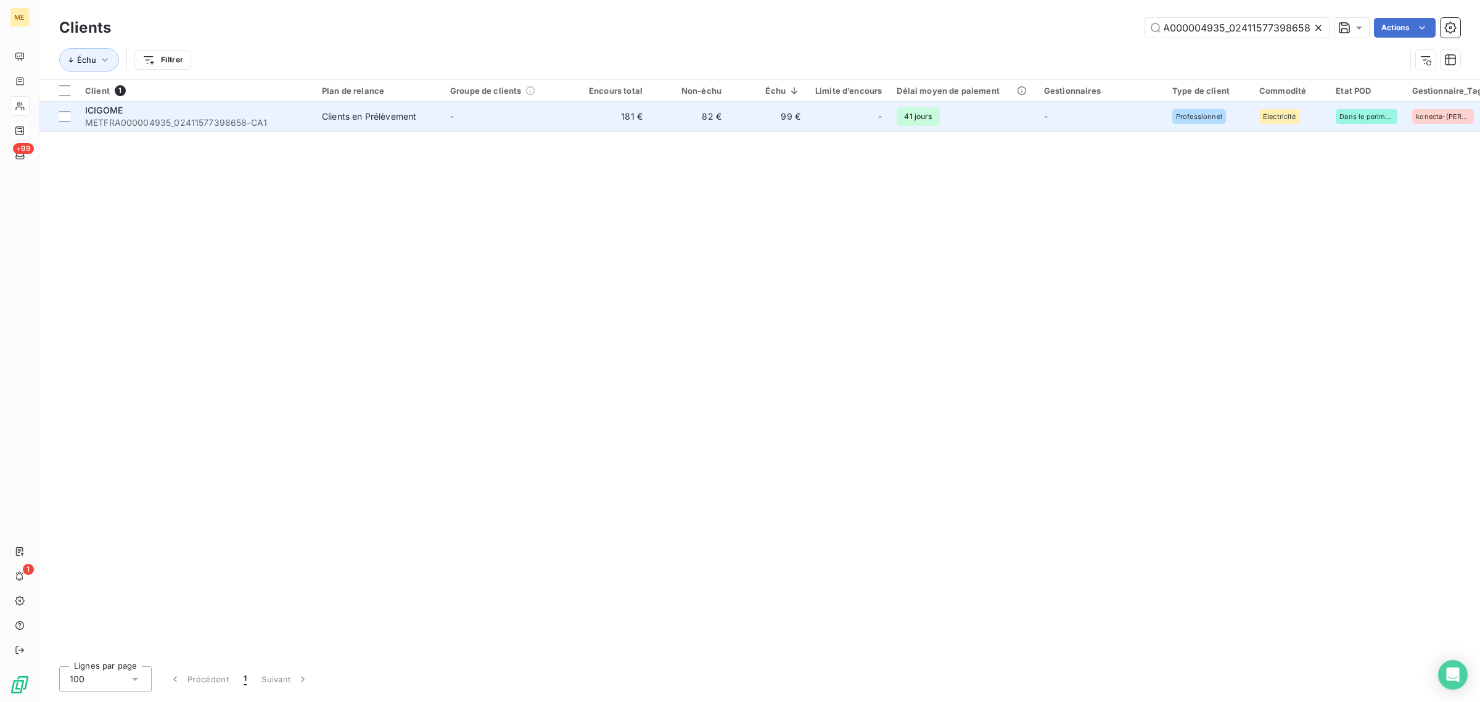
scroll to position [0, 0]
click at [532, 106] on td "-" at bounding box center [507, 117] width 128 height 30
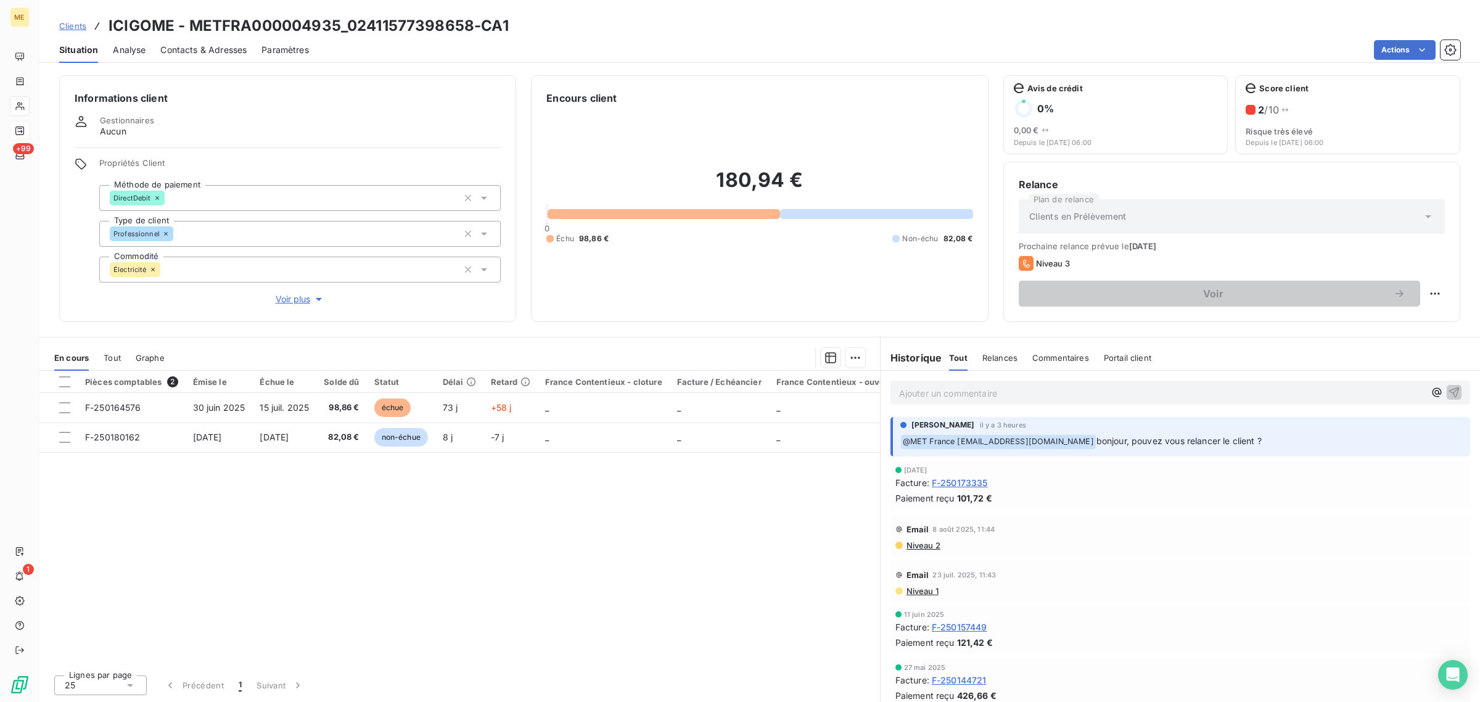
drag, startPoint x: 1269, startPoint y: 444, endPoint x: 1044, endPoint y: 442, distance: 225.2
click at [1050, 442] on p "﻿ @ MET [GEOGRAPHIC_DATA] [EMAIL_ADDRESS][DOMAIN_NAME] bonjour, pouvez vous rel…" at bounding box center [1182, 441] width 563 height 15
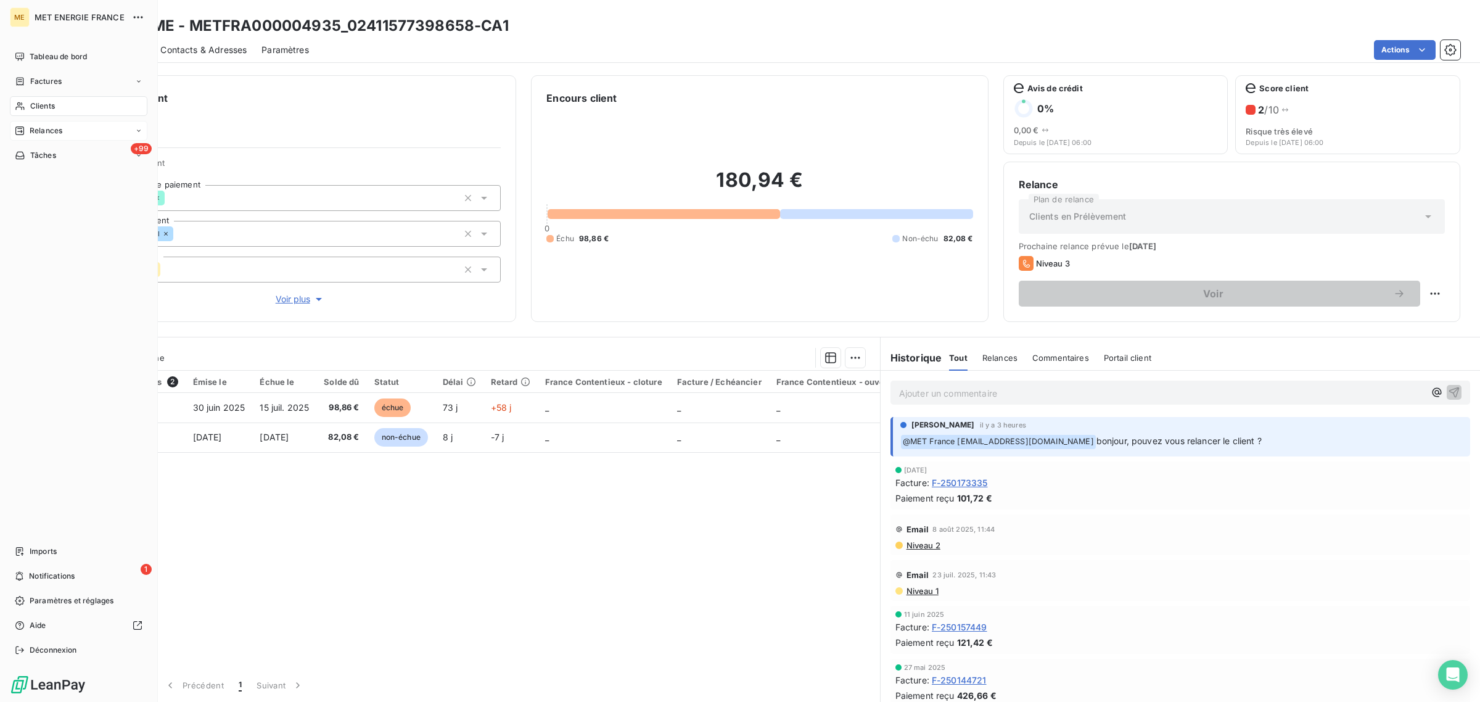
click at [23, 97] on div "Clients" at bounding box center [79, 106] width 138 height 20
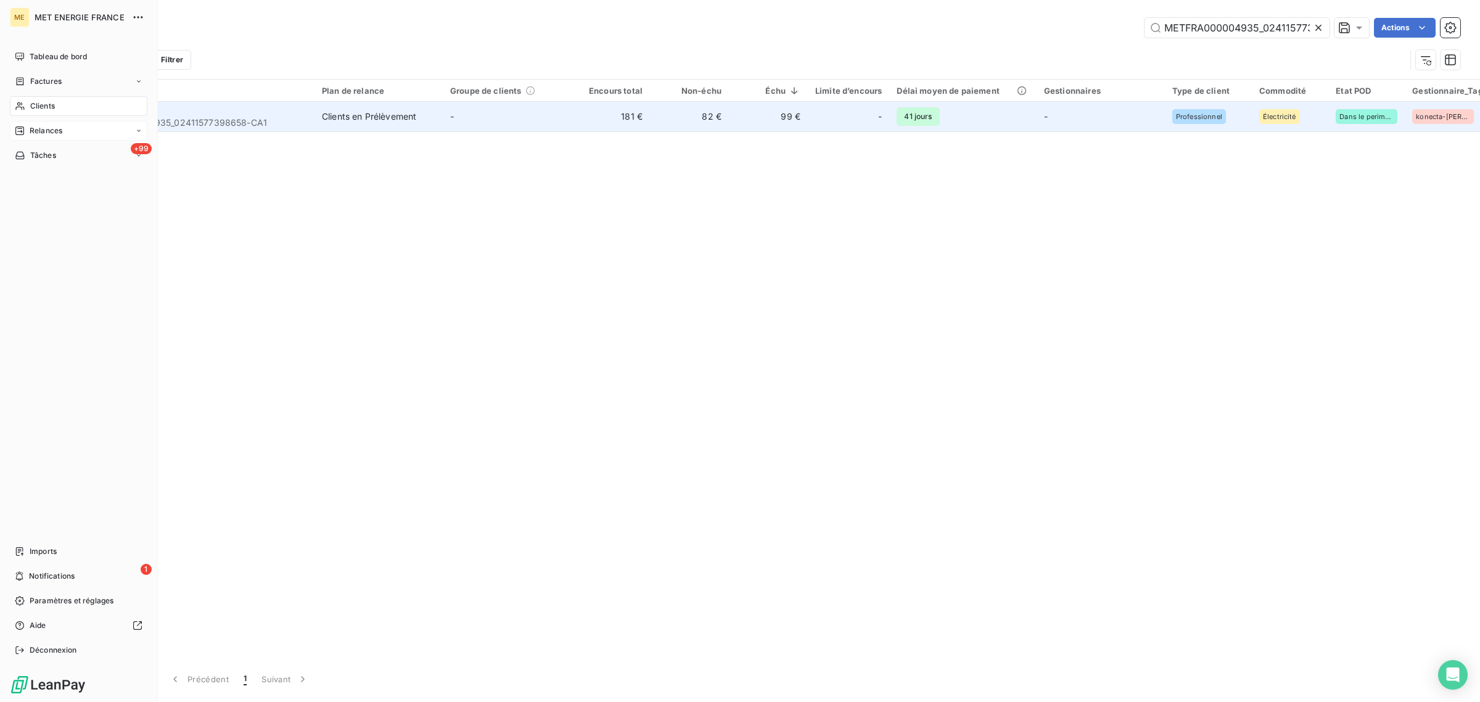
scroll to position [0, 34]
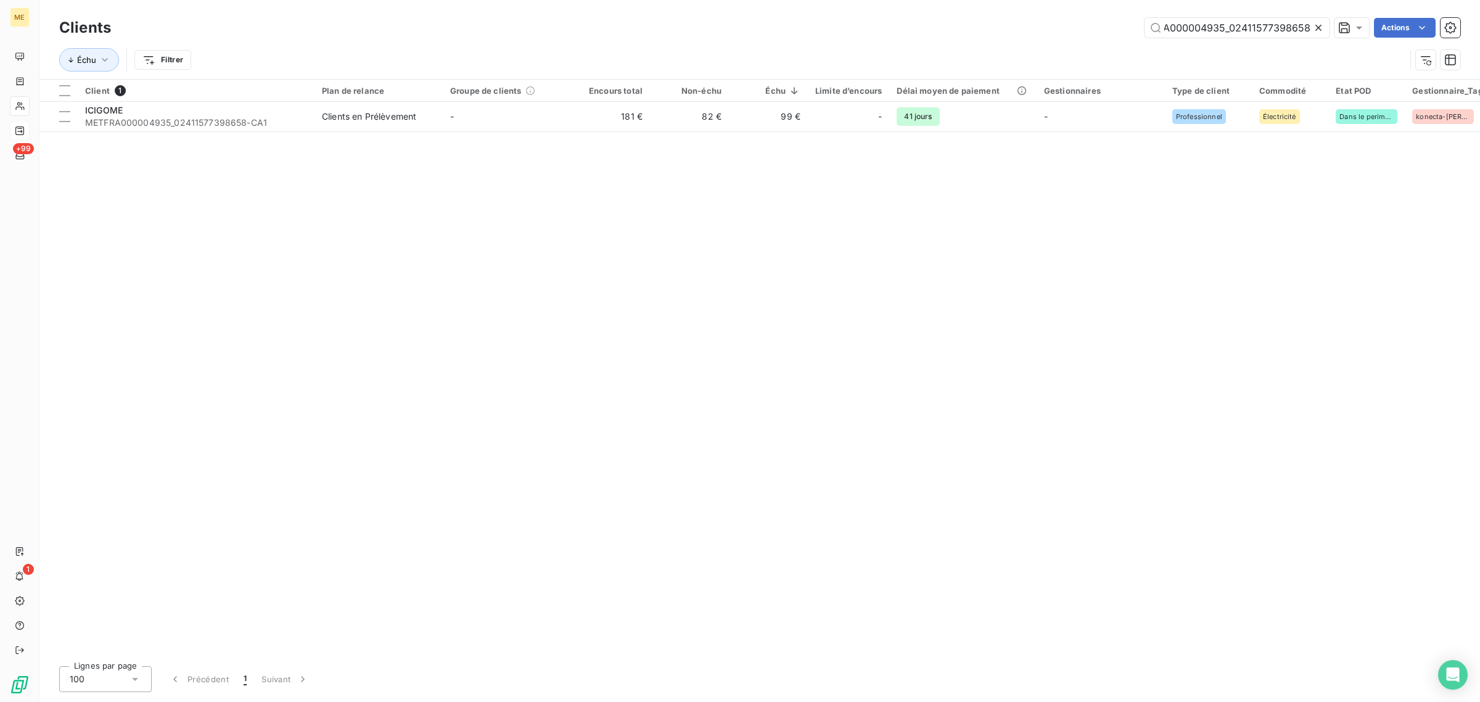
click at [1322, 27] on icon at bounding box center [1319, 28] width 12 height 12
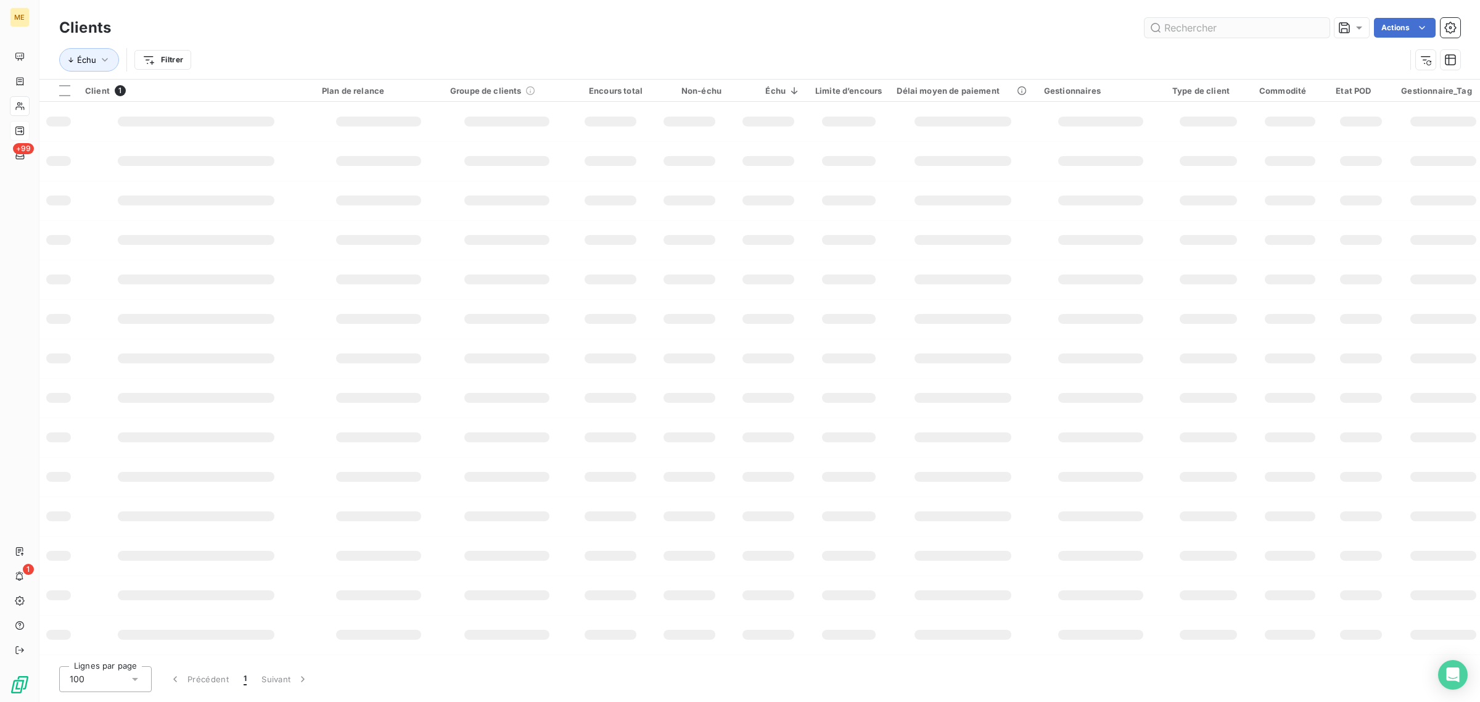
scroll to position [0, 0]
click at [1244, 22] on input "text" at bounding box center [1237, 28] width 185 height 20
paste input "METFRA000004675_21372648234820"
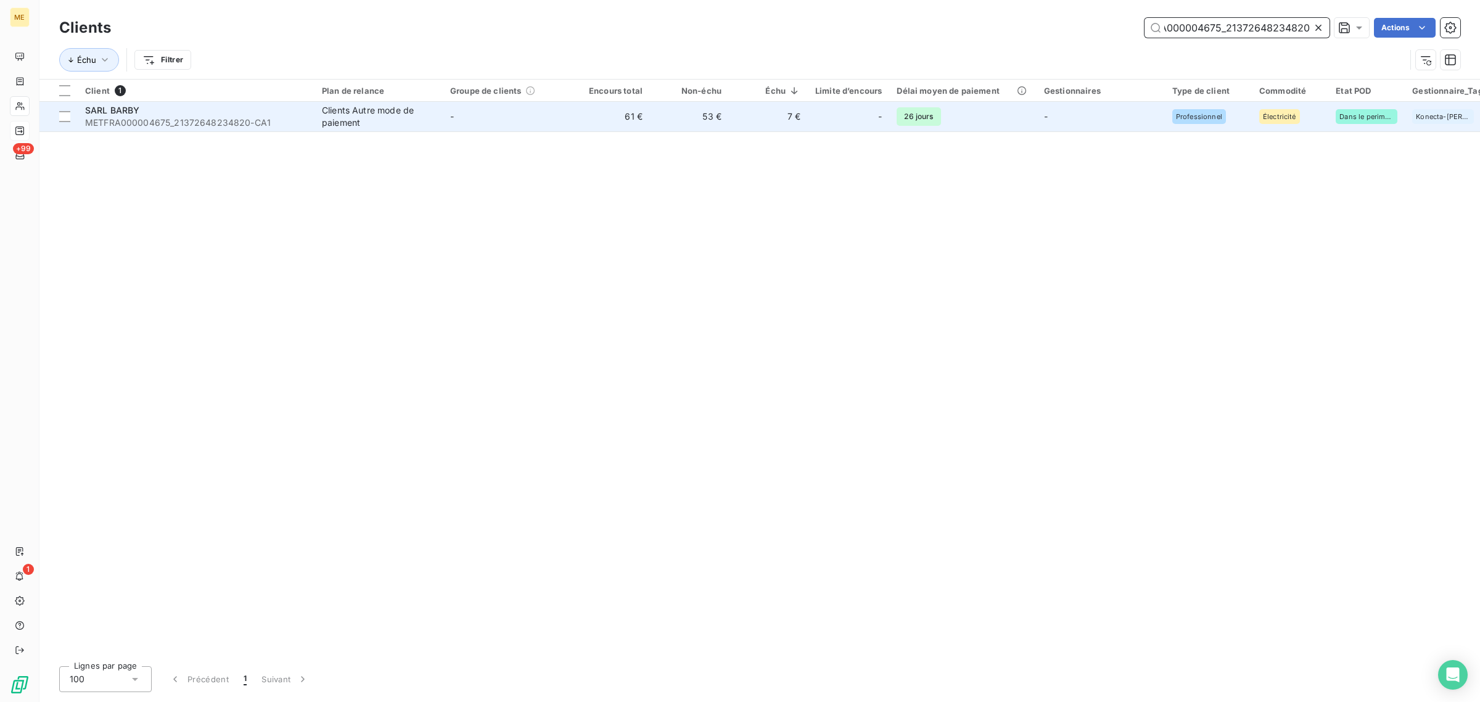
type input "METFRA000004675_21372648234820"
click at [867, 120] on div at bounding box center [864, 117] width 20 height 20
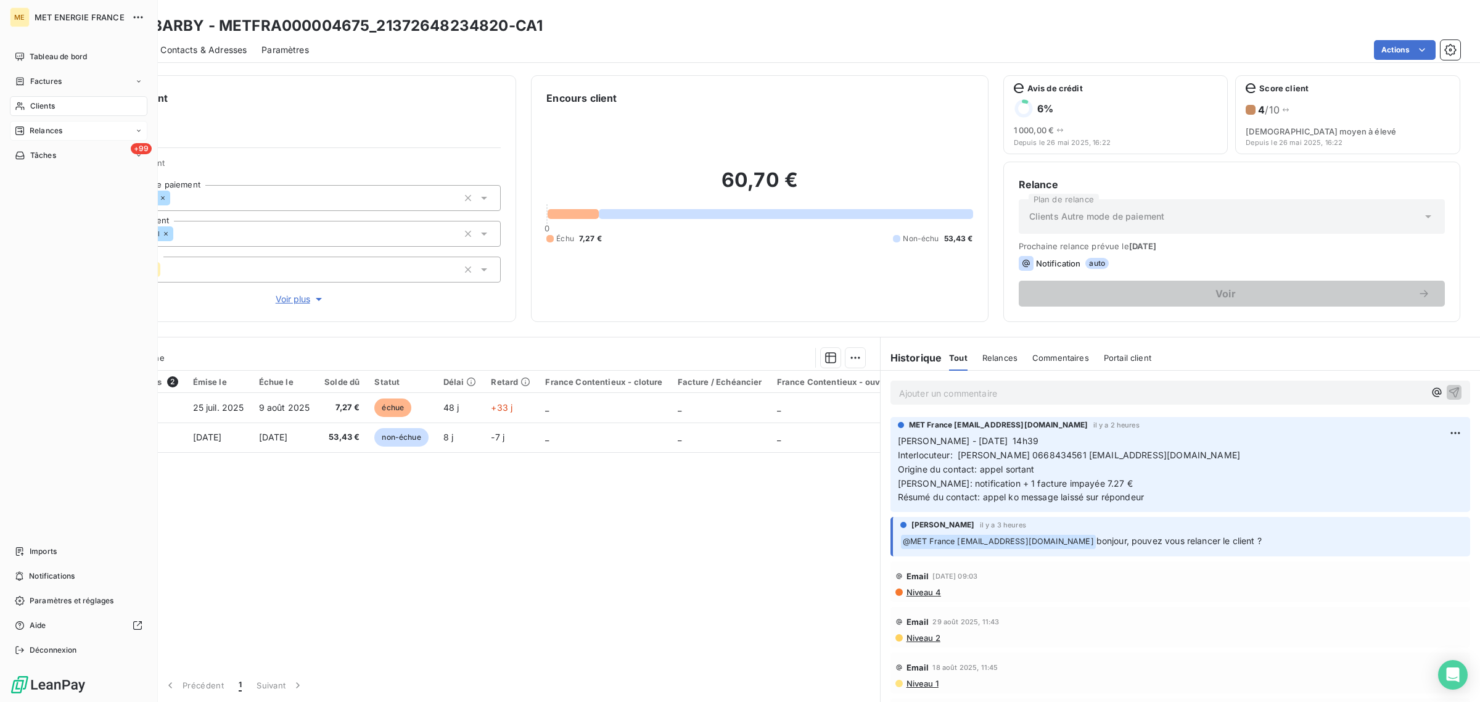
click at [19, 105] on icon at bounding box center [20, 106] width 10 height 10
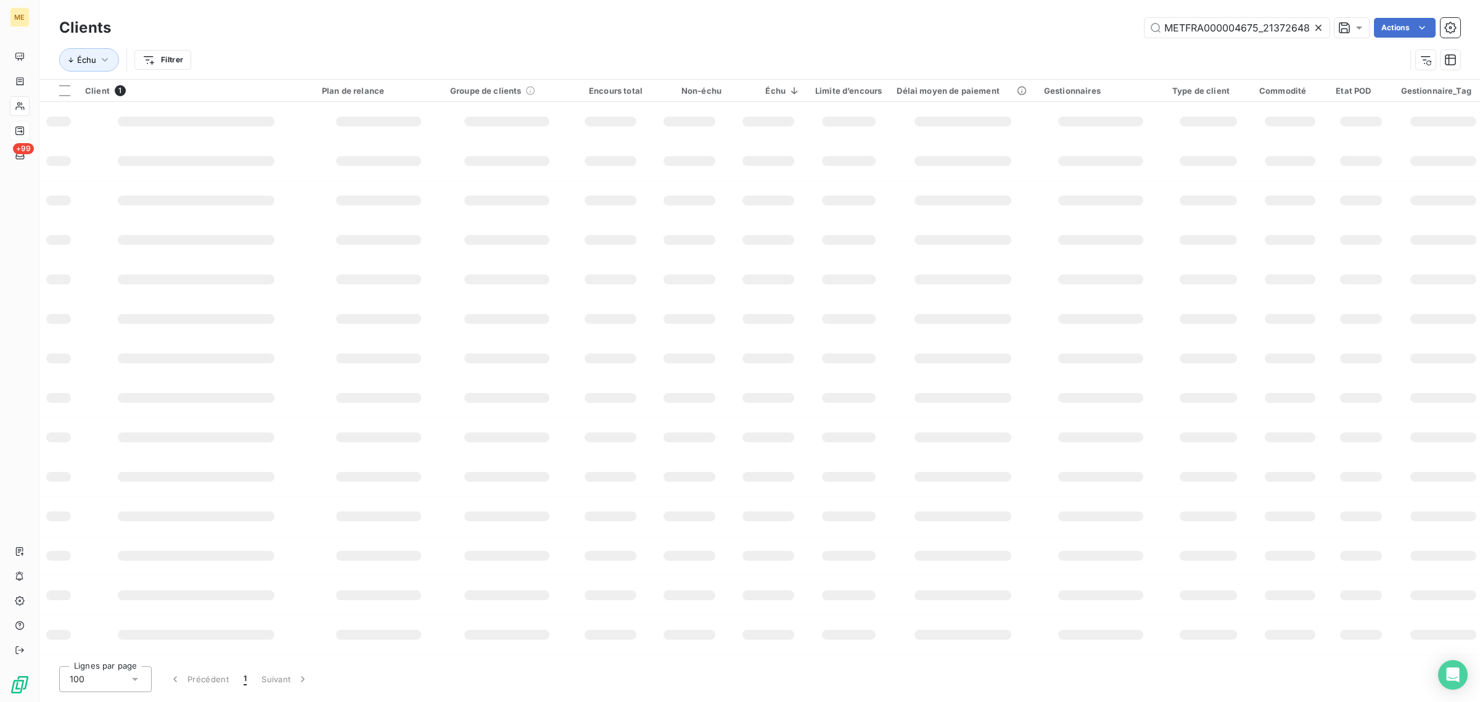
scroll to position [0, 37]
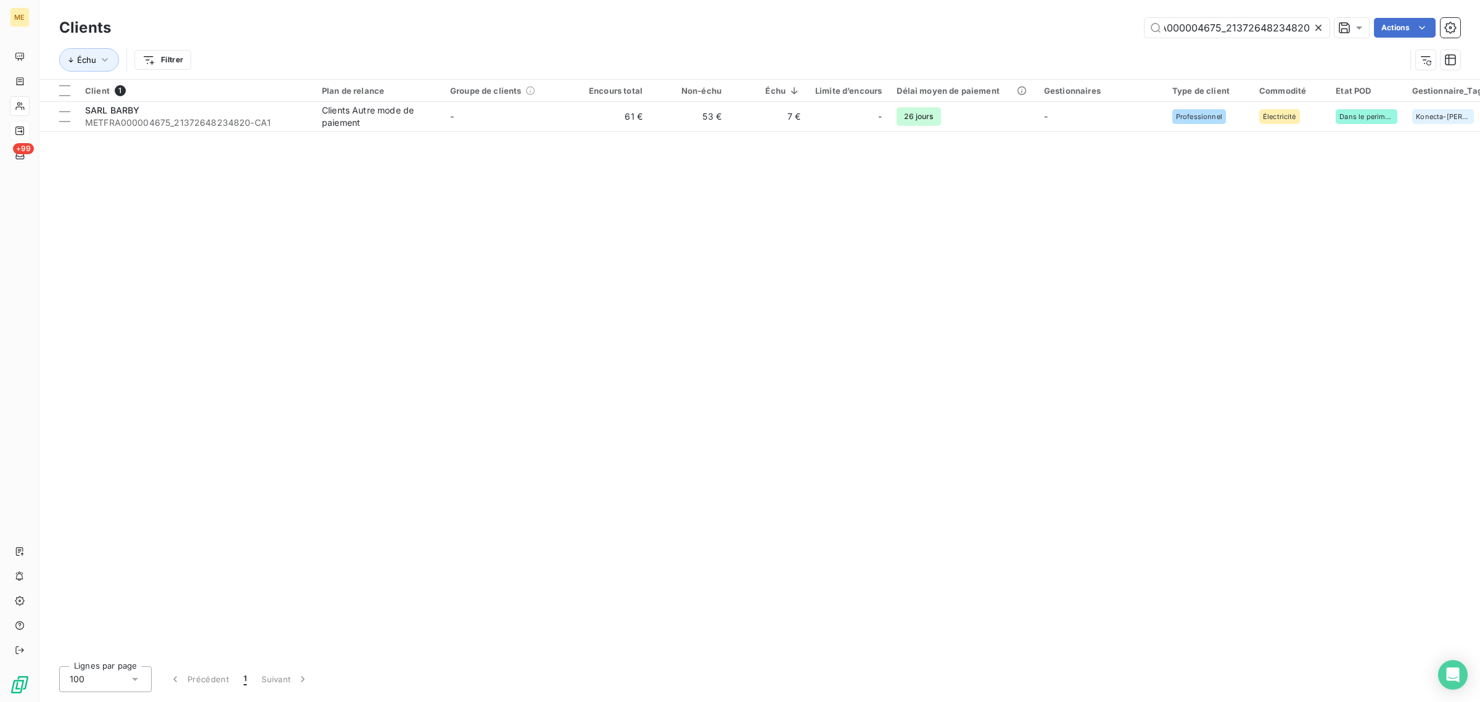
click at [1319, 27] on icon at bounding box center [1319, 28] width 6 height 6
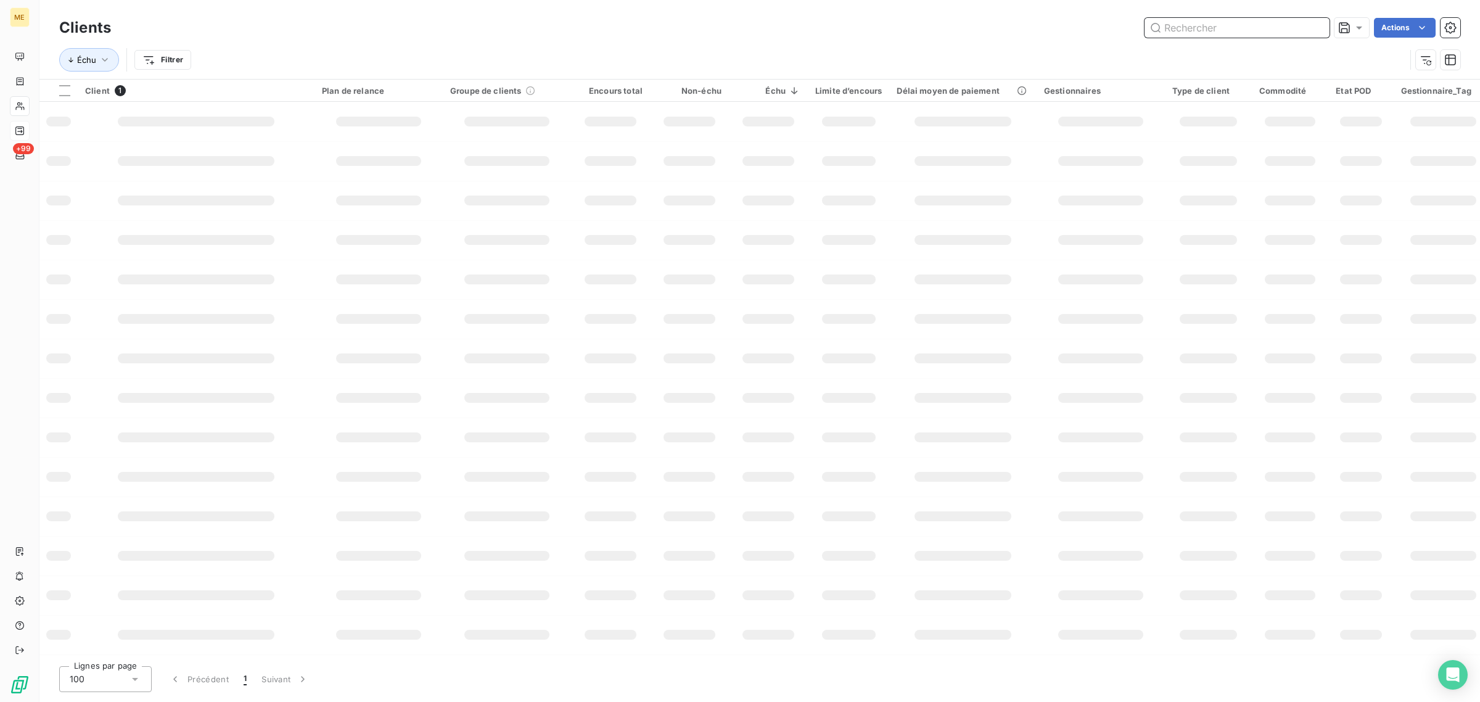
click at [1229, 25] on input "text" at bounding box center [1237, 28] width 185 height 20
paste input "METFRA000013299_22562952113425"
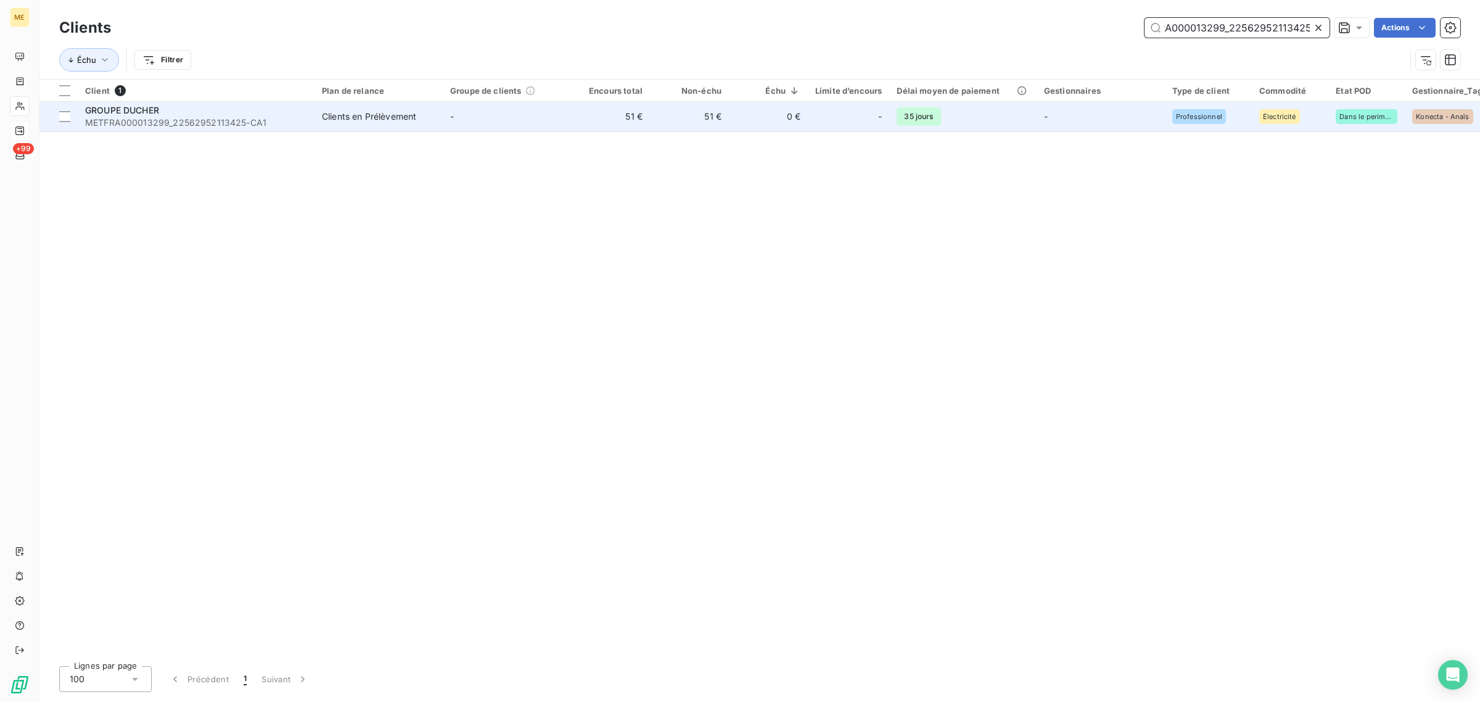
type input "METFRA000013299_22562952113425"
click at [682, 125] on td "51 €" at bounding box center [689, 117] width 79 height 30
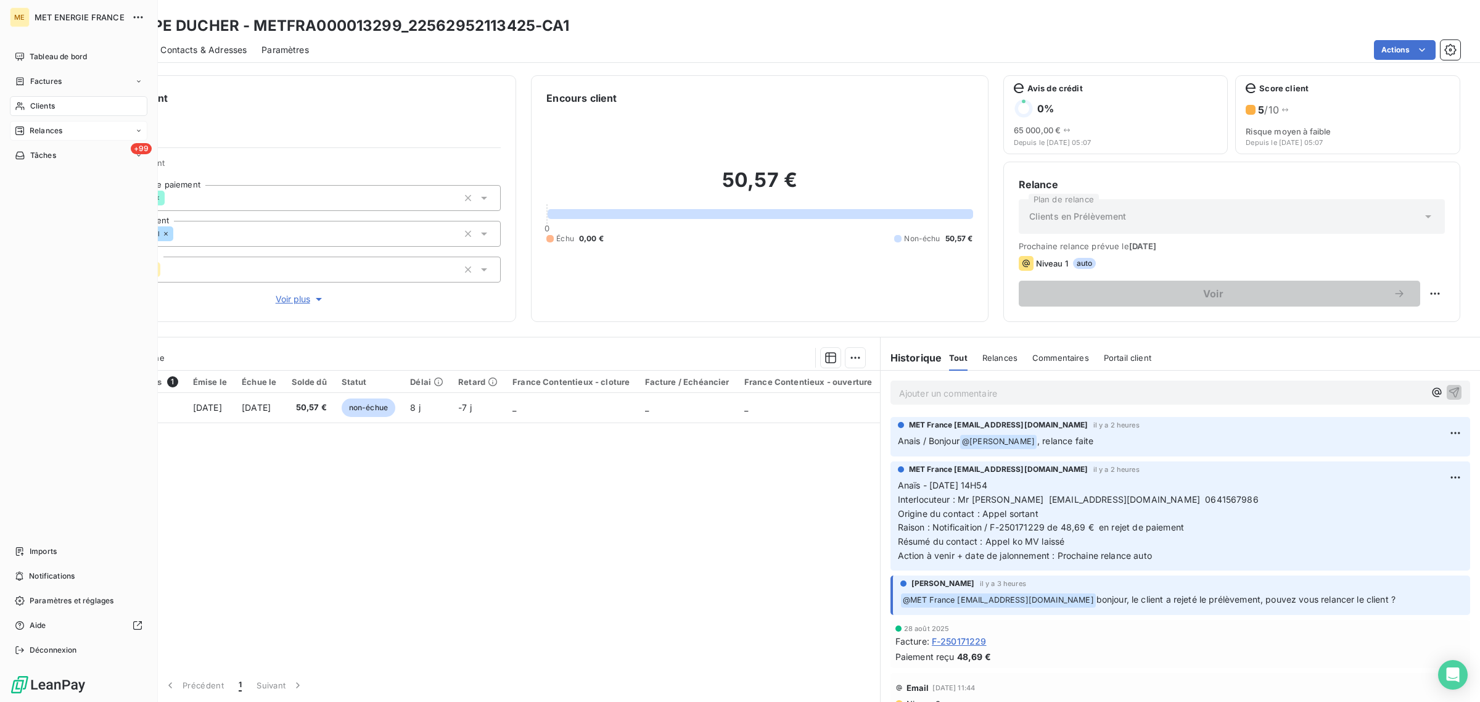
click at [23, 100] on div "Clients" at bounding box center [79, 106] width 138 height 20
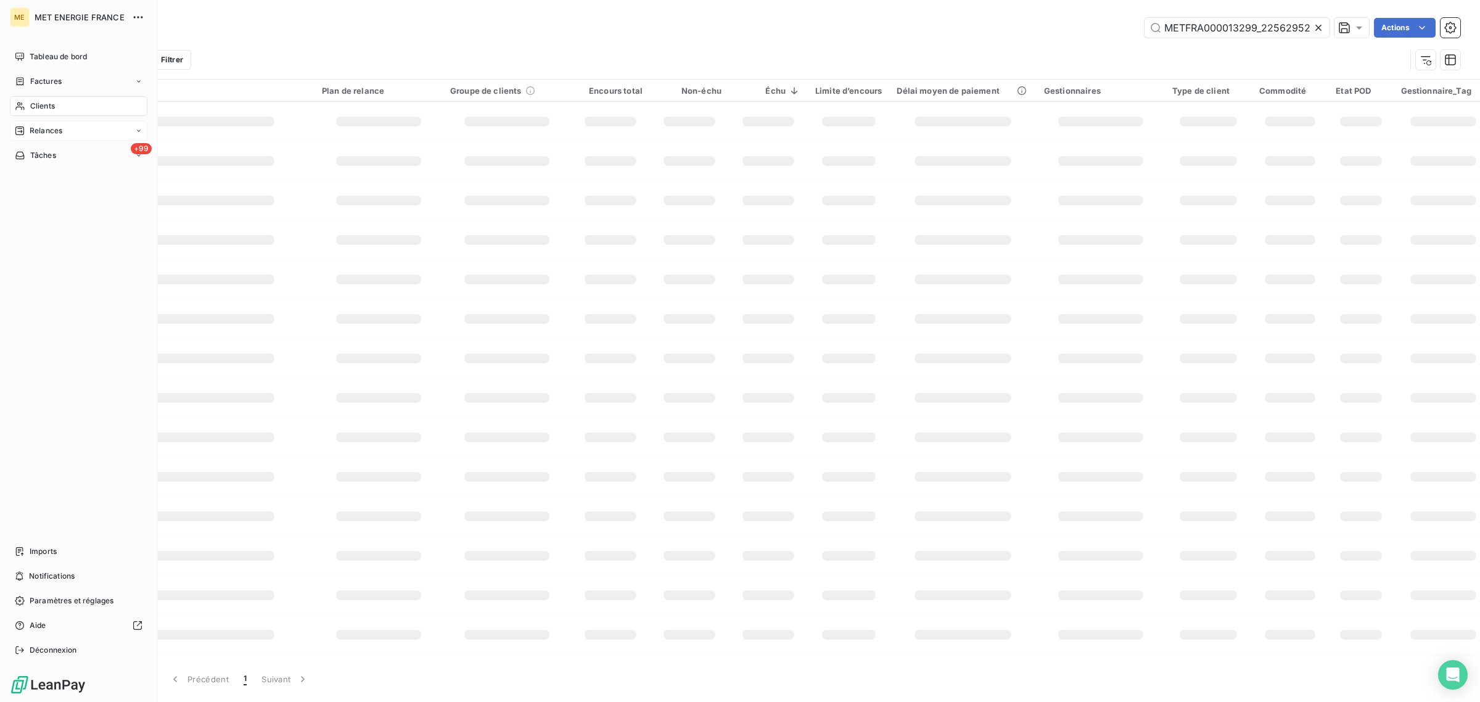
scroll to position [0, 32]
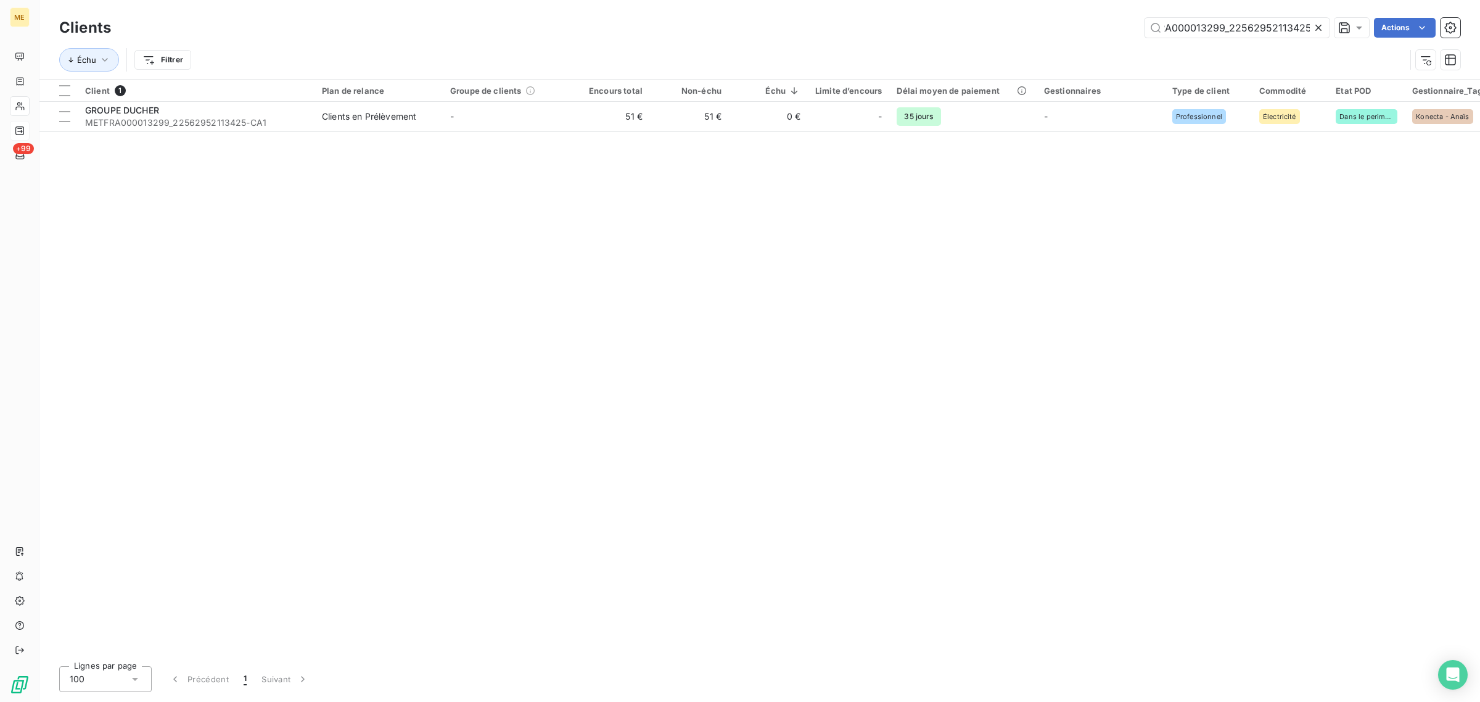
click at [1324, 25] on div at bounding box center [1321, 28] width 17 height 20
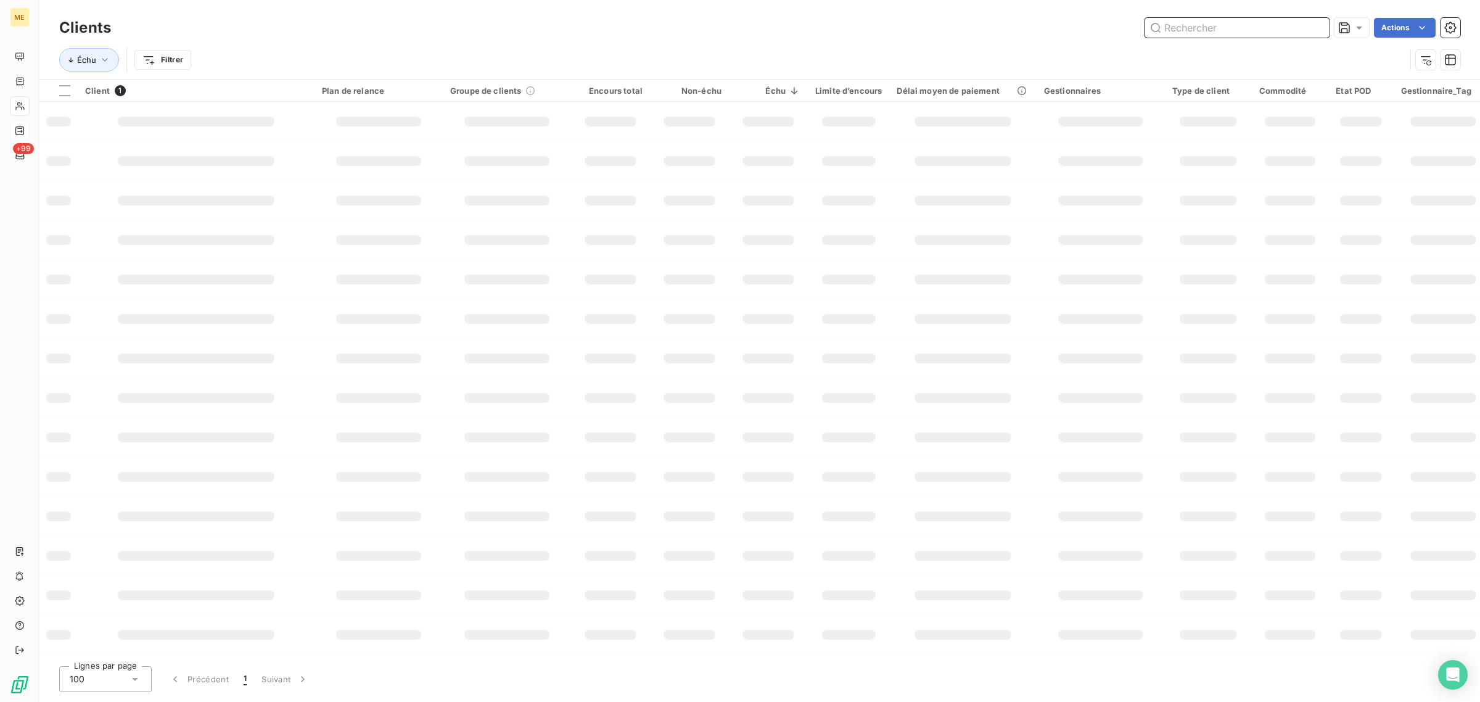
click at [1218, 25] on input "text" at bounding box center [1237, 28] width 185 height 20
paste input "METFRA000011009_09752677196126"
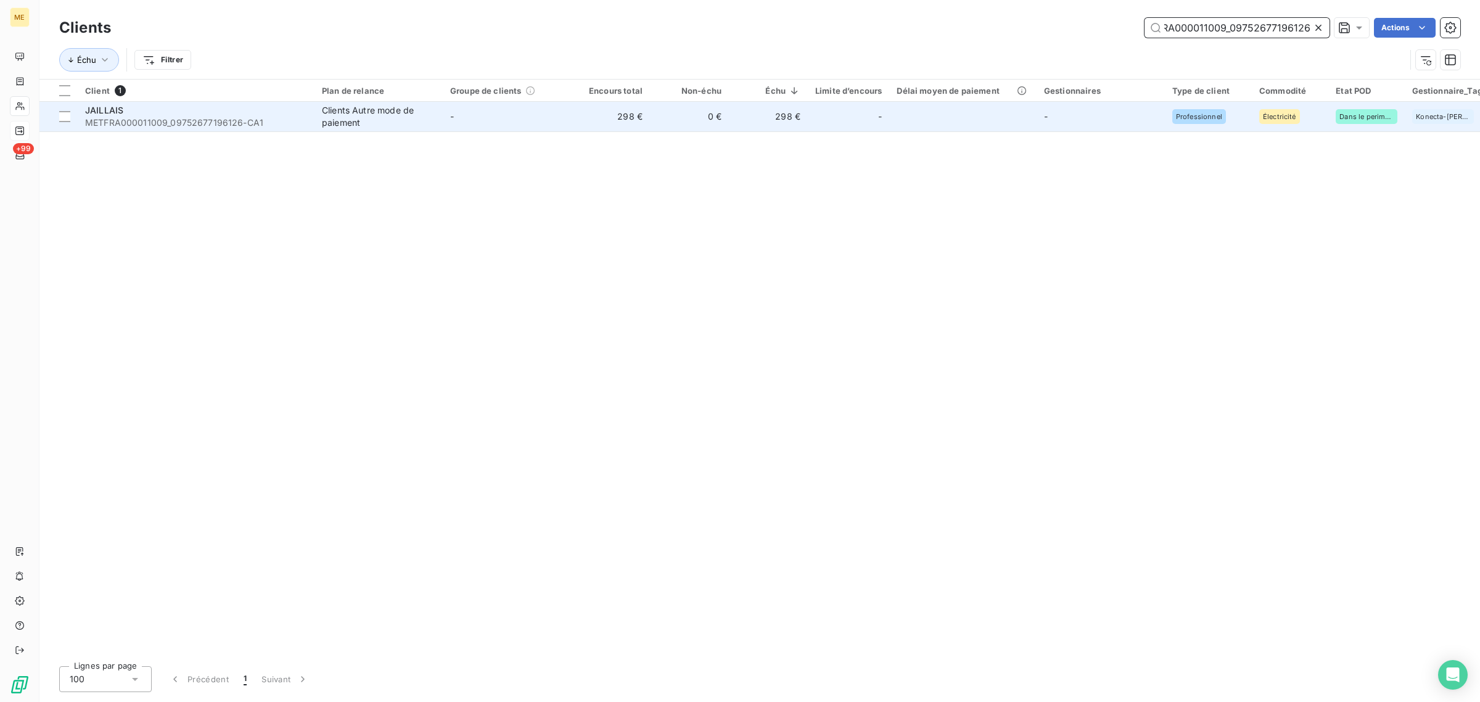
type input "METFRA000011009_09752677196126"
click at [759, 130] on td "298 €" at bounding box center [768, 117] width 79 height 30
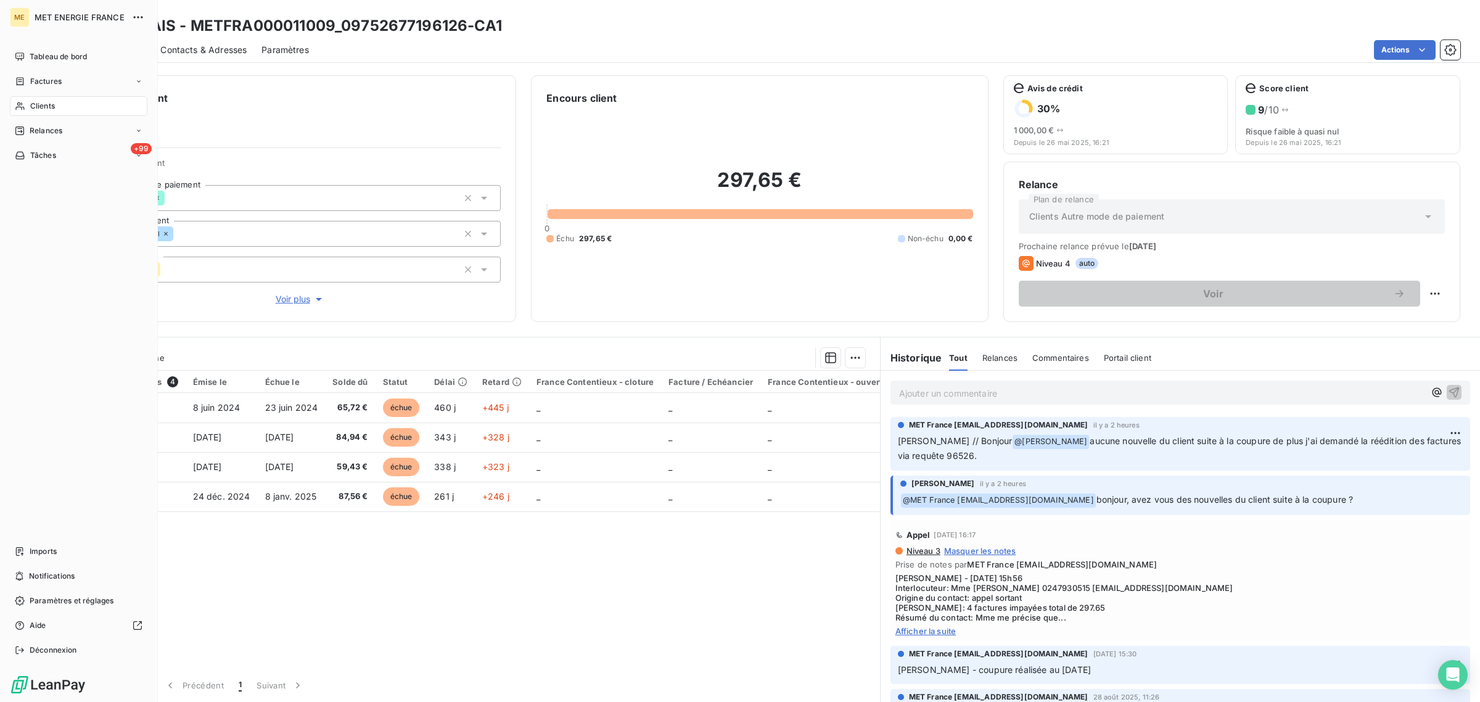
click at [29, 109] on div "Clients" at bounding box center [79, 106] width 138 height 20
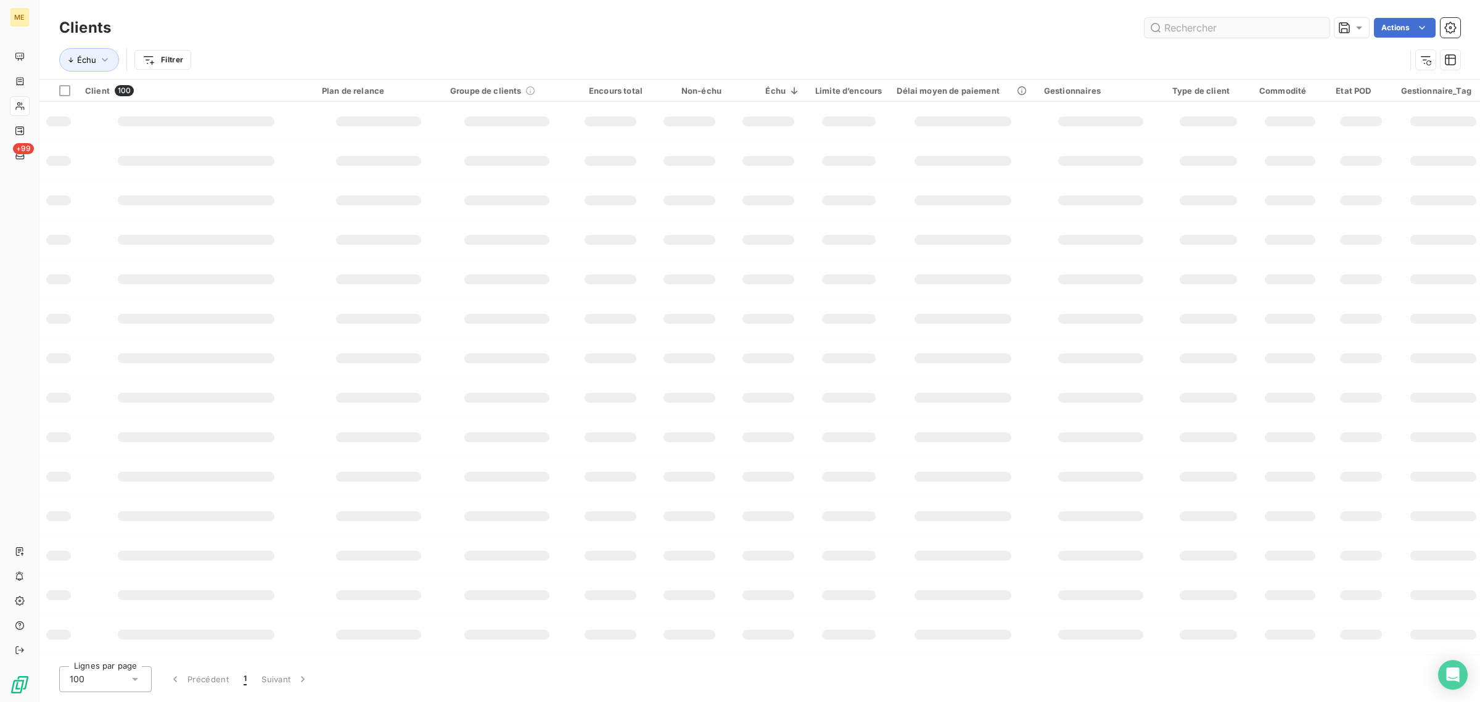
click at [1220, 28] on input "text" at bounding box center [1237, 28] width 185 height 20
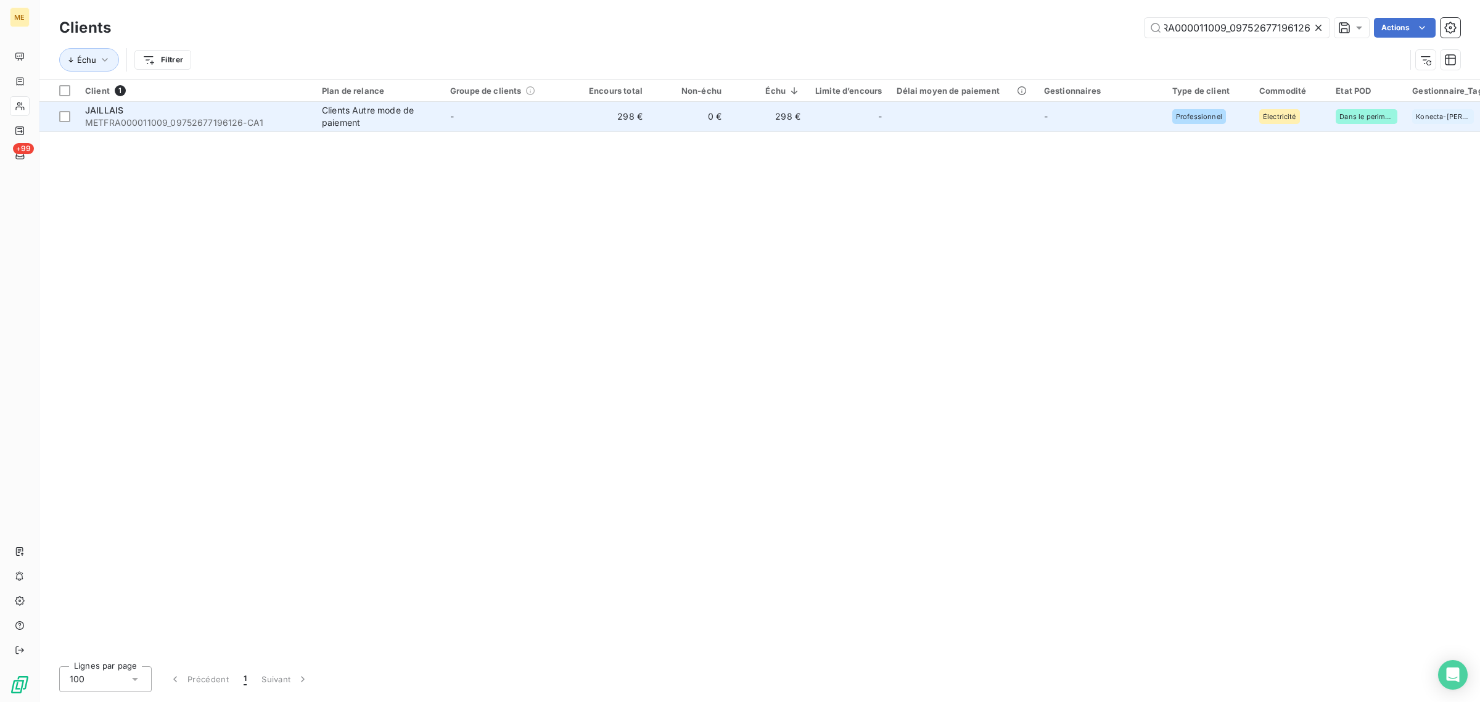
type input "METFRA000011009_09752677196126"
click at [611, 106] on td "298 €" at bounding box center [610, 117] width 79 height 30
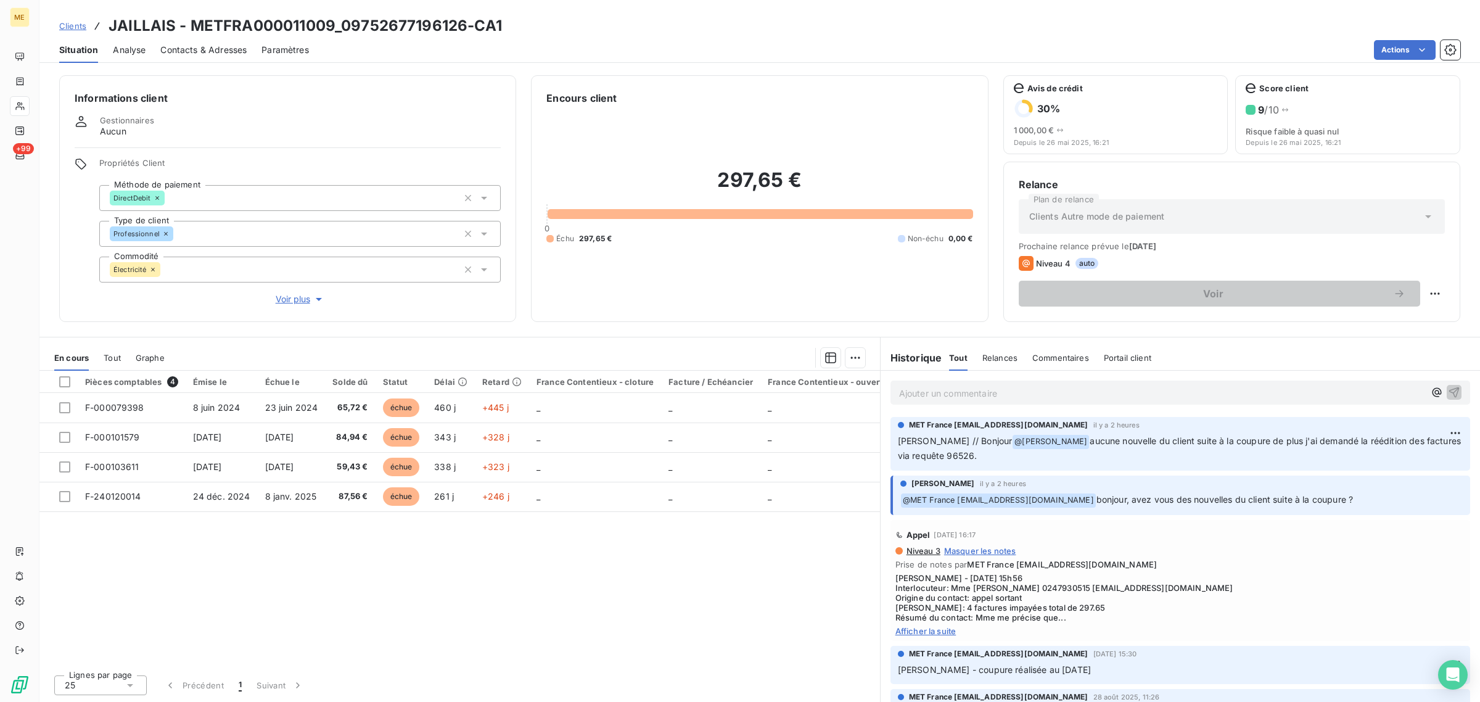
drag, startPoint x: 1366, startPoint y: 503, endPoint x: 1095, endPoint y: 503, distance: 271.4
click at [1095, 503] on p "﻿ @ MET France met-france@recouvrement.met.com bonjour, avez vous des nouvelles…" at bounding box center [1182, 500] width 563 height 15
drag, startPoint x: 985, startPoint y: 455, endPoint x: 899, endPoint y: 439, distance: 87.3
click at [899, 439] on p "Sylvain // Bonjour @ Amélie Matray aucune nouvelle du client suite à la coupure…" at bounding box center [1180, 448] width 565 height 29
click at [966, 458] on p "Sylvain // Bonjour @ Amélie Matray aucune nouvelle du client suite à la coupure…" at bounding box center [1180, 448] width 565 height 29
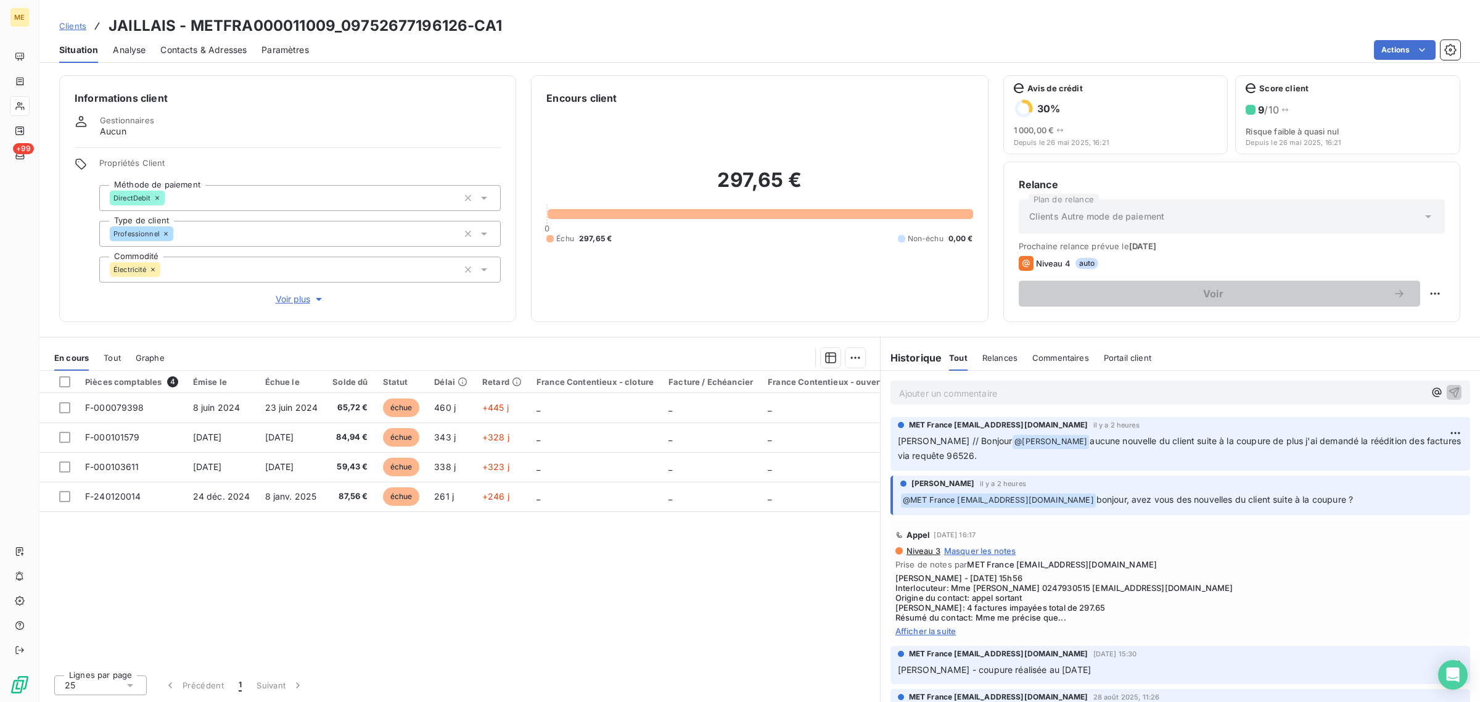
drag, startPoint x: 988, startPoint y: 455, endPoint x: 894, endPoint y: 441, distance: 94.2
click at [894, 441] on div "MET France met-france@recouvrement.met.com il y a 2 heures Sylvain // Bonjour @…" at bounding box center [1181, 444] width 580 height 54
click at [978, 453] on p "Sylvain // Bonjour @ Amélie Matray aucune nouvelle du client suite à la coupure…" at bounding box center [1180, 448] width 565 height 29
drag, startPoint x: 976, startPoint y: 457, endPoint x: 883, endPoint y: 438, distance: 95.1
click at [883, 438] on div "MET France met-france@recouvrement.met.com il y a 2 heures Sylvain // Bonjour @…" at bounding box center [1181, 444] width 600 height 59
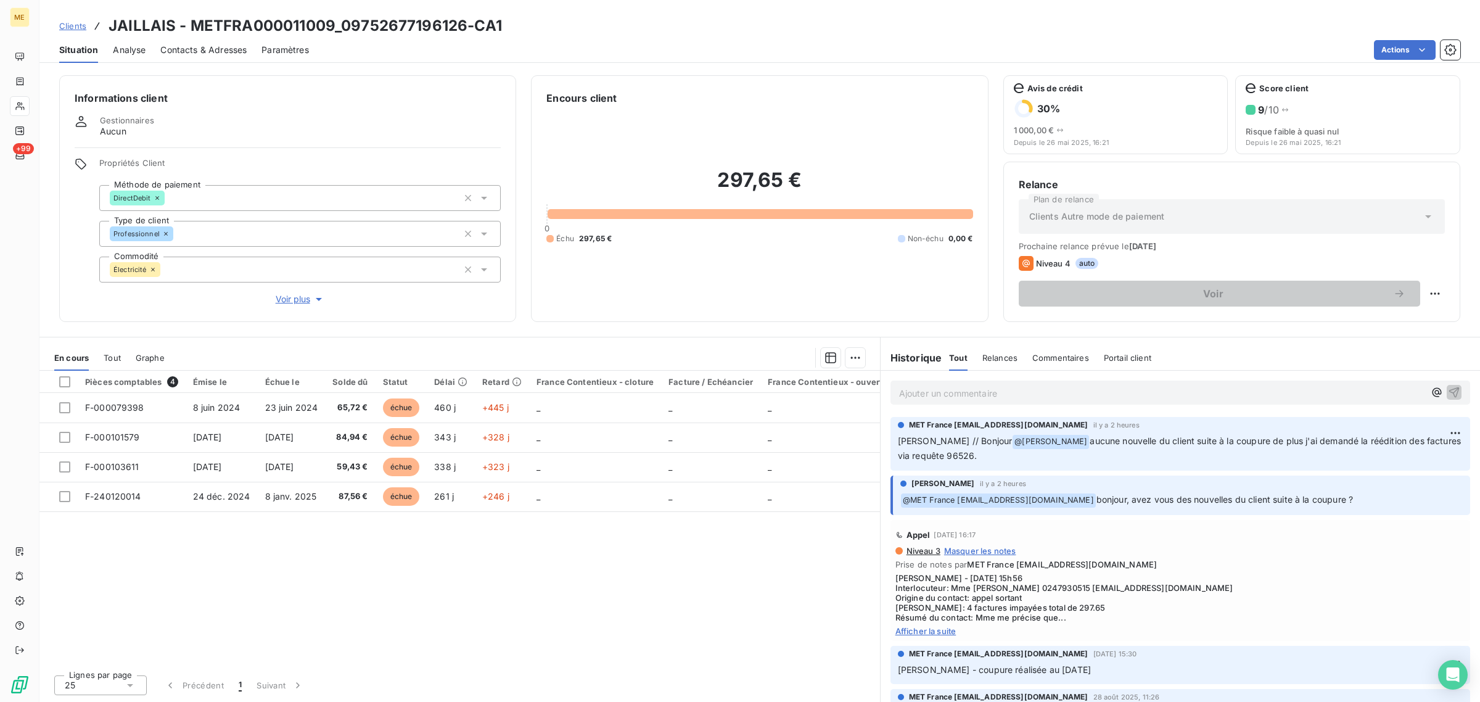
click at [984, 452] on p "Sylvain // Bonjour @ Amélie Matray aucune nouvelle du client suite à la coupure…" at bounding box center [1180, 448] width 565 height 29
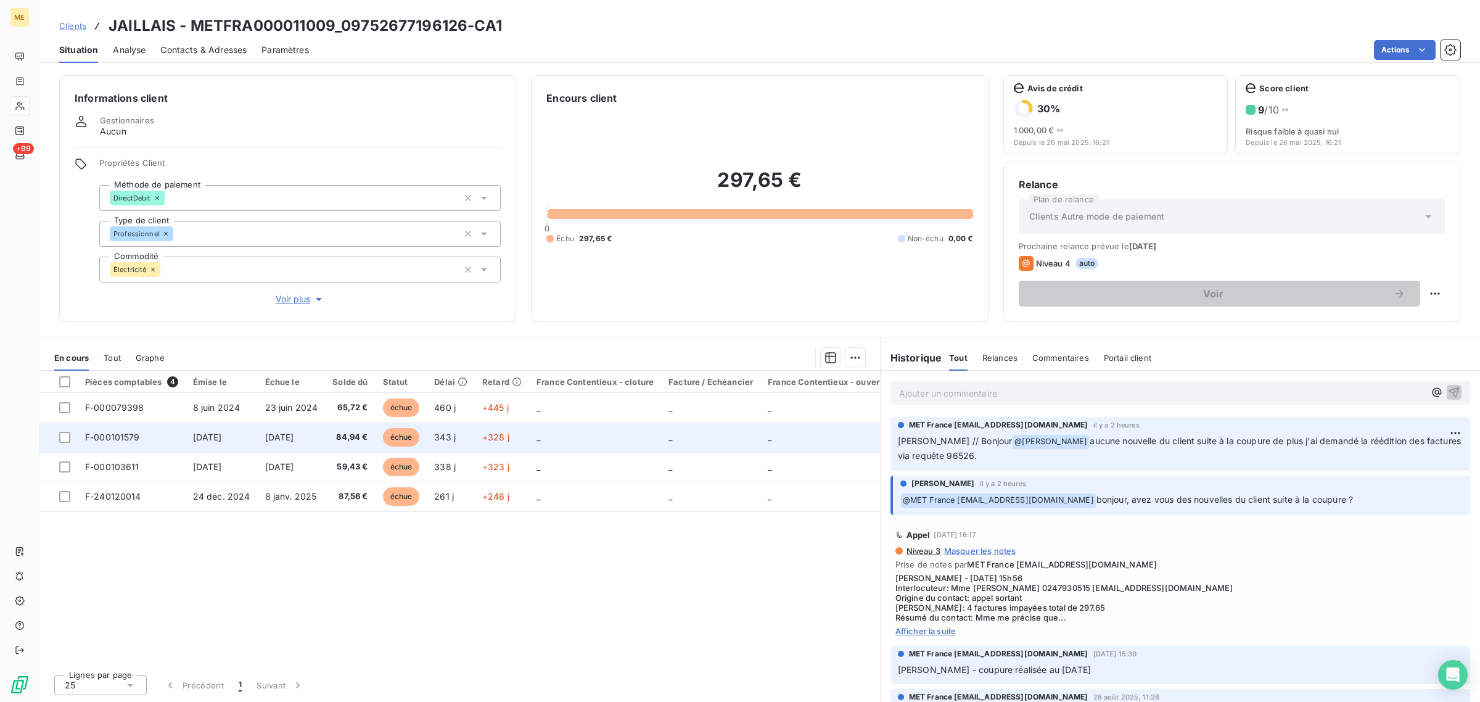
drag, startPoint x: 979, startPoint y: 458, endPoint x: 876, endPoint y: 436, distance: 105.4
click at [876, 436] on div "En cours Tout Graphe Pièces comptables 4 Émise le Échue le Solde dû Statut Déla…" at bounding box center [759, 519] width 1441 height 365
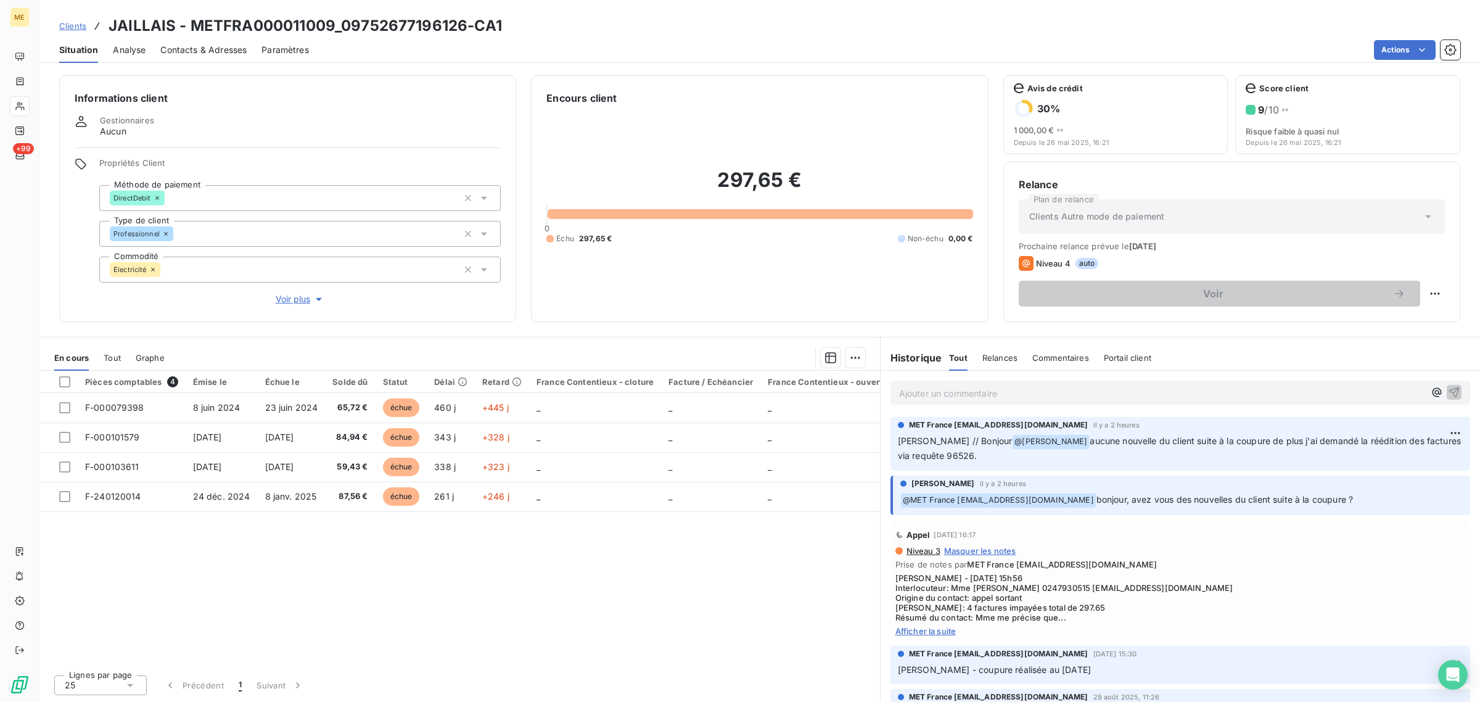
click at [975, 454] on p "Sylvain // Bonjour @ Amélie Matray aucune nouvelle du client suite à la coupure…" at bounding box center [1180, 448] width 565 height 29
drag, startPoint x: 978, startPoint y: 460, endPoint x: 898, endPoint y: 445, distance: 81.4
click at [898, 445] on p "Sylvain // Bonjour @ Amélie Matray aucune nouvelle du client suite à la coupure…" at bounding box center [1180, 448] width 565 height 29
click at [959, 457] on span "aucune nouvelle du client suite à la coupure de plus j'ai demandé la réédition …" at bounding box center [1181, 447] width 566 height 25
drag, startPoint x: 969, startPoint y: 460, endPoint x: 901, endPoint y: 447, distance: 69.6
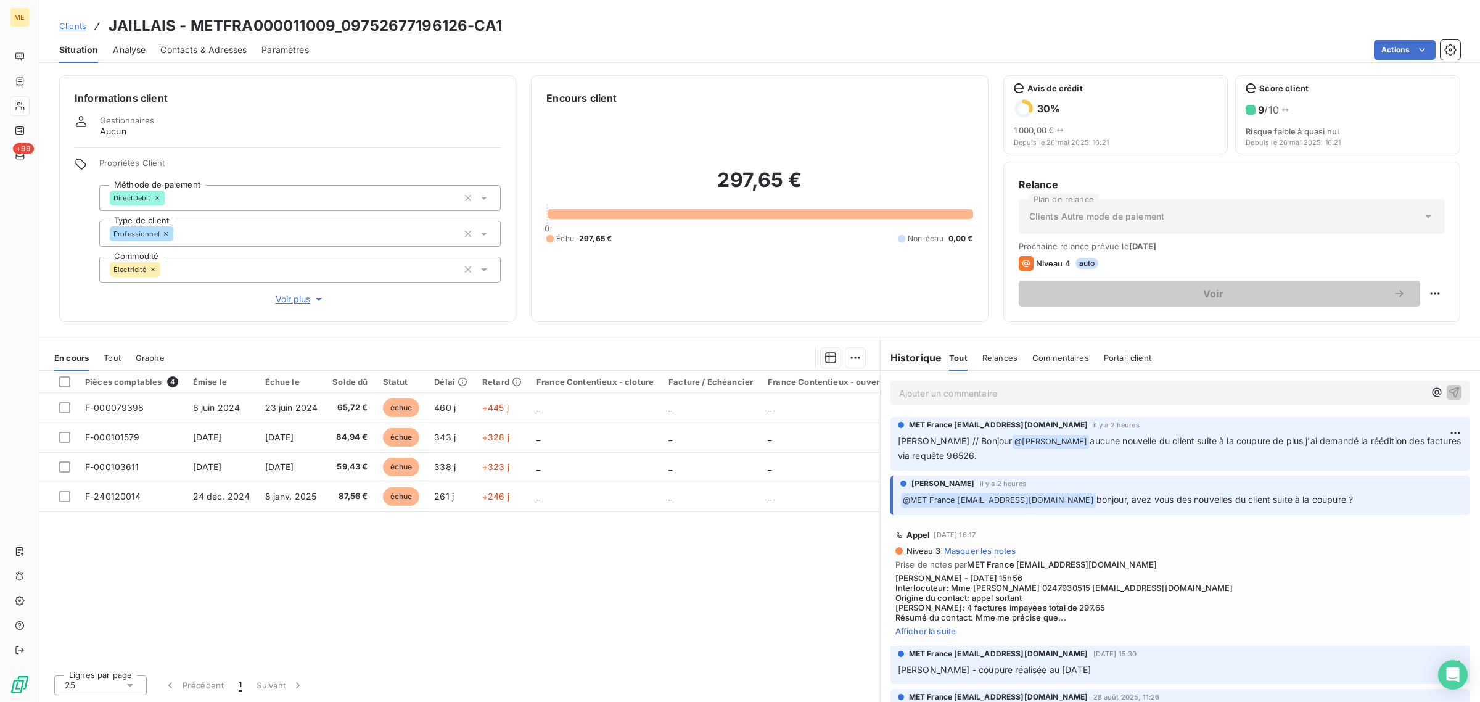
click at [901, 447] on p "Sylvain // Bonjour @ Amélie Matray aucune nouvelle du client suite à la coupure…" at bounding box center [1180, 448] width 565 height 29
click at [982, 456] on p "Sylvain // Bonjour @ Amélie Matray aucune nouvelle du client suite à la coupure…" at bounding box center [1180, 448] width 565 height 29
click at [23, 111] on div at bounding box center [20, 106] width 20 height 20
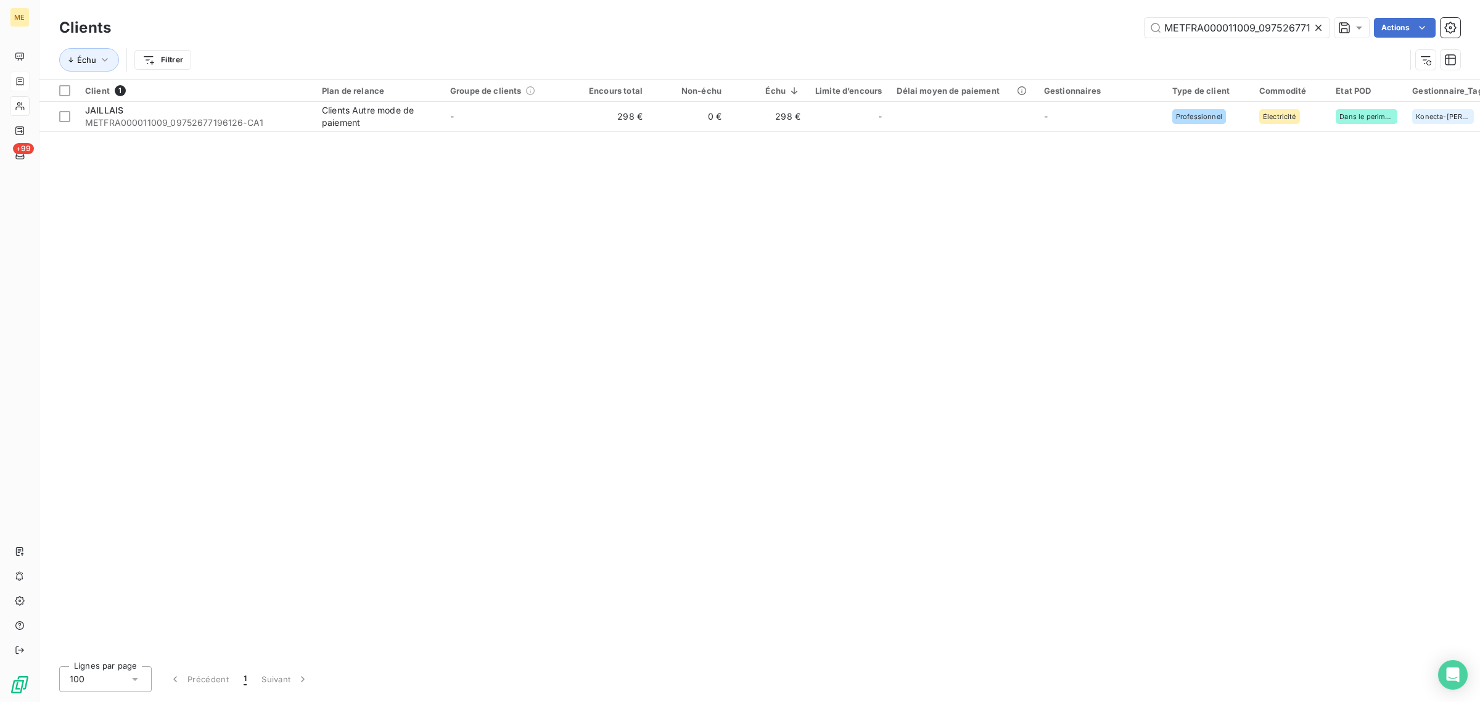
scroll to position [0, 29]
click at [1316, 25] on icon at bounding box center [1319, 28] width 6 height 6
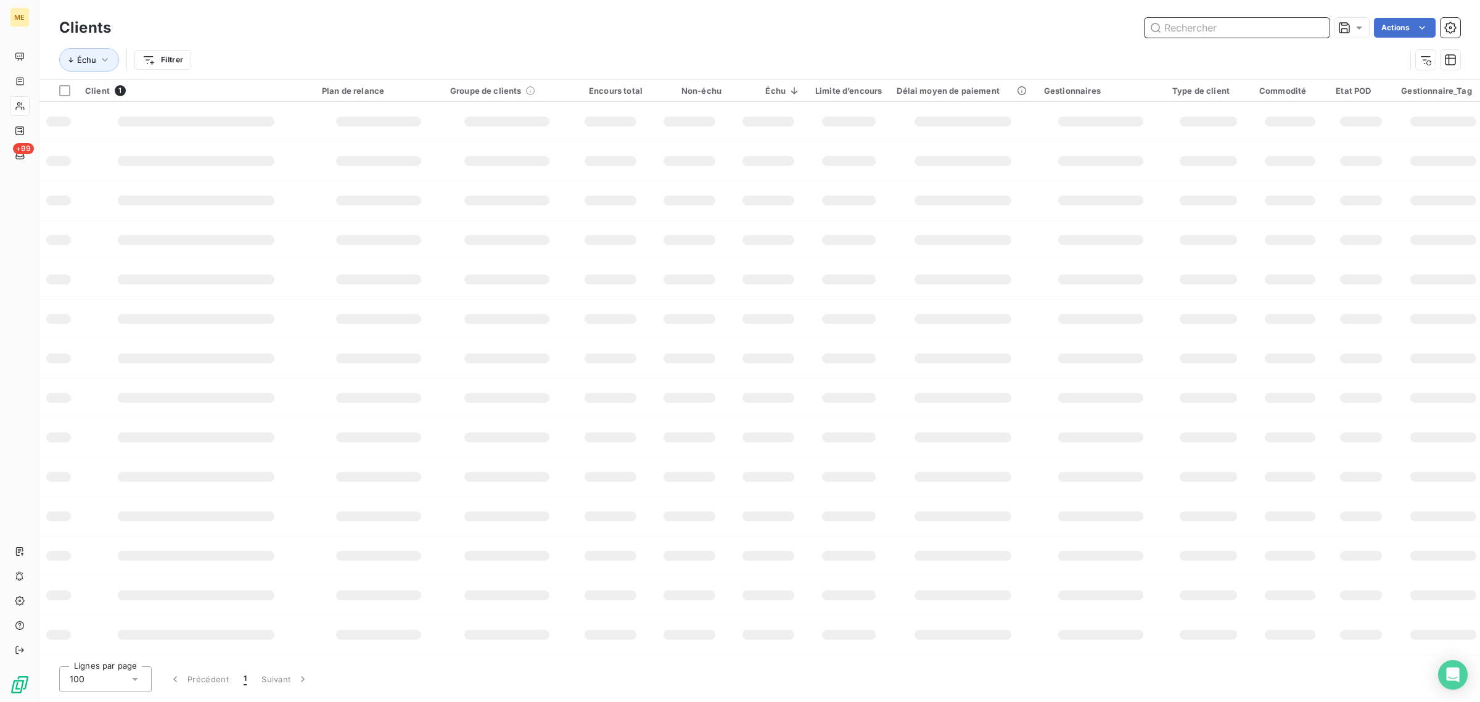
click at [1189, 25] on input "text" at bounding box center [1237, 28] width 185 height 20
paste input "ICIGOME"
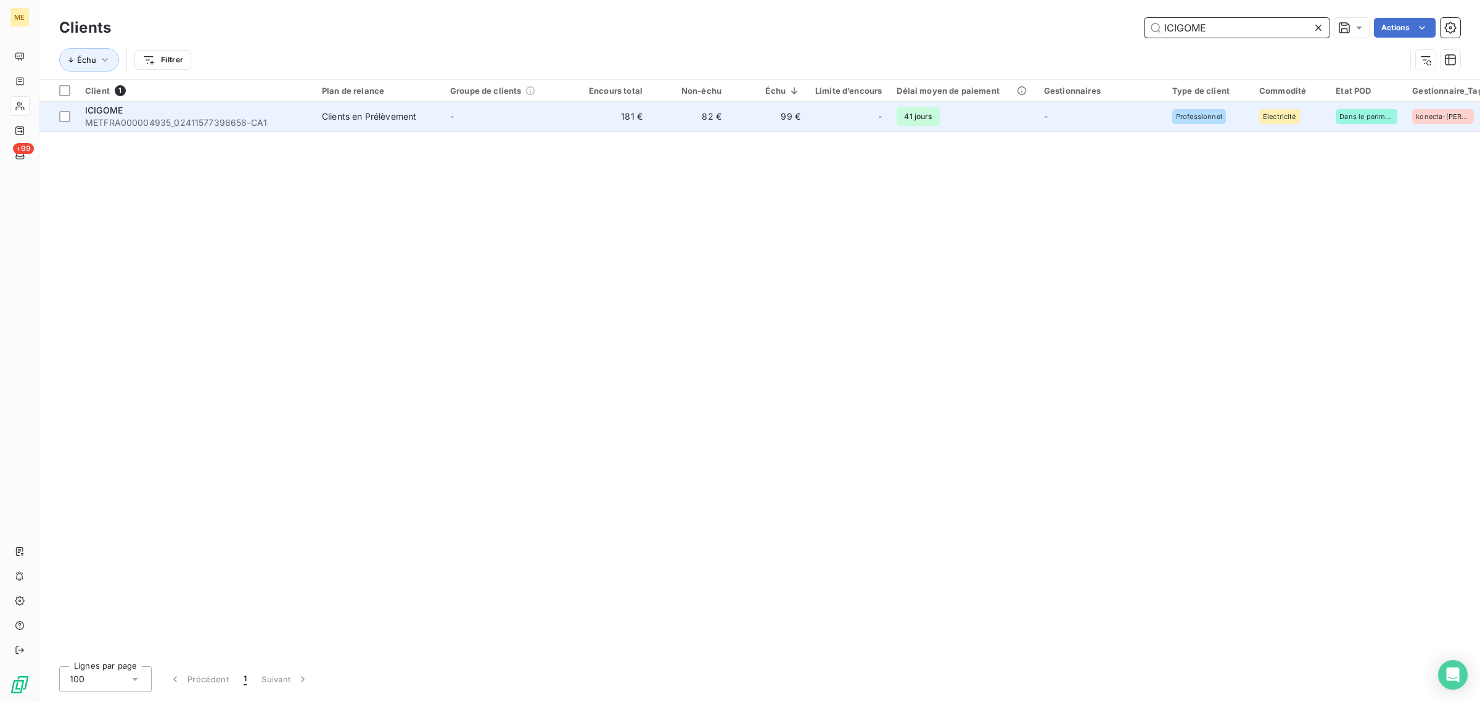
type input "ICIGOME"
click at [566, 128] on td "-" at bounding box center [507, 117] width 128 height 30
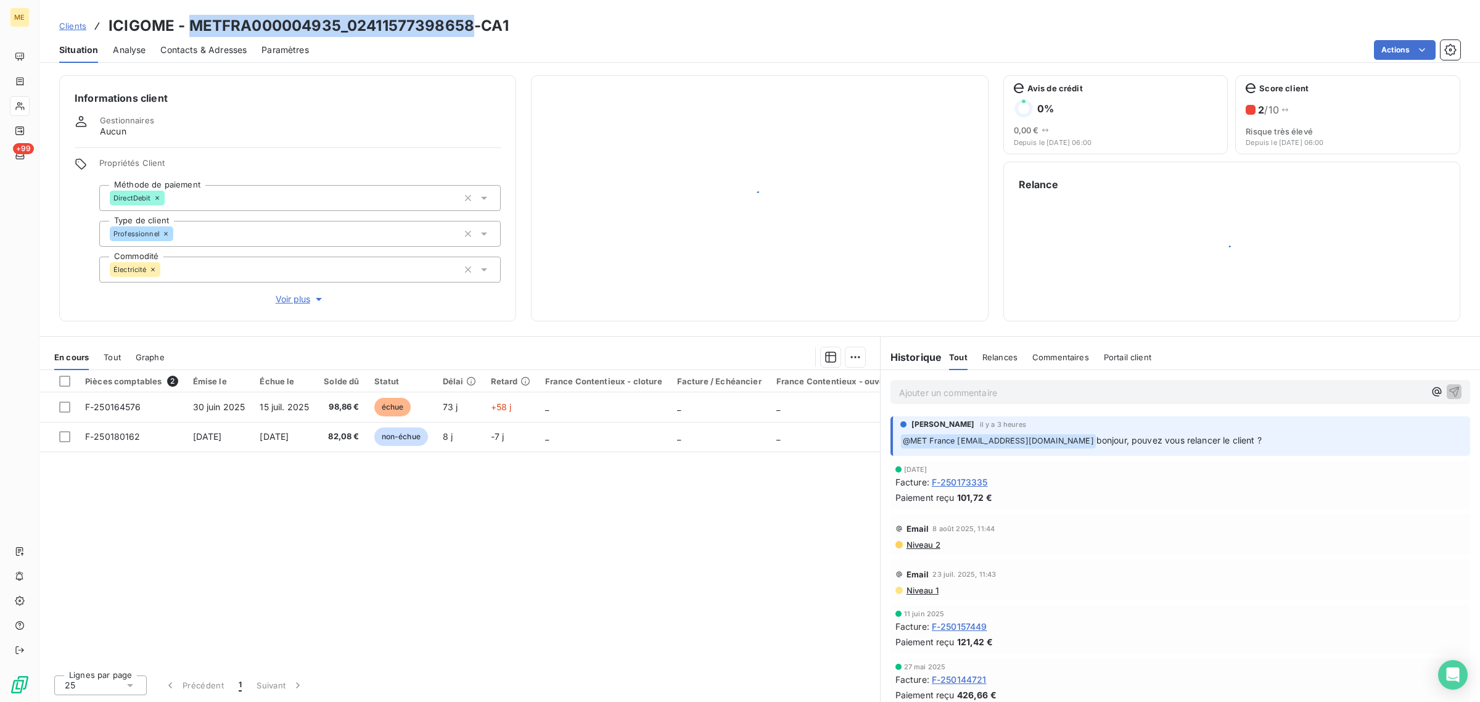
drag, startPoint x: 189, startPoint y: 26, endPoint x: 472, endPoint y: 32, distance: 282.6
click at [472, 32] on h3 "ICIGOME - METFRA000004935_02411577398658-CA1" at bounding box center [309, 26] width 400 height 22
copy h3 "METFRA000004935_02411577398658"
click at [300, 295] on span "Voir plus" at bounding box center [300, 299] width 49 height 12
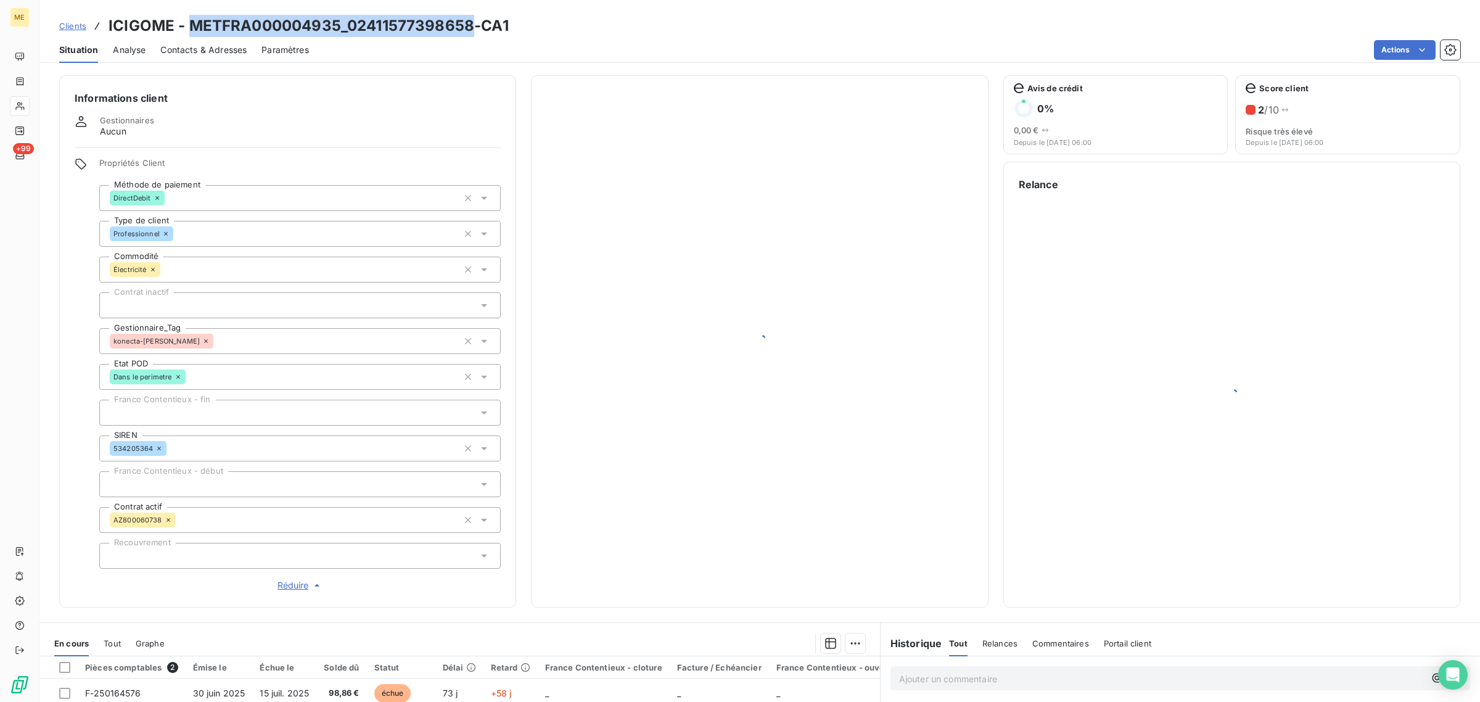
scroll to position [228, 0]
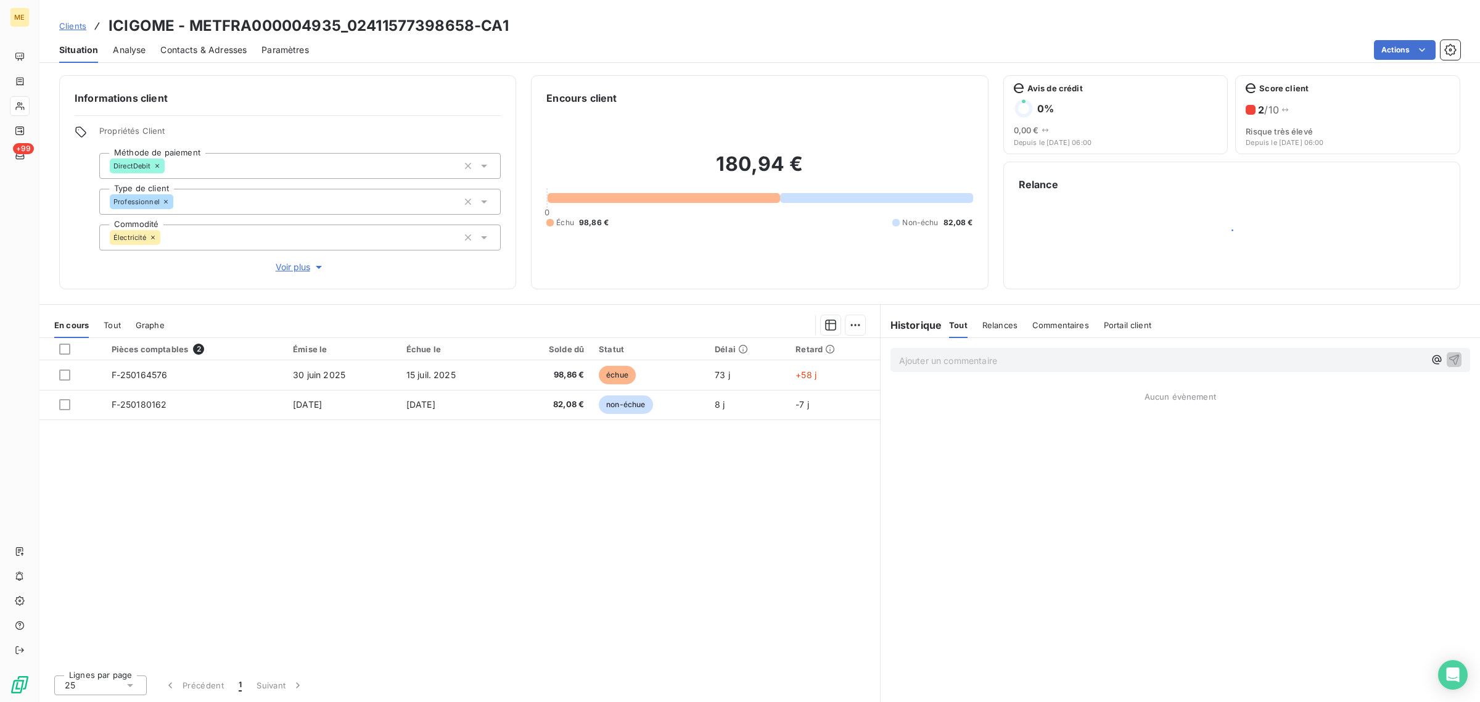
click at [289, 266] on span "Voir plus" at bounding box center [300, 267] width 49 height 12
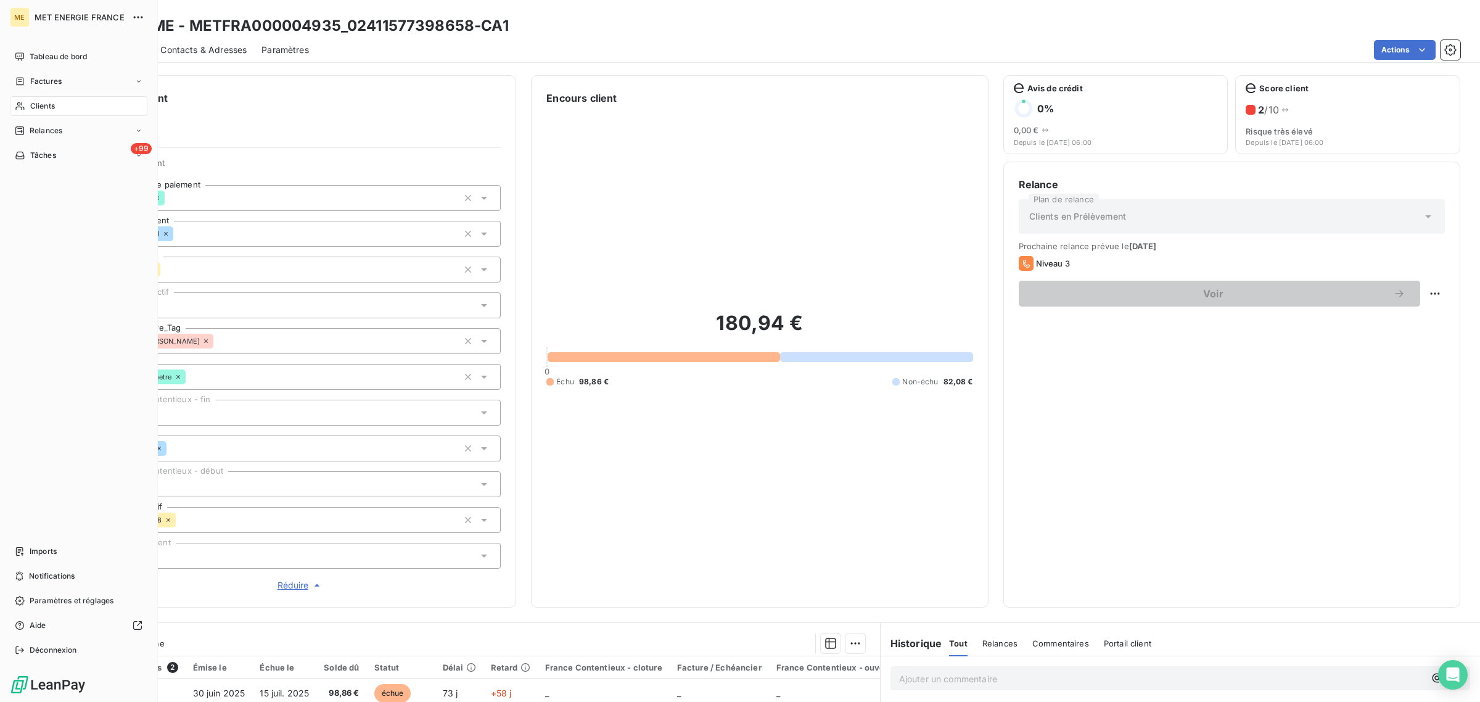
click at [25, 104] on div "Clients" at bounding box center [79, 106] width 138 height 20
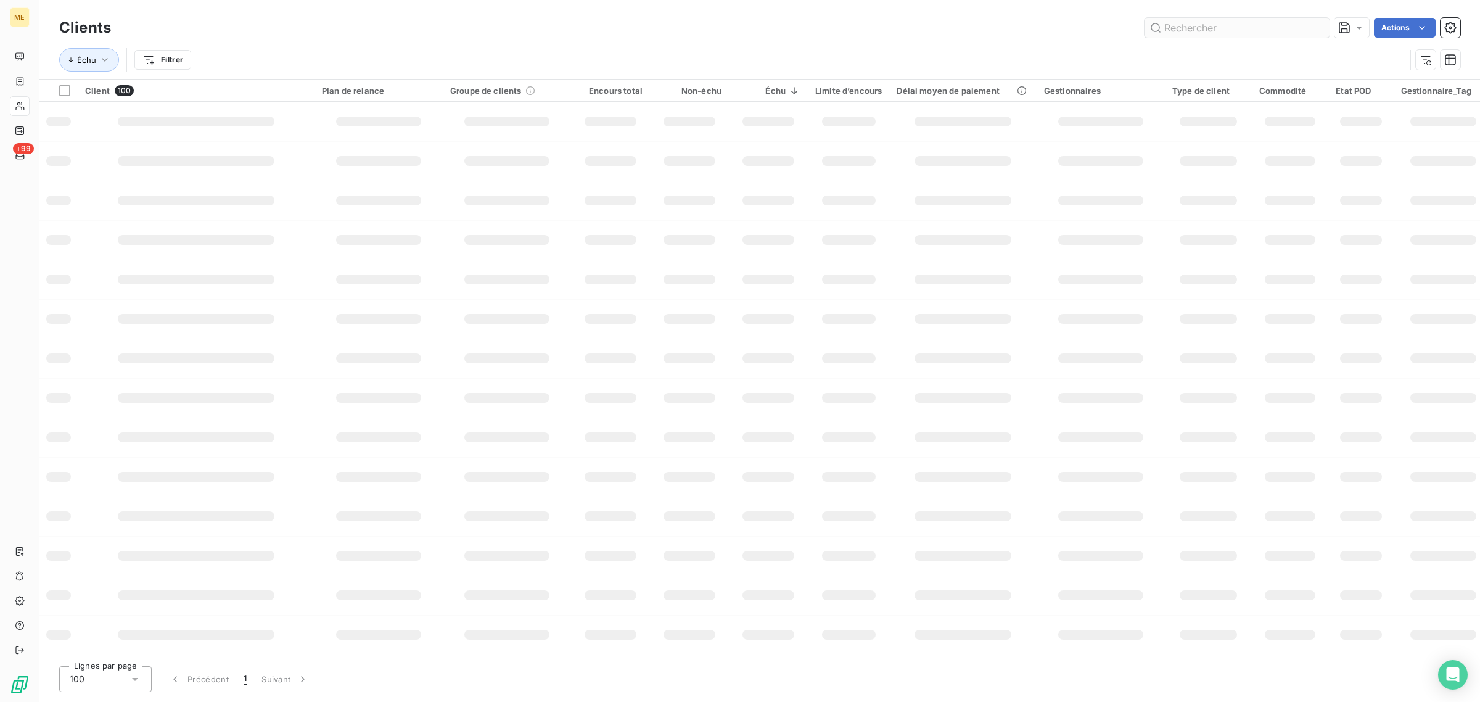
click at [1245, 20] on input "text" at bounding box center [1237, 28] width 185 height 20
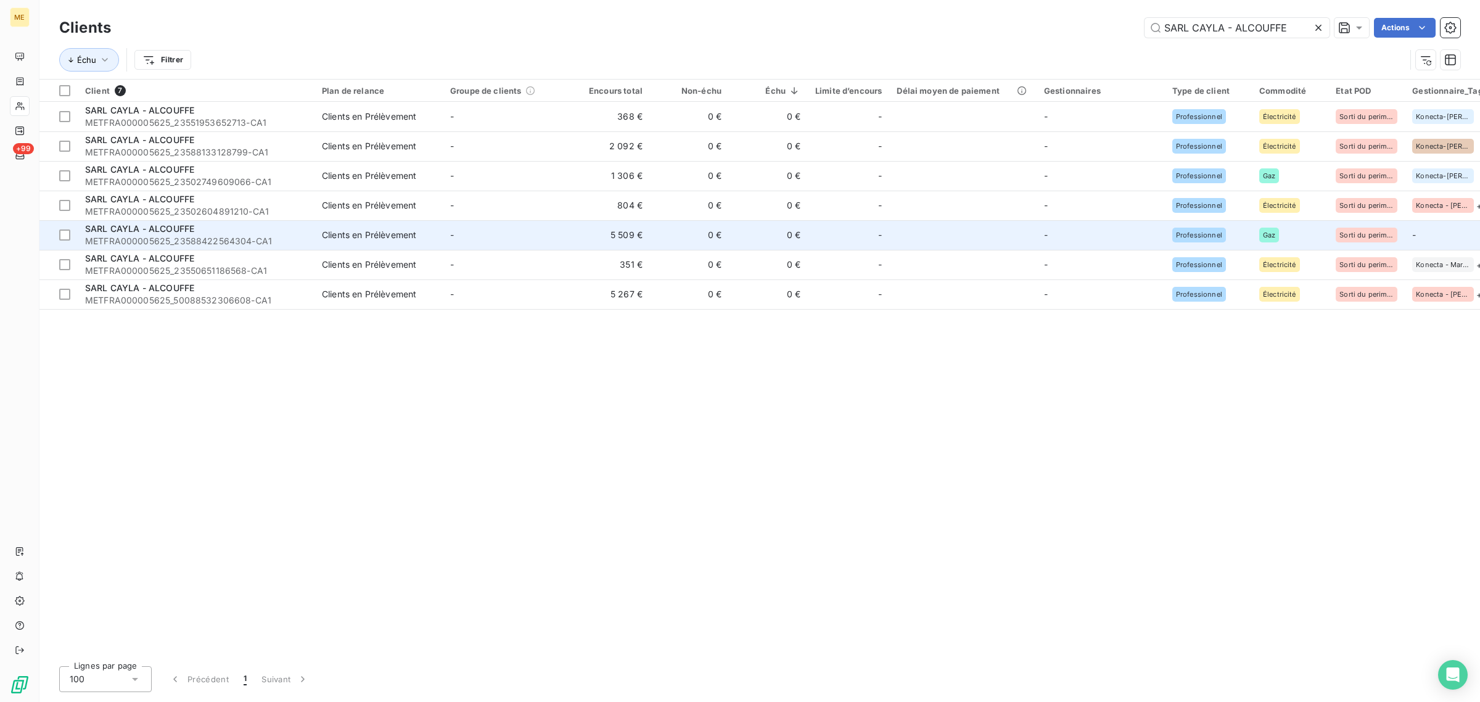
type input "SARL CAYLA - ALCOUFFE"
click at [555, 231] on td "-" at bounding box center [507, 235] width 128 height 30
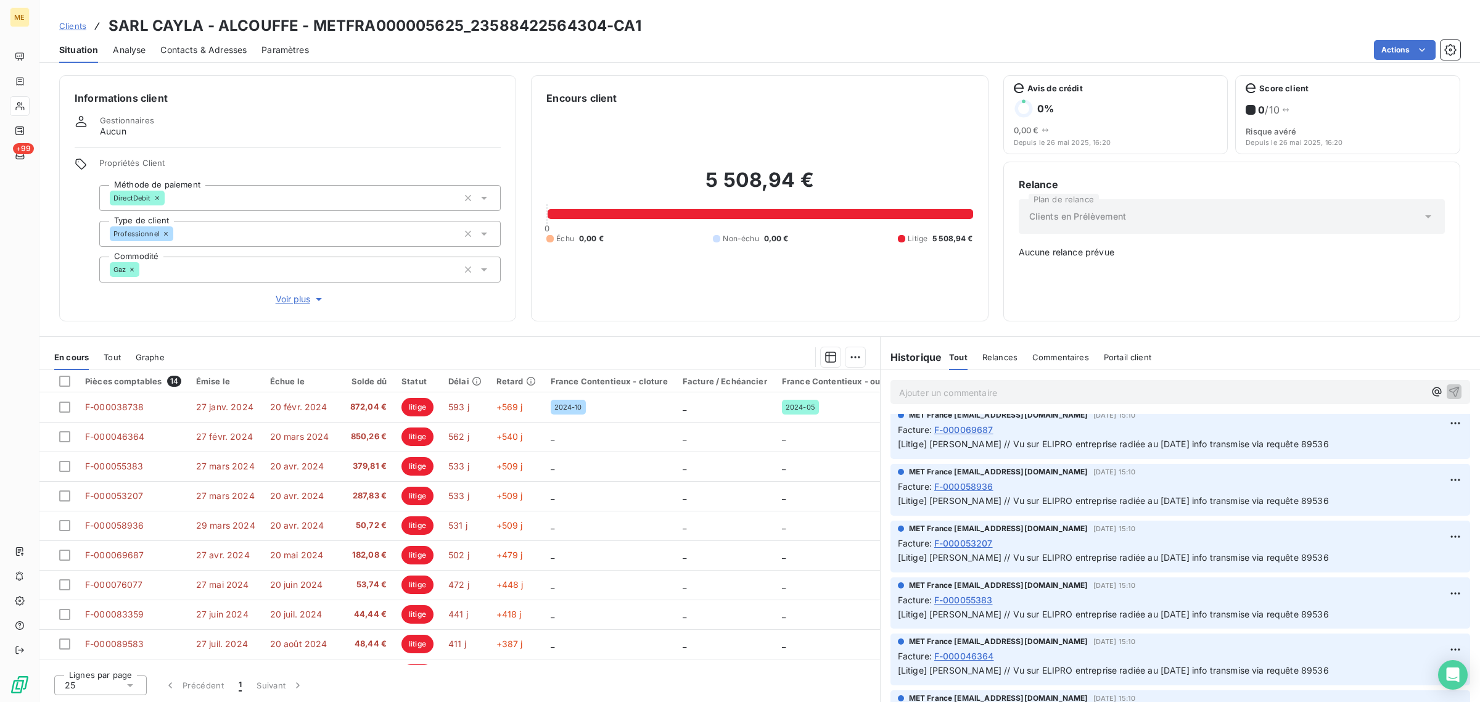
scroll to position [694, 0]
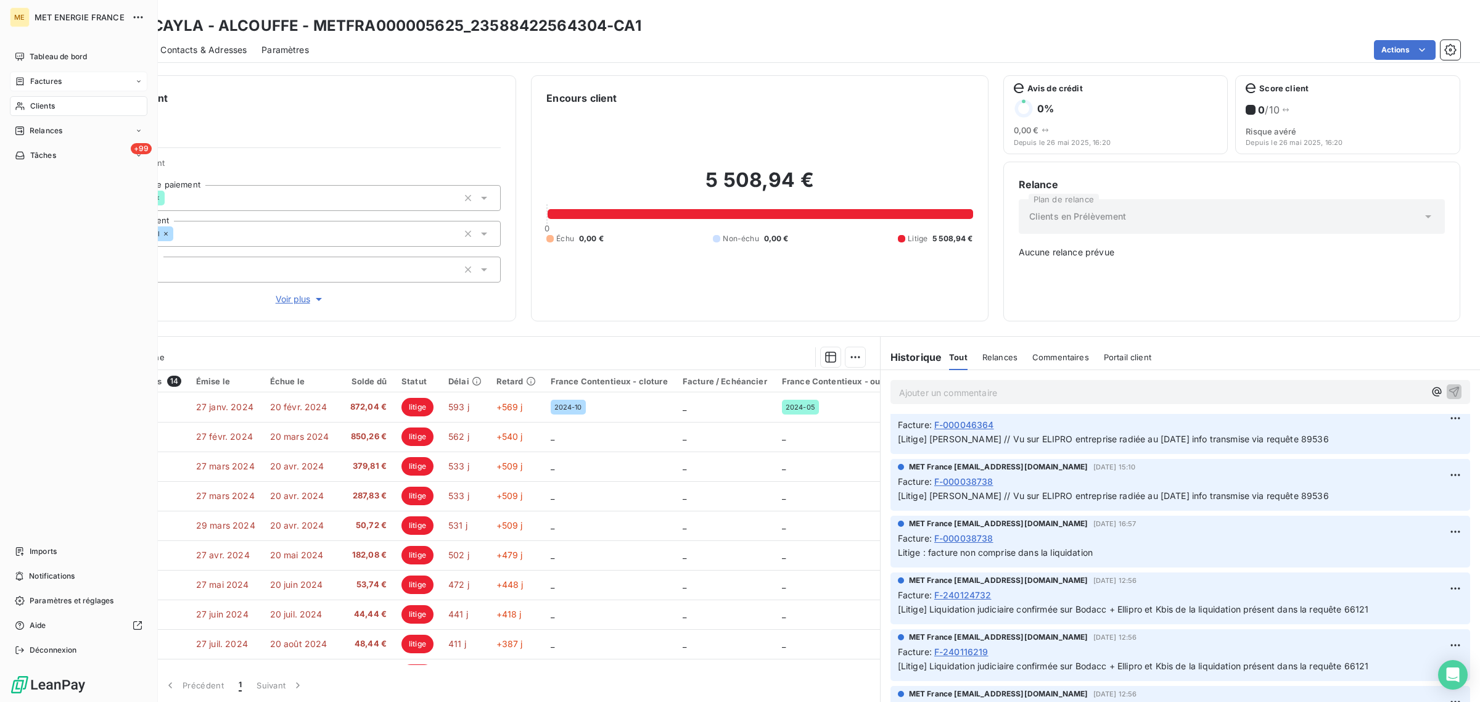
click at [19, 88] on div "Factures" at bounding box center [79, 82] width 138 height 20
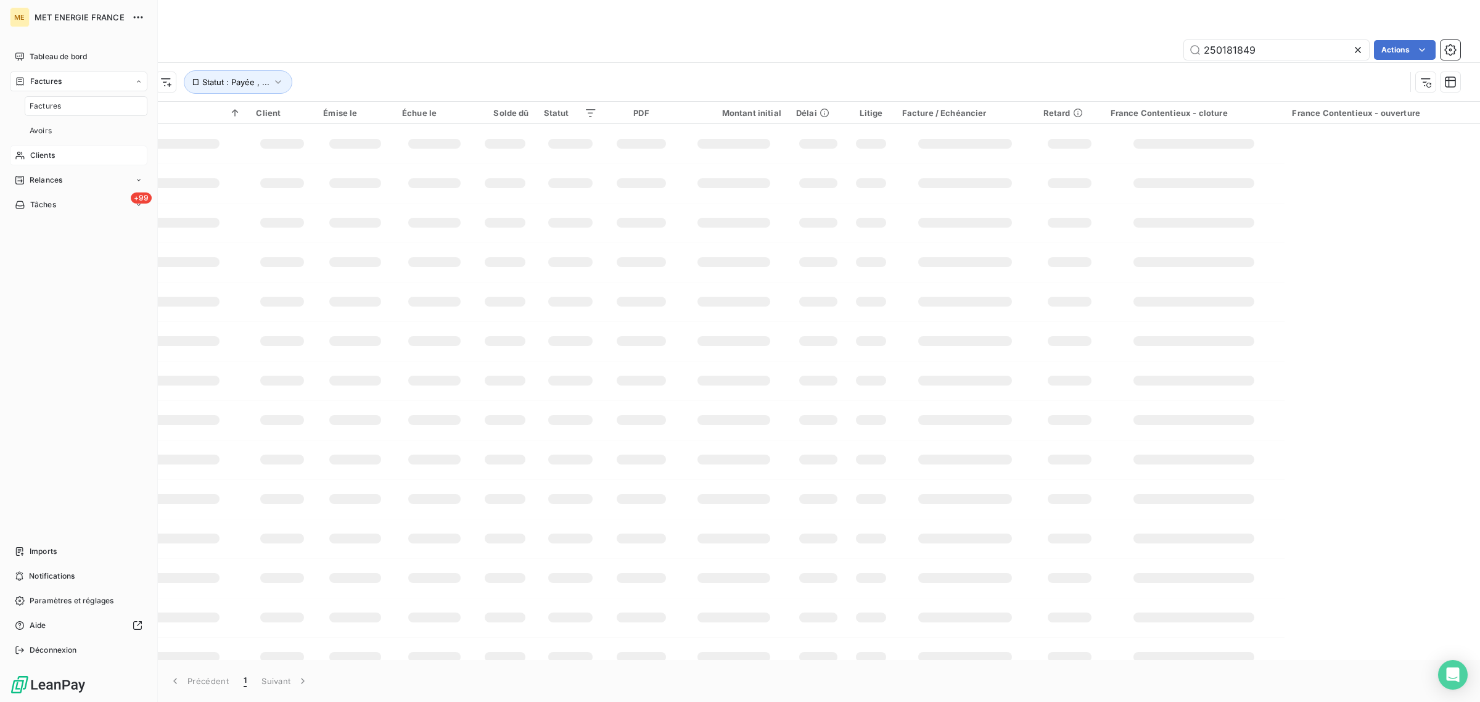
click at [38, 155] on span "Clients" at bounding box center [42, 155] width 25 height 11
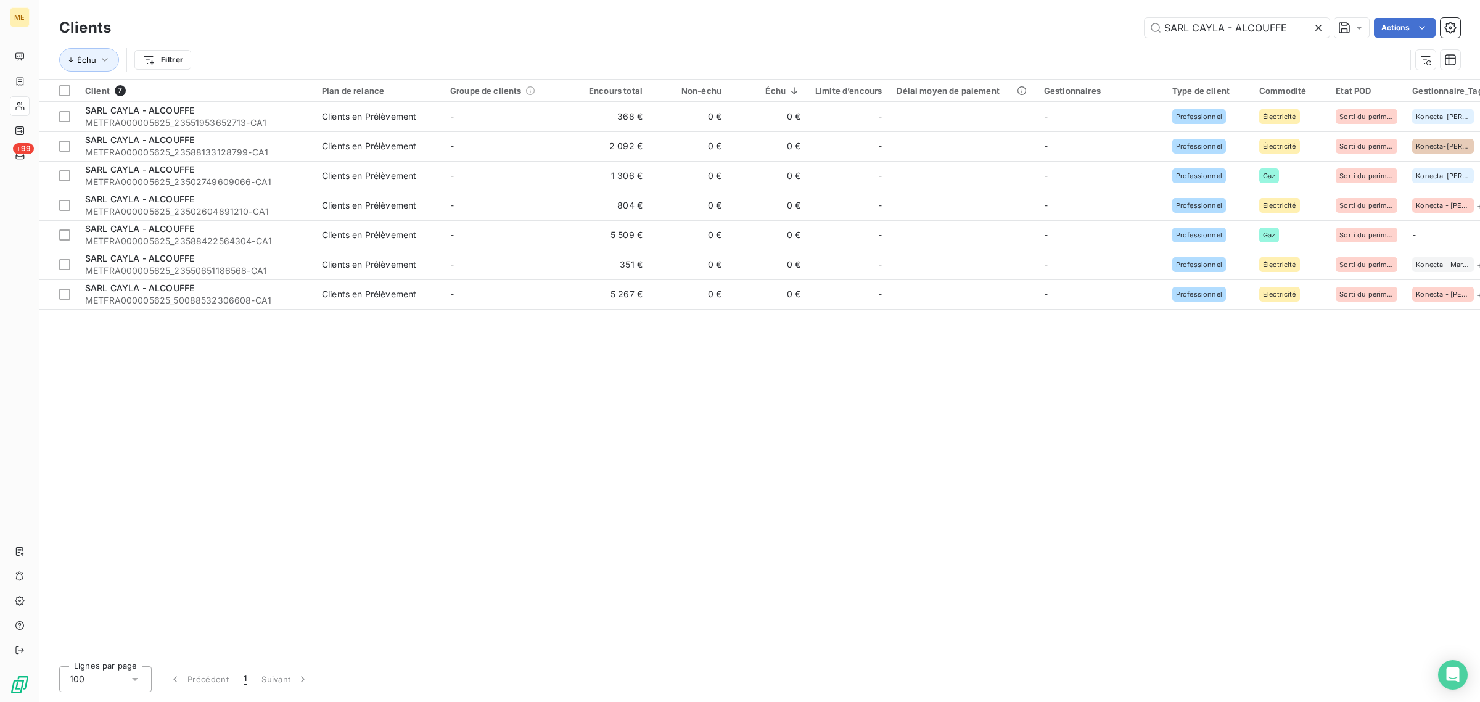
drag, startPoint x: 1292, startPoint y: 25, endPoint x: 1053, endPoint y: 28, distance: 239.4
click at [1061, 28] on div "SARL CAYLA - ALCOUFFE Actions" at bounding box center [793, 28] width 1335 height 20
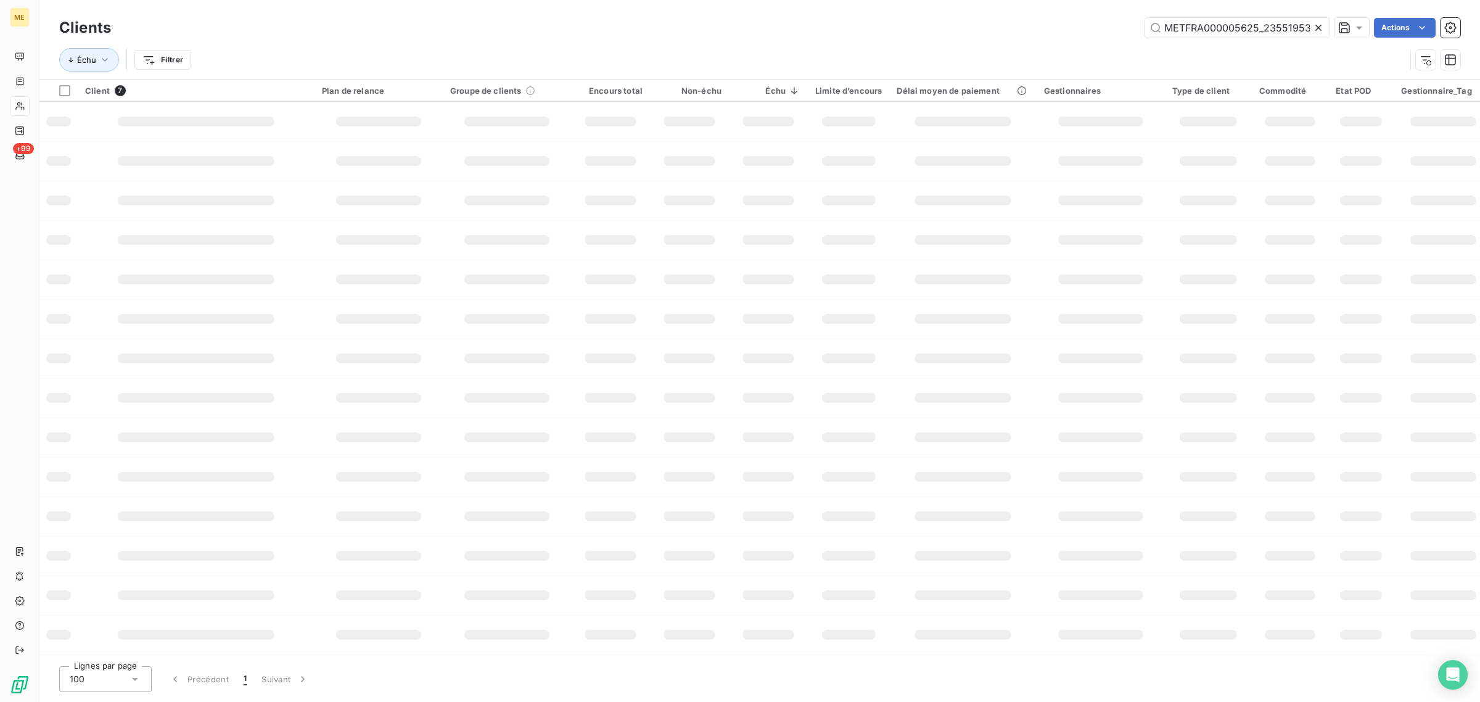
scroll to position [0, 34]
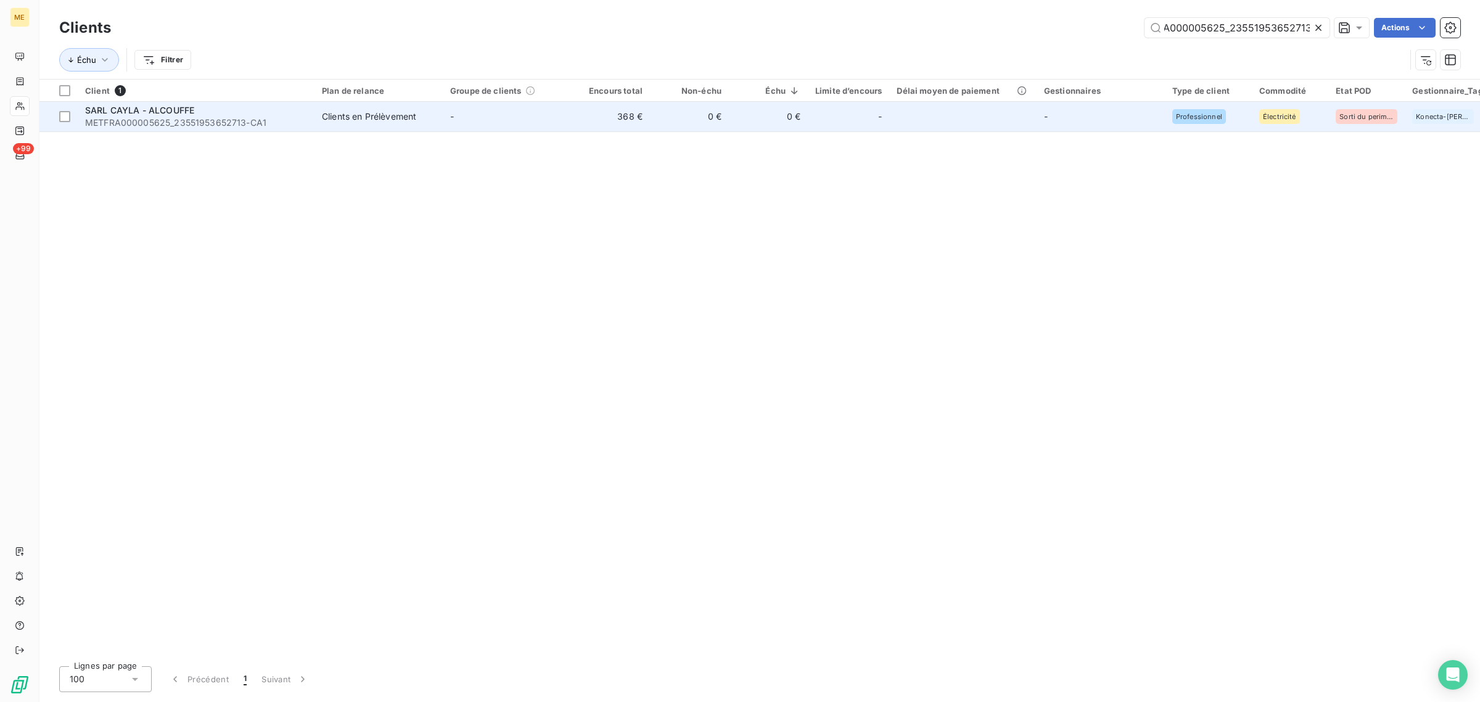
type input "METFRA000005625_23551953652713"
click at [572, 108] on td "368 €" at bounding box center [610, 117] width 79 height 30
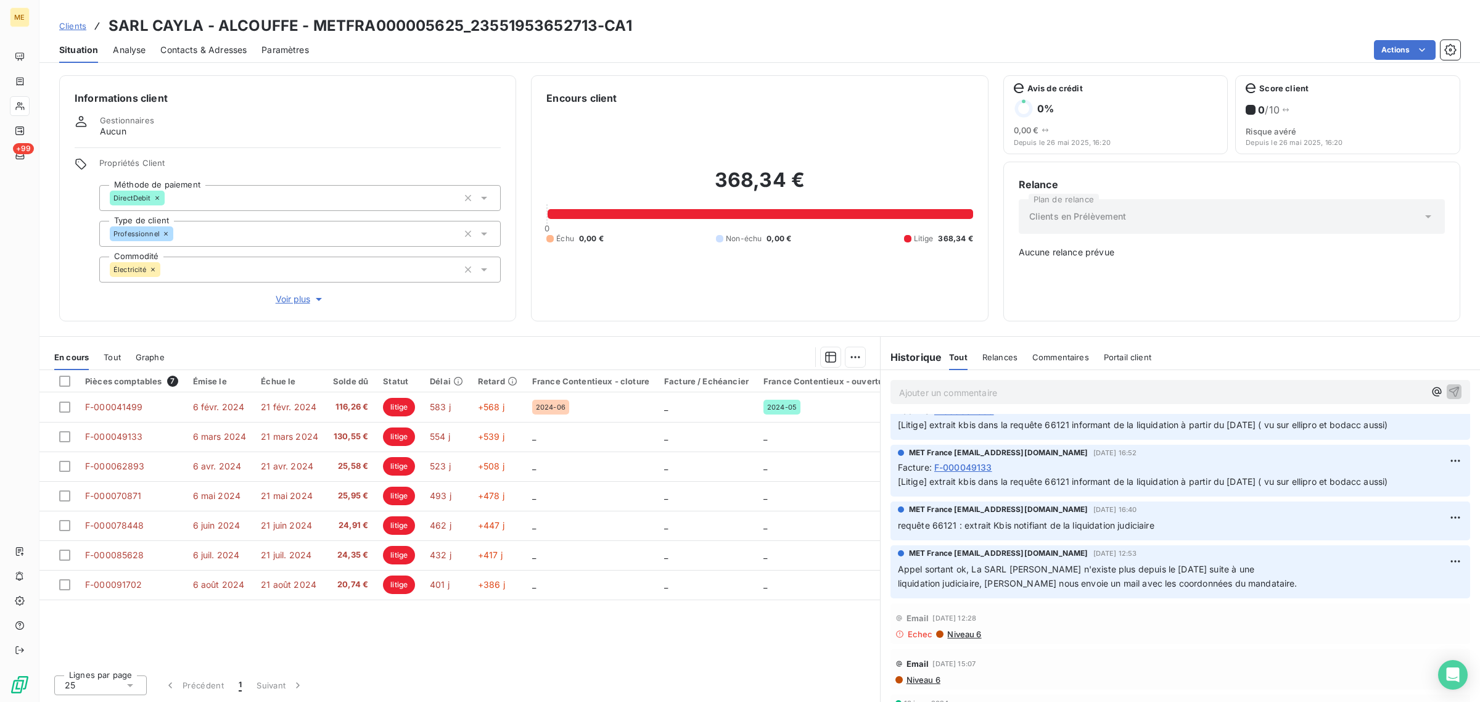
scroll to position [890, 0]
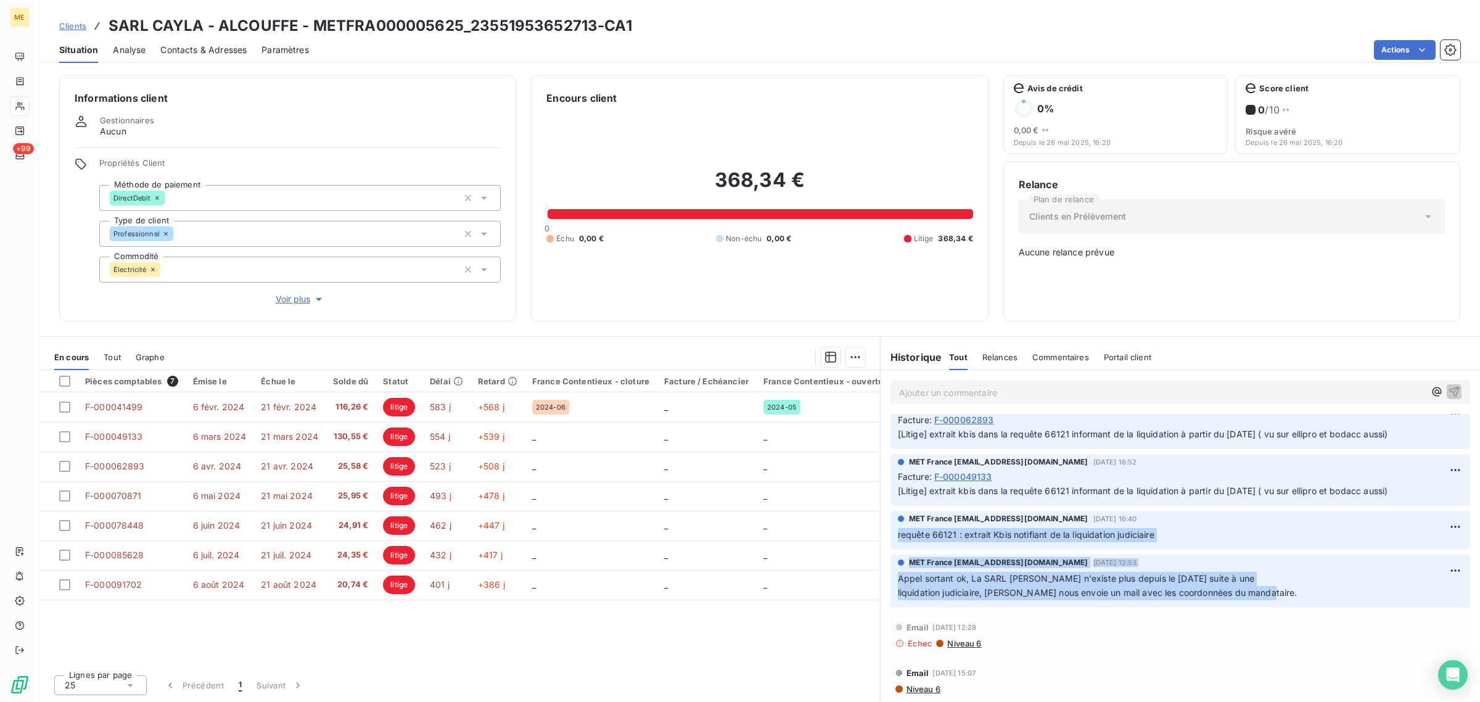
drag, startPoint x: 1275, startPoint y: 592, endPoint x: 883, endPoint y: 531, distance: 396.4
click at [883, 531] on div "MET France [EMAIL_ADDRESS][DOMAIN_NAME] il y a 42 minutes [PERSON_NAME] // @ [P…" at bounding box center [1181, 192] width 600 height 1337
click at [1170, 532] on p "requête 66121 : extrait Kbis notifiant de la liquidation judiciaire" at bounding box center [1180, 535] width 565 height 14
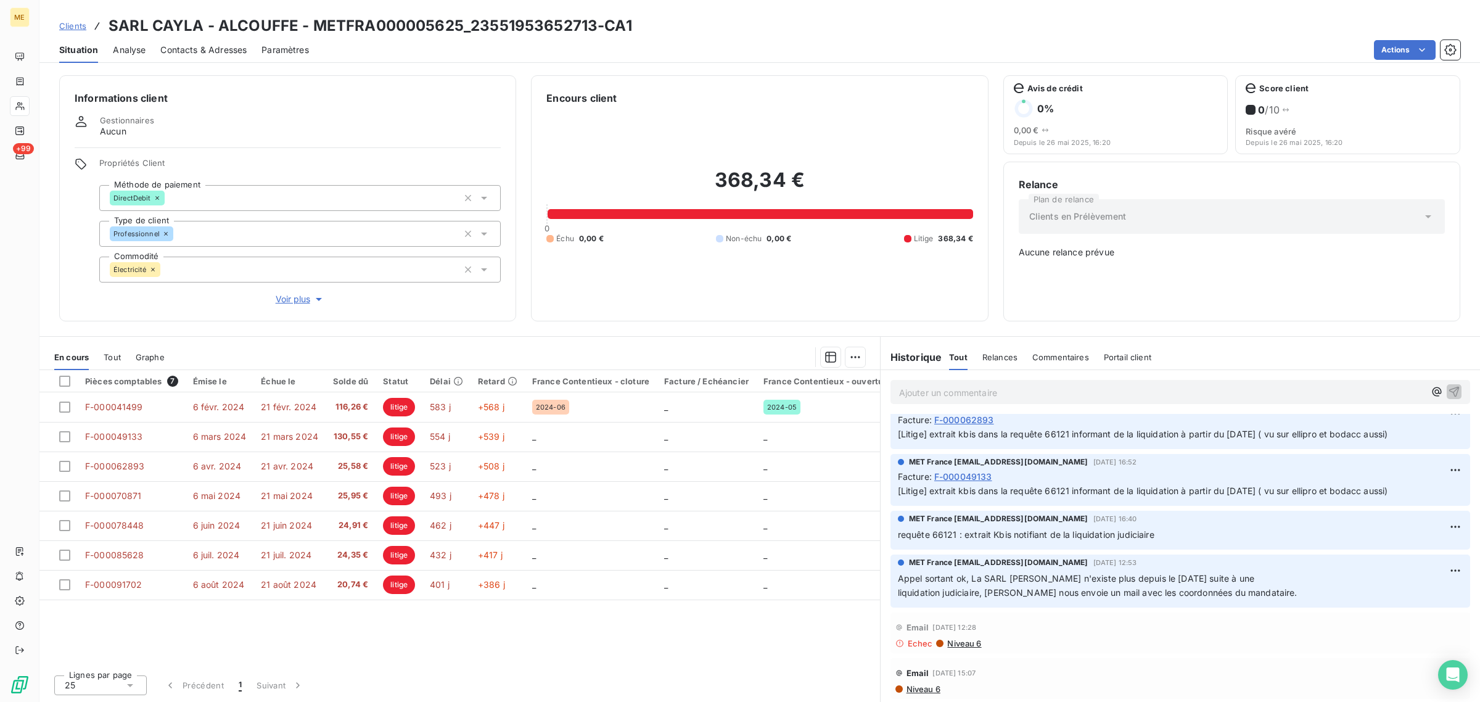
drag, startPoint x: 1282, startPoint y: 578, endPoint x: 1131, endPoint y: 577, distance: 151.1
click at [1131, 577] on p "Appel sortant ok, La SARL [PERSON_NAME] n'existe plus depuis le [DATE] suite à …" at bounding box center [1180, 586] width 565 height 28
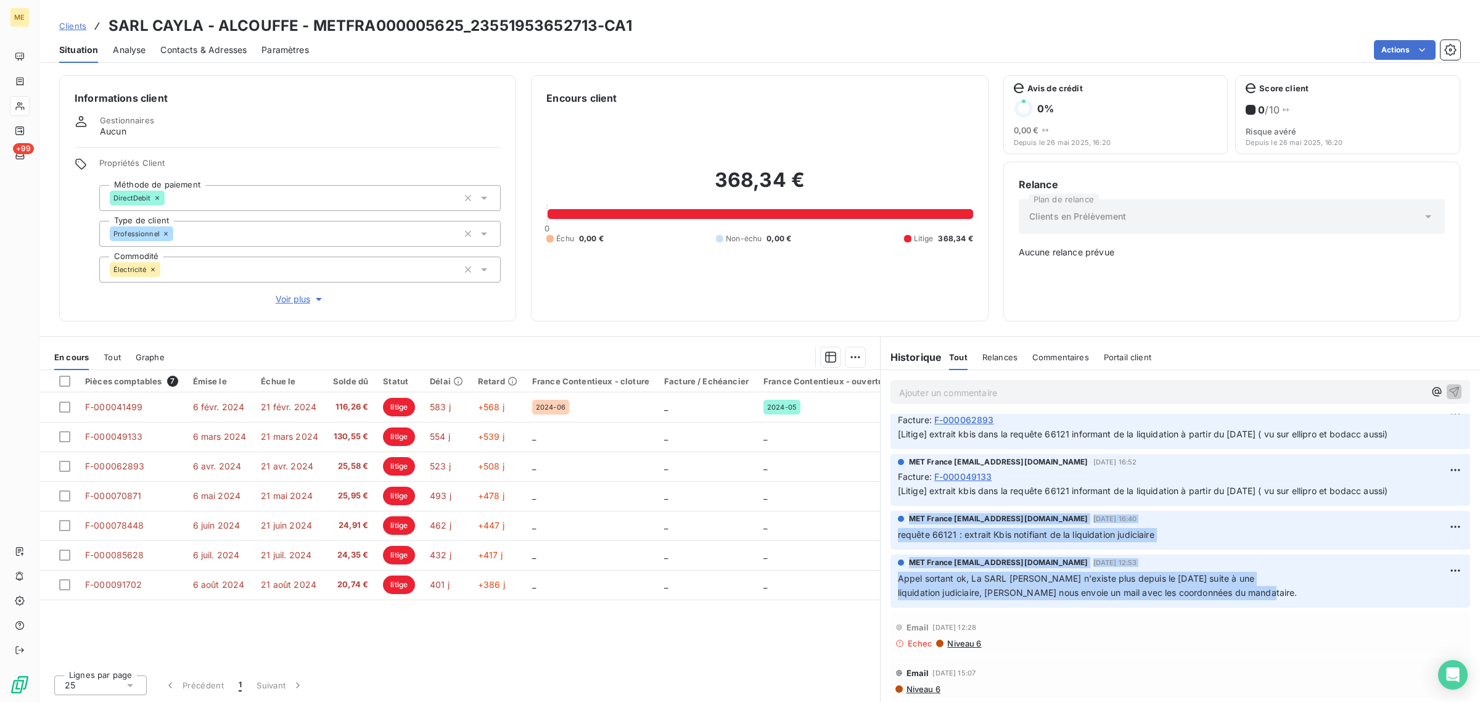
drag, startPoint x: 1247, startPoint y: 592, endPoint x: 889, endPoint y: 511, distance: 366.9
click at [889, 511] on div "MET France [EMAIL_ADDRESS][DOMAIN_NAME] il y a 42 minutes [PERSON_NAME] // @ [P…" at bounding box center [1181, 192] width 600 height 1337
drag, startPoint x: 1250, startPoint y: 587, endPoint x: 1269, endPoint y: 587, distance: 19.1
click at [1250, 587] on span "liquidation judiciaire, [PERSON_NAME] nous envoie un mail avec les coordonnées …" at bounding box center [1098, 592] width 400 height 10
click at [1292, 590] on p "Appel sortant ok, La SARL [PERSON_NAME] n'existe plus depuis le [DATE] suite à …" at bounding box center [1180, 586] width 565 height 28
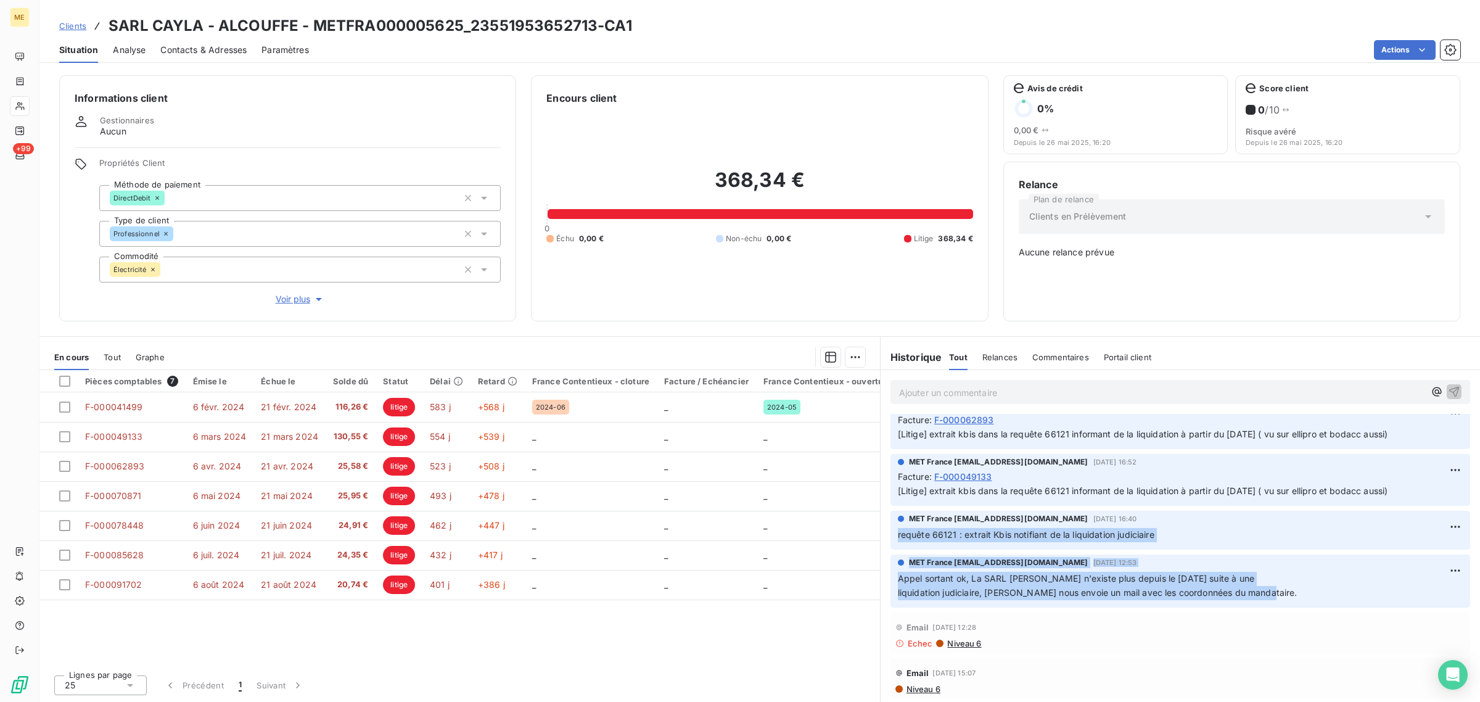
drag, startPoint x: 1294, startPoint y: 586, endPoint x: 887, endPoint y: 531, distance: 410.8
click at [887, 531] on div "MET France [EMAIL_ADDRESS][DOMAIN_NAME] il y a 42 minutes [PERSON_NAME] // @ [P…" at bounding box center [1181, 192] width 600 height 1337
click at [1197, 557] on div "MET France [EMAIL_ADDRESS][DOMAIN_NAME] [DATE] 12:53" at bounding box center [1180, 562] width 565 height 11
drag, startPoint x: 1278, startPoint y: 588, endPoint x: 901, endPoint y: 516, distance: 384.3
click at [901, 516] on div "MET France [EMAIL_ADDRESS][DOMAIN_NAME] il y a 42 minutes [PERSON_NAME] // @ [P…" at bounding box center [1181, 192] width 600 height 1337
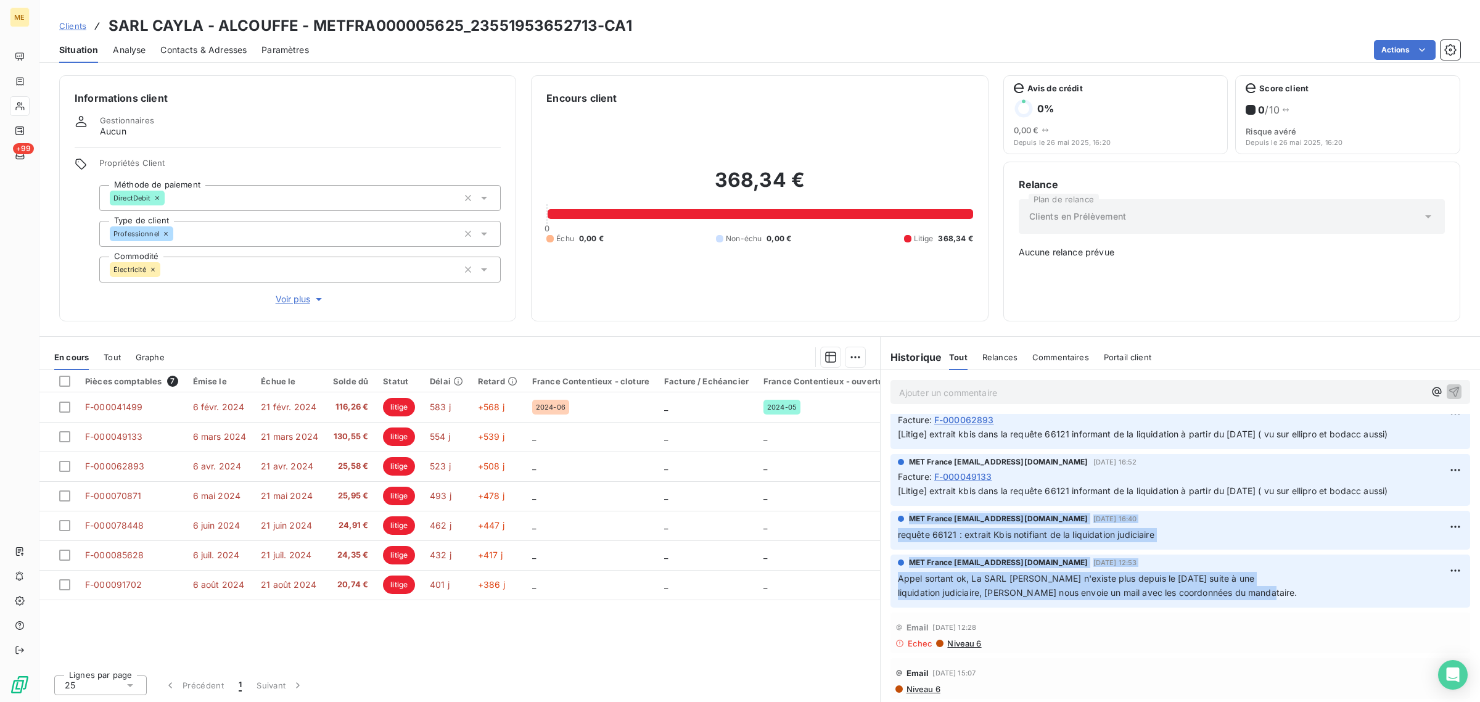
click at [948, 552] on div "MET France [EMAIL_ADDRESS][DOMAIN_NAME] [DATE] 12:53 Appel sortant ok, La SARL …" at bounding box center [1181, 581] width 600 height 58
drag, startPoint x: 1286, startPoint y: 586, endPoint x: 904, endPoint y: 515, distance: 389.0
click at [904, 515] on div "MET France [EMAIL_ADDRESS][DOMAIN_NAME] il y a 42 minutes [PERSON_NAME] // @ [P…" at bounding box center [1181, 192] width 600 height 1337
click at [1311, 593] on p "Appel sortant ok, La SARL [PERSON_NAME] n'existe plus depuis le [DATE] suite à …" at bounding box center [1180, 586] width 565 height 28
drag, startPoint x: 1278, startPoint y: 588, endPoint x: 904, endPoint y: 516, distance: 380.6
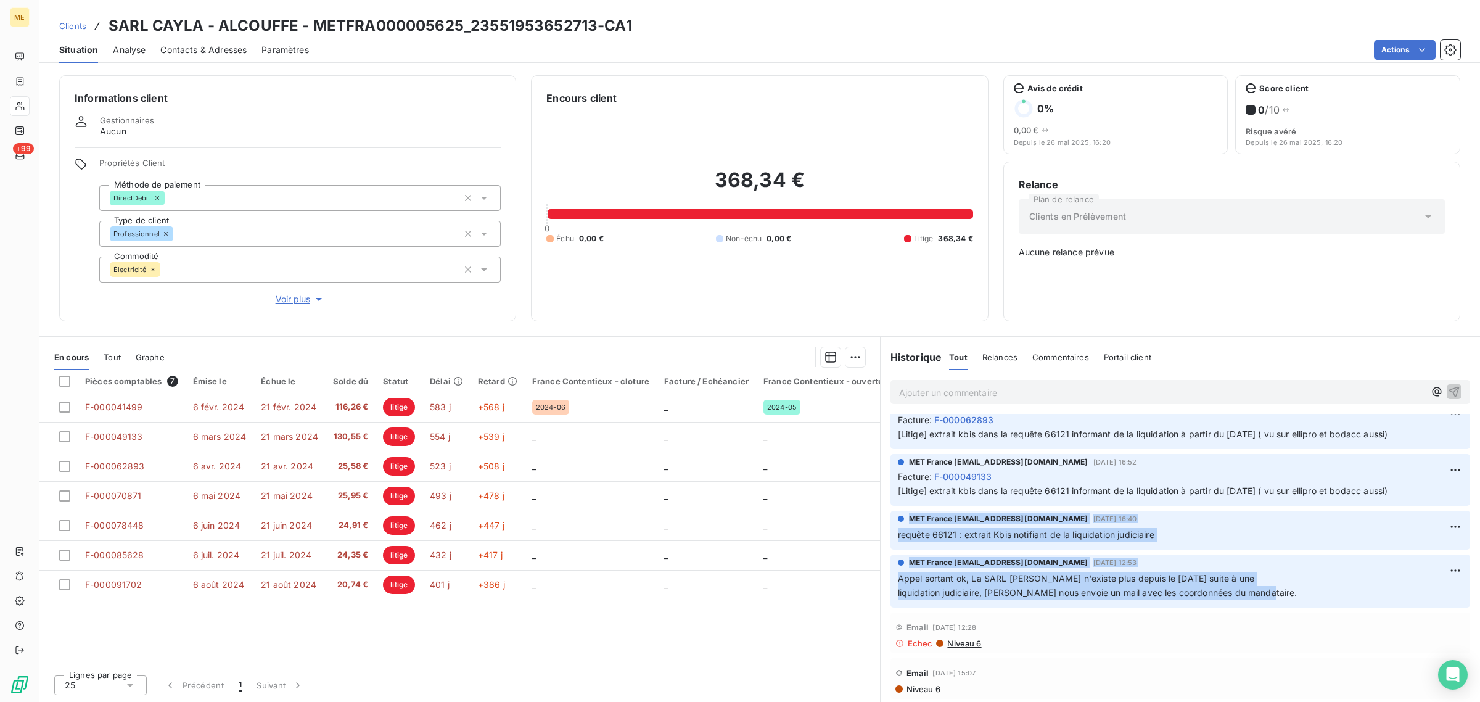
click at [904, 516] on div "MET France [EMAIL_ADDRESS][DOMAIN_NAME] il y a 42 minutes [PERSON_NAME] // @ [P…" at bounding box center [1181, 192] width 600 height 1337
click at [1247, 588] on span "liquidation judiciaire, [PERSON_NAME] nous envoie un mail avec les coordonnées …" at bounding box center [1098, 592] width 400 height 10
drag, startPoint x: 1275, startPoint y: 590, endPoint x: 907, endPoint y: 513, distance: 376.2
click at [907, 513] on div "MET France [EMAIL_ADDRESS][DOMAIN_NAME] il y a 42 minutes [PERSON_NAME] // @ [P…" at bounding box center [1181, 192] width 600 height 1337
click at [1252, 557] on div "MET France [EMAIL_ADDRESS][DOMAIN_NAME] [DATE] 12:53" at bounding box center [1180, 562] width 565 height 11
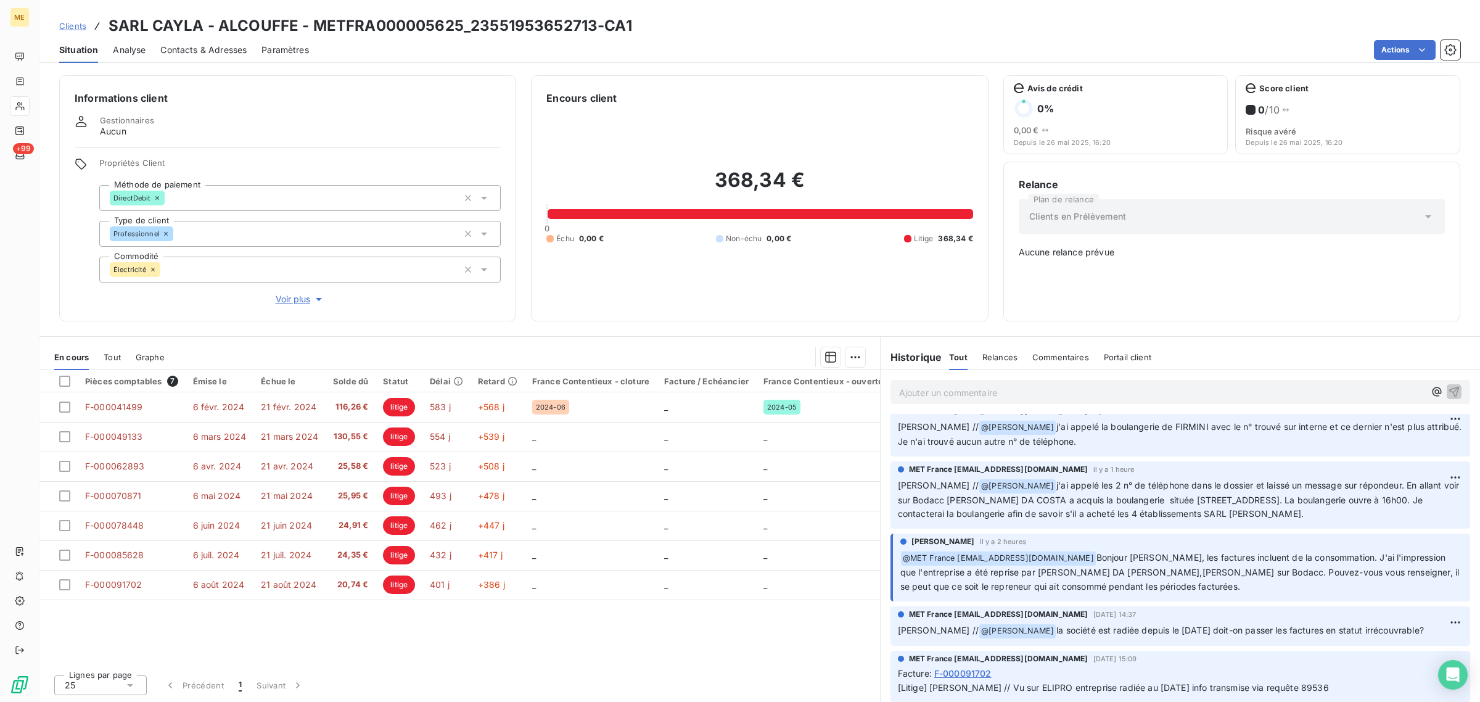
scroll to position [0, 0]
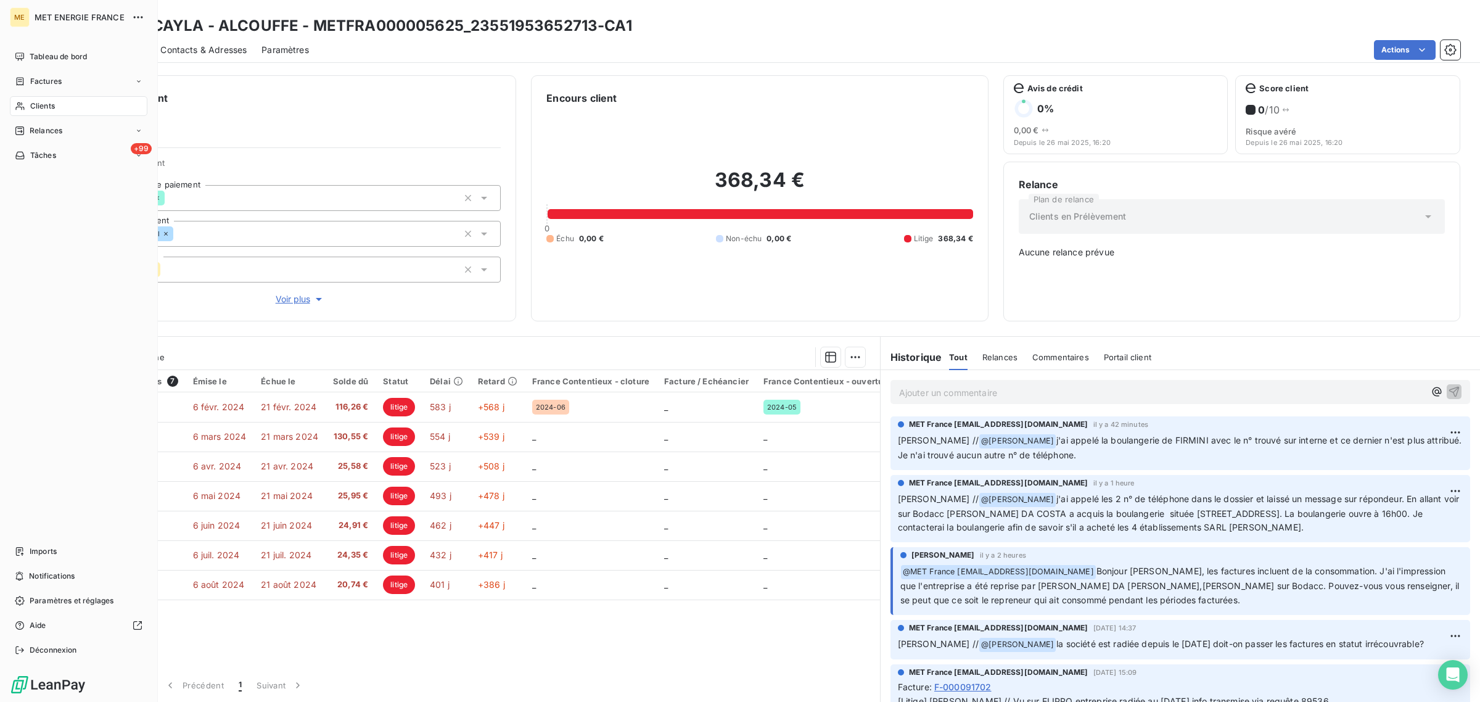
click at [29, 105] on div "Clients" at bounding box center [79, 106] width 138 height 20
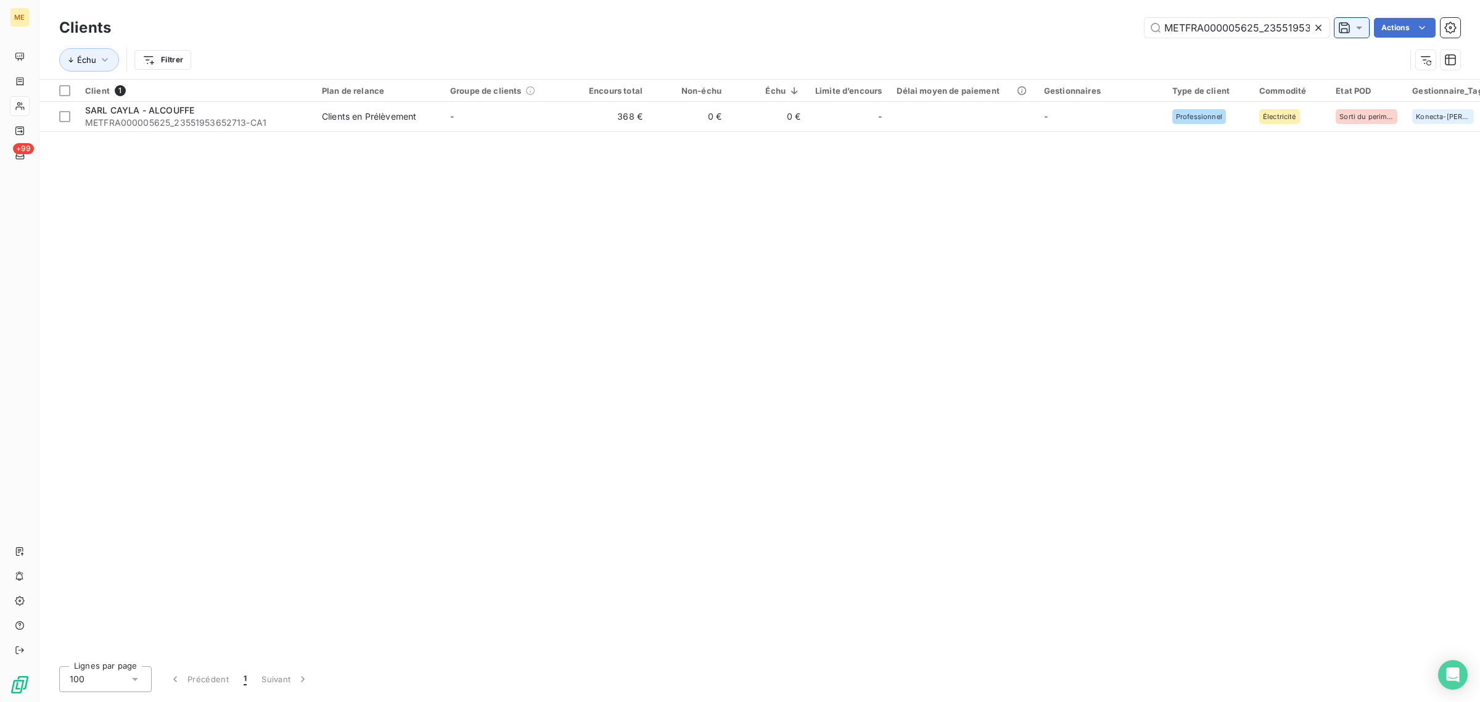
scroll to position [0, 34]
click at [1314, 22] on icon at bounding box center [1319, 28] width 12 height 12
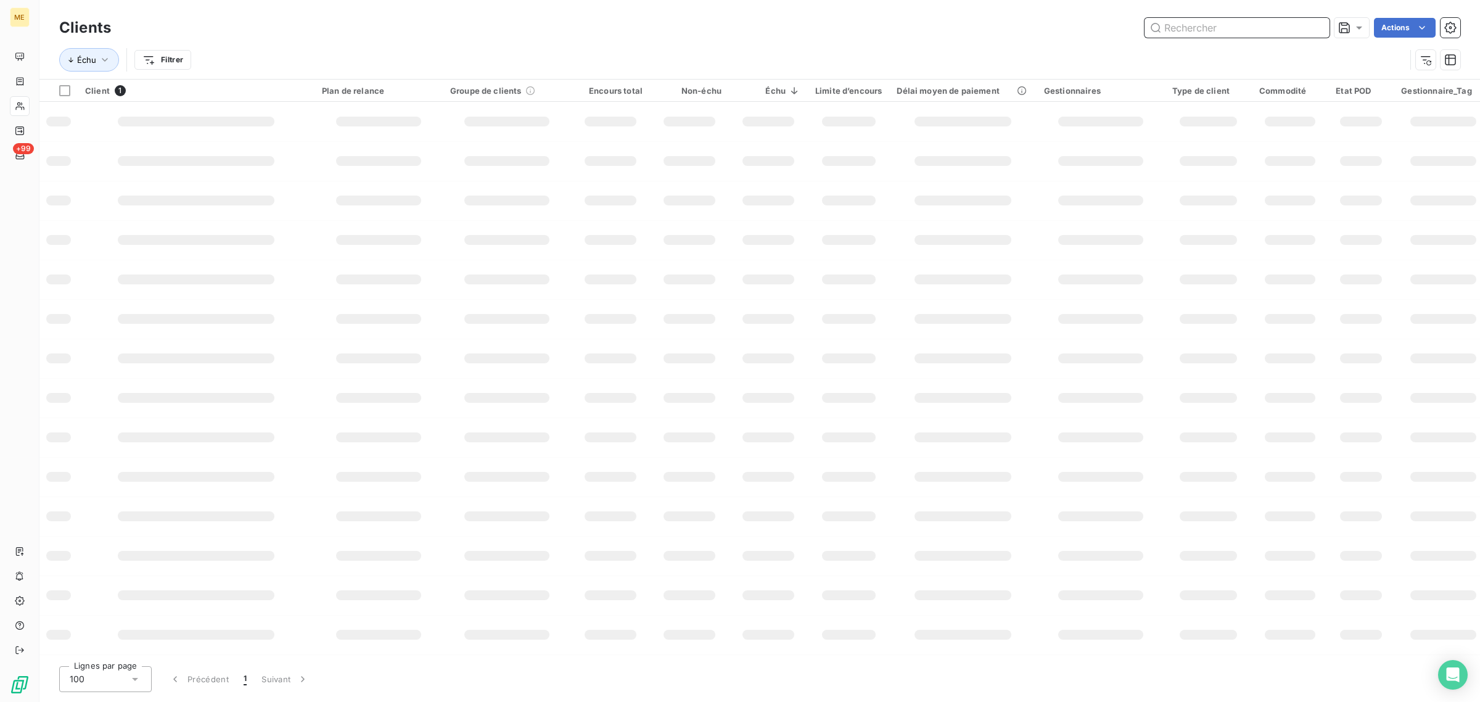
click at [1238, 31] on input "text" at bounding box center [1237, 28] width 185 height 20
paste input "L'ESCARGOT D'OR"
click at [1165, 25] on input "L'ESCARGOT D'OR" at bounding box center [1237, 28] width 185 height 20
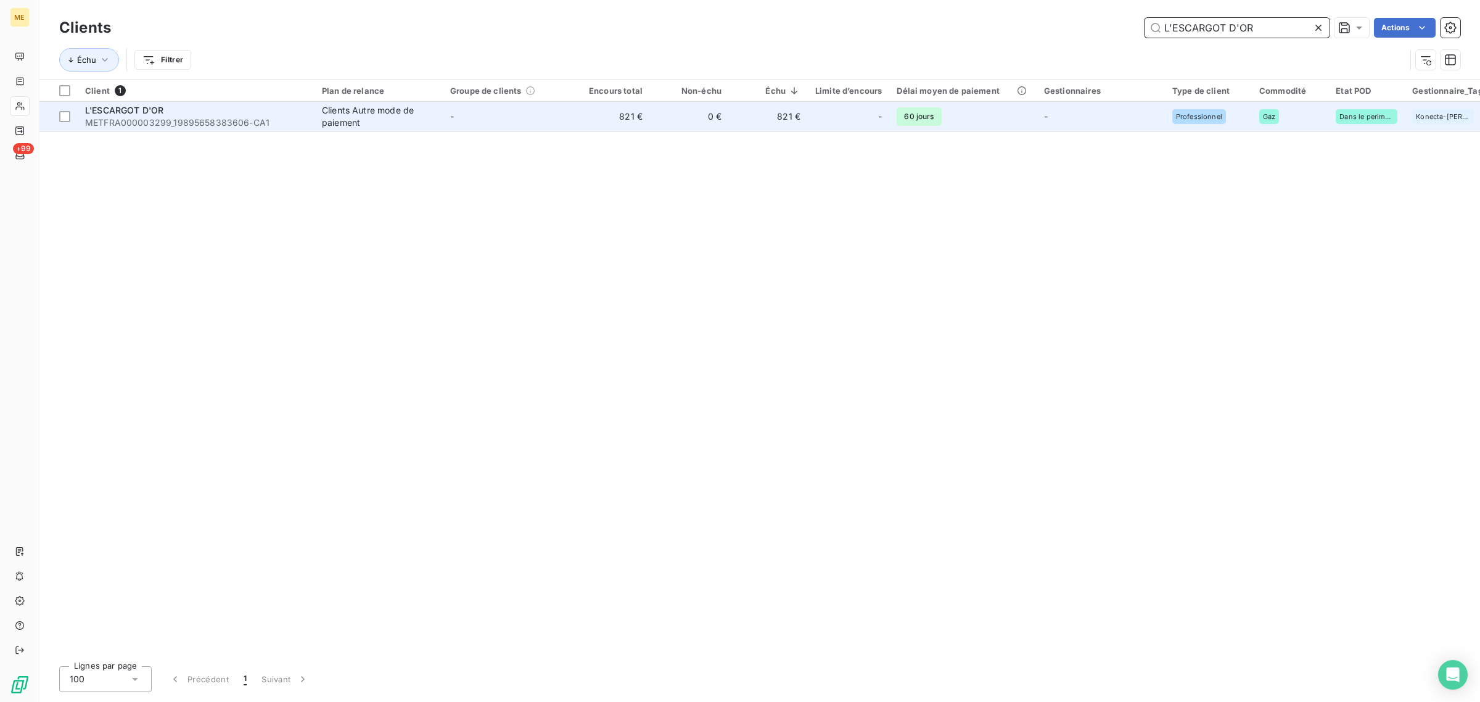
type input "L'ESCARGOT D'OR"
click at [481, 113] on td "-" at bounding box center [507, 117] width 128 height 30
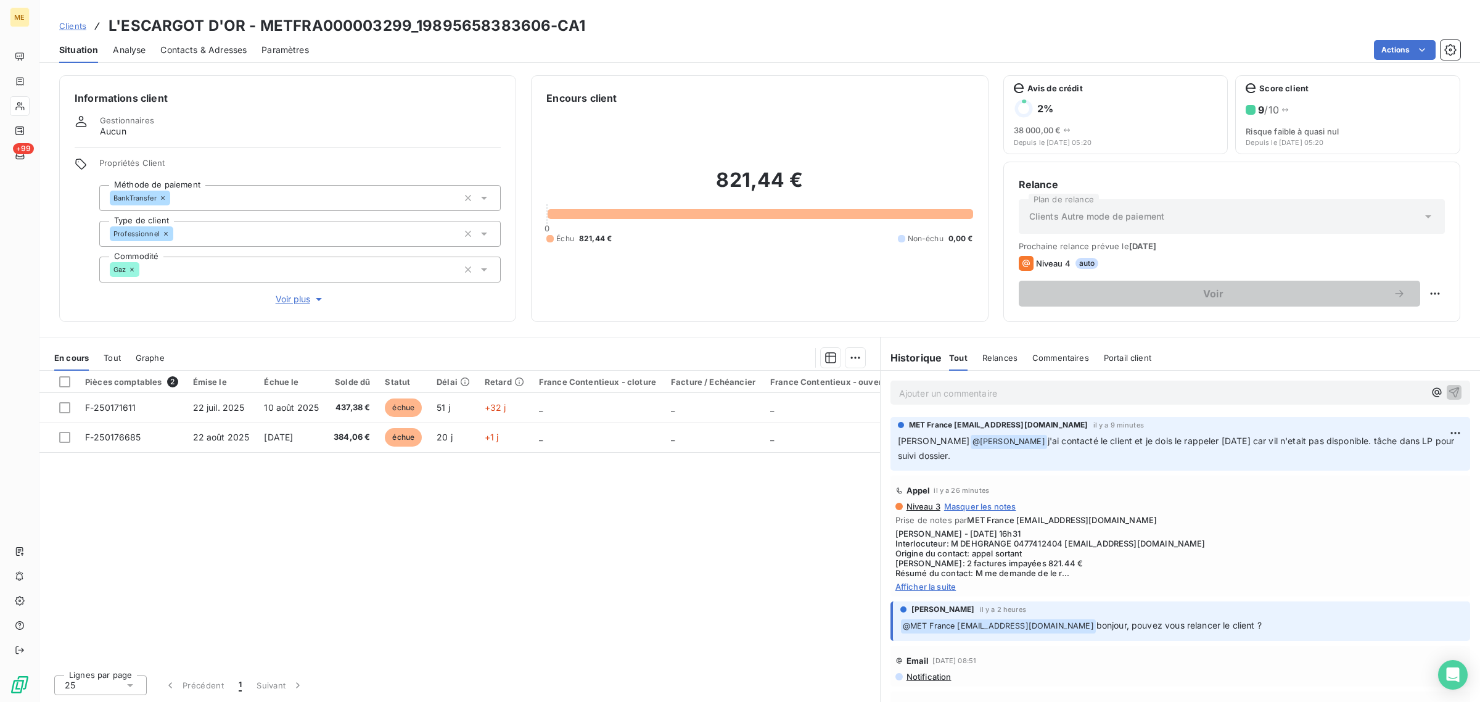
click at [920, 585] on span "Afficher la suite" at bounding box center [1181, 587] width 570 height 10
drag, startPoint x: 938, startPoint y: 458, endPoint x: 887, endPoint y: 442, distance: 53.3
click at [887, 442] on div "MET France [EMAIL_ADDRESS][DOMAIN_NAME] il y a 9 minutes [PERSON_NAME] @ [PERSO…" at bounding box center [1181, 444] width 600 height 59
click at [957, 460] on p "[PERSON_NAME] @ [PERSON_NAME] j'ai contacté le client et je dois le rappeler [D…" at bounding box center [1180, 448] width 565 height 29
drag, startPoint x: 1273, startPoint y: 625, endPoint x: 886, endPoint y: 626, distance: 386.1
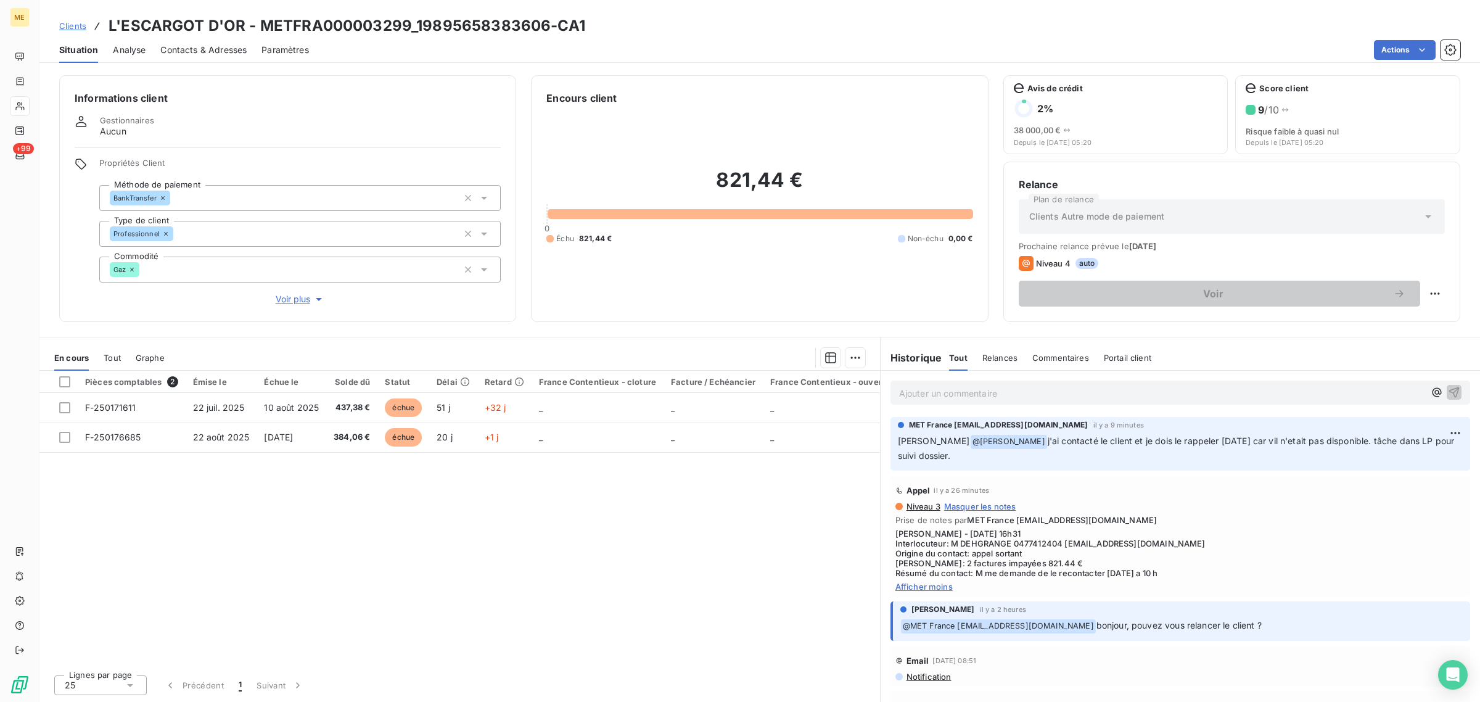
click at [883, 626] on div "[PERSON_NAME] il y a 2 heures ﻿ @ MET [GEOGRAPHIC_DATA] [EMAIL_ADDRESS][DOMAIN_…" at bounding box center [1181, 621] width 600 height 44
drag, startPoint x: 931, startPoint y: 455, endPoint x: 904, endPoint y: 442, distance: 29.8
click at [904, 442] on p "[PERSON_NAME] @ [PERSON_NAME] j'ai contacté le client et je dois le rappeler [D…" at bounding box center [1180, 448] width 565 height 29
click at [944, 452] on p "[PERSON_NAME] @ [PERSON_NAME] j'ai contacté le client et je dois le rappeler [D…" at bounding box center [1180, 448] width 565 height 29
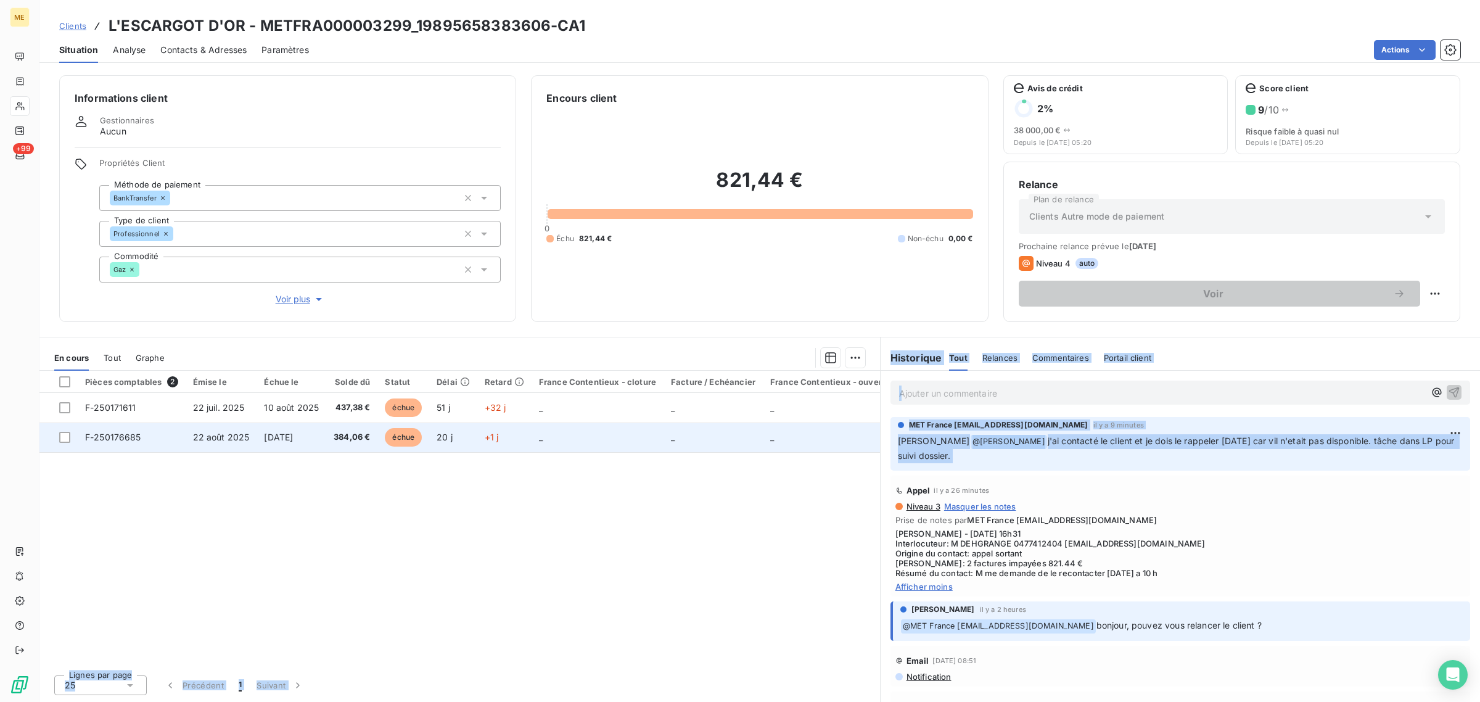
drag, startPoint x: 945, startPoint y: 453, endPoint x: 877, endPoint y: 444, distance: 69.1
click at [877, 444] on div "En cours Tout Graphe Pièces comptables 2 Émise le Échue le Solde dû Statut Déla…" at bounding box center [759, 519] width 1441 height 365
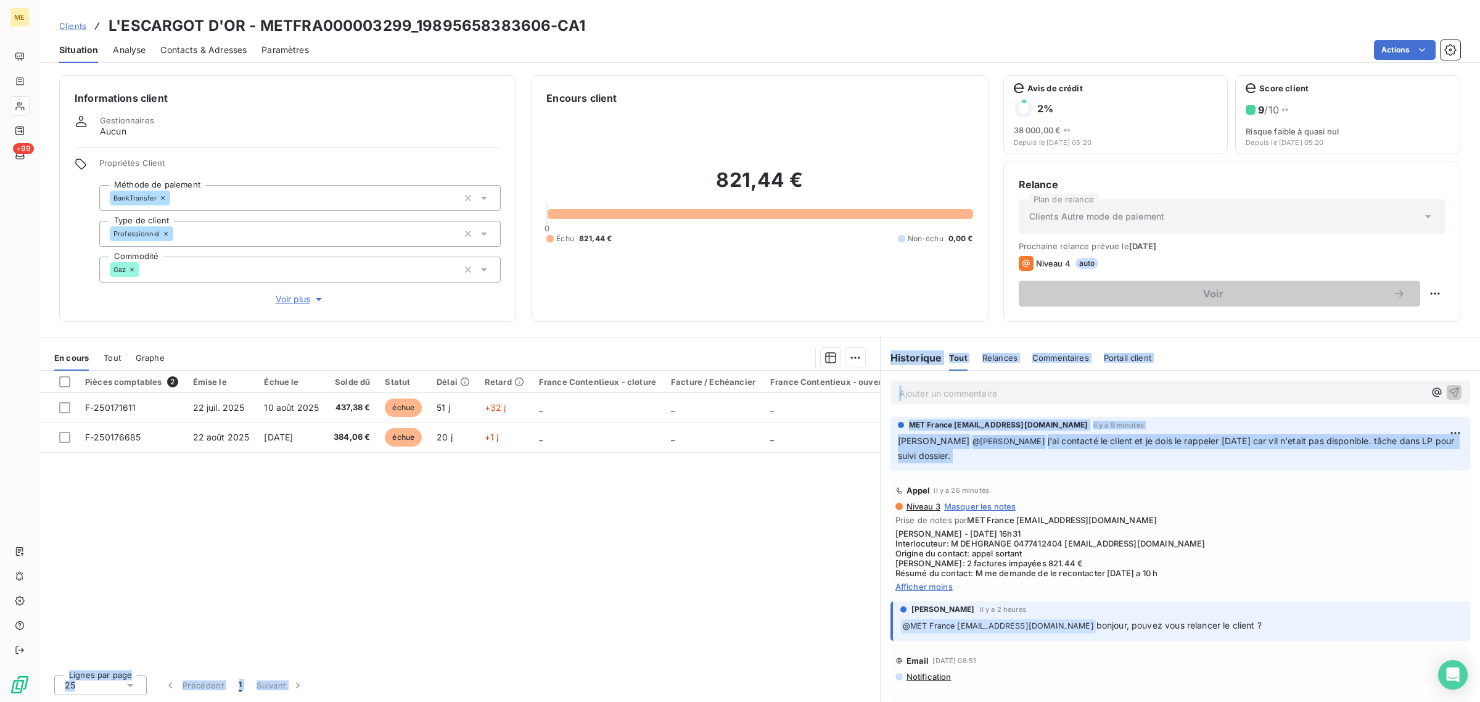
click at [600, 544] on div "Pièces comptables 2 Émise le Échue le Solde dû Statut Délai Retard France Conte…" at bounding box center [459, 518] width 841 height 294
